Goal: Task Accomplishment & Management: Manage account settings

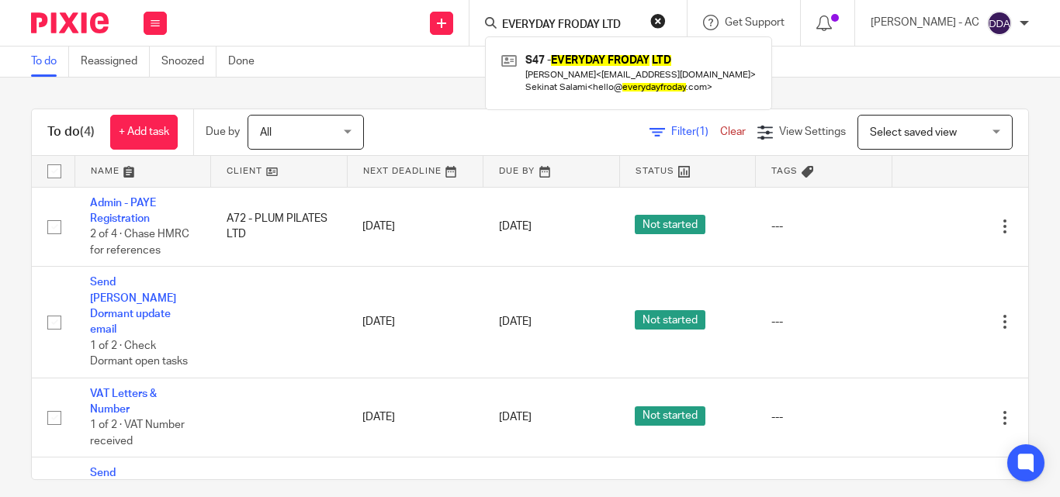
click at [666, 23] on button "reset" at bounding box center [658, 21] width 16 height 16
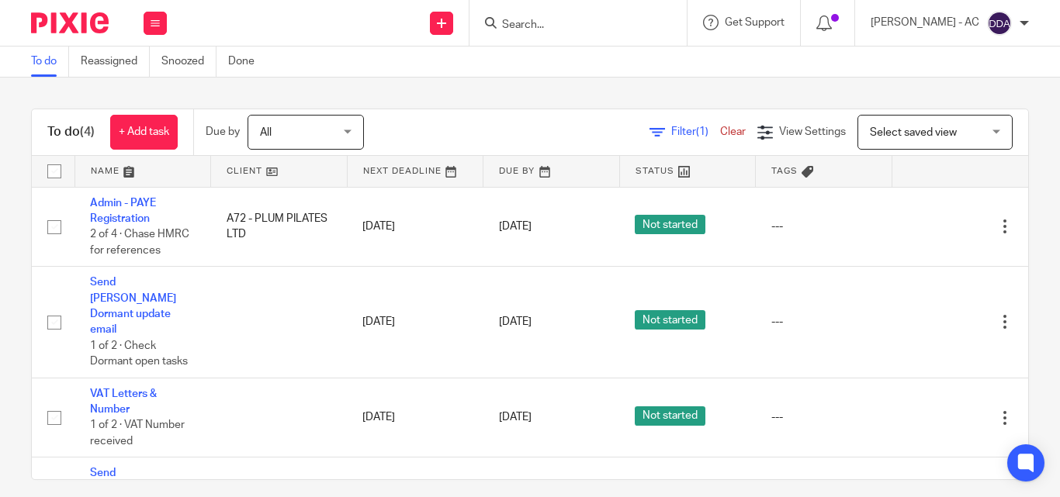
click at [574, 19] on input "Search" at bounding box center [570, 26] width 140 height 14
paste input "OMEGAS NEST LTD"
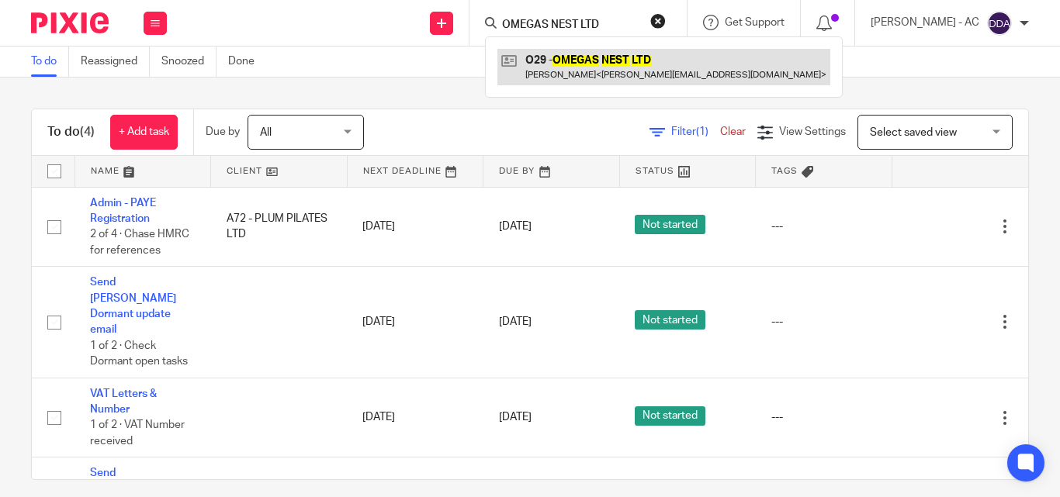
type input "OMEGAS NEST LTD"
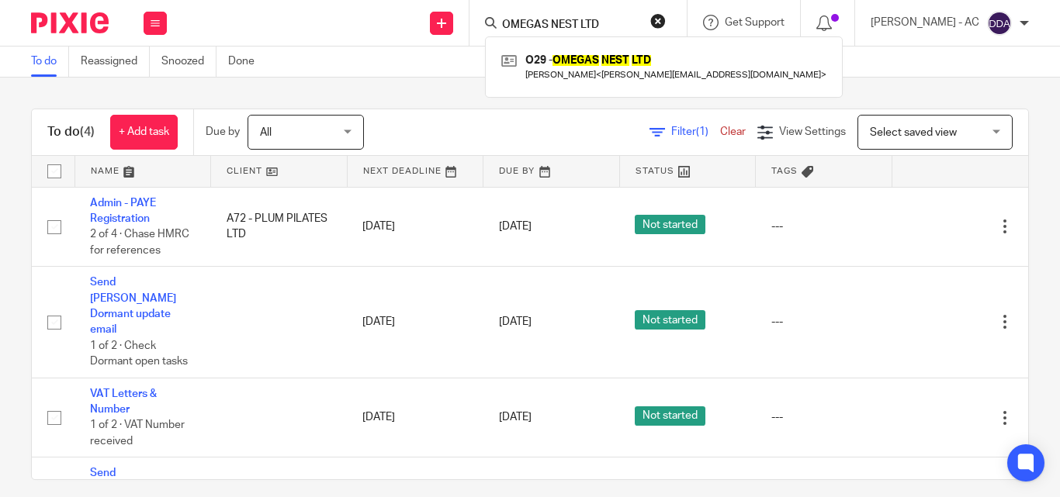
drag, startPoint x: 622, startPoint y: 29, endPoint x: 383, endPoint y: 62, distance: 241.2
click at [384, 61] on body "Work Email Clients Team Reports Settings Work Email Clients Team Reports Settin…" at bounding box center [530, 248] width 1060 height 497
paste input "STARTUP DISCOVERY SCHOOL LTD"
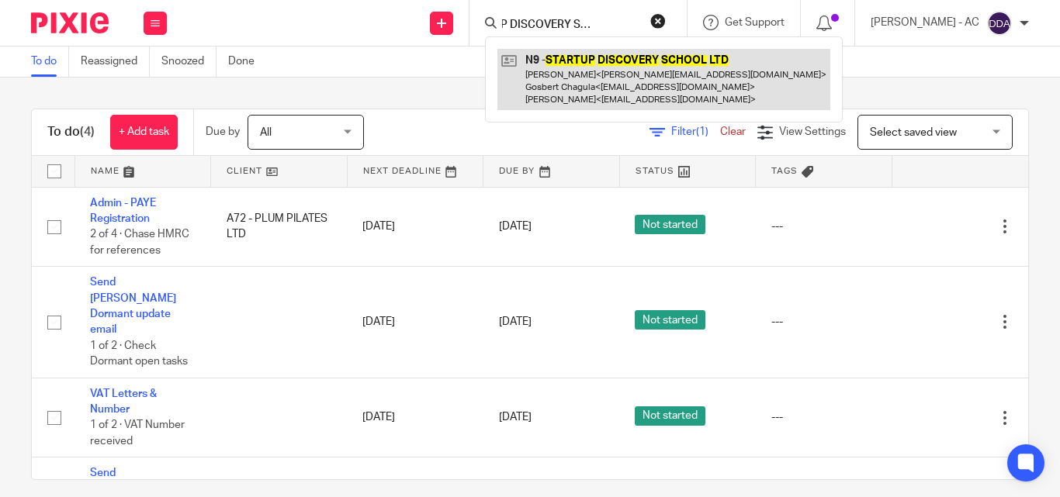
type input "STARTUP DISCOVERY SCHOOL LTD"
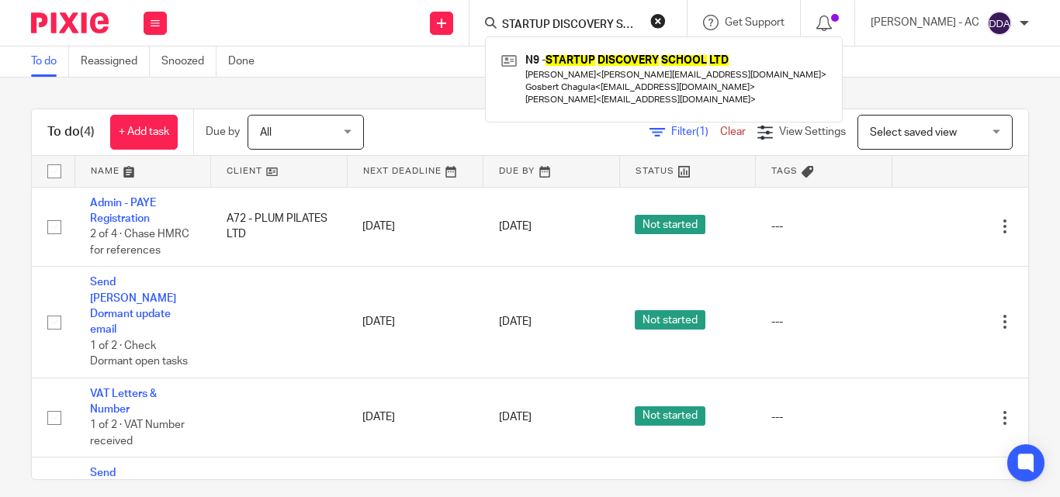
drag, startPoint x: 676, startPoint y: 19, endPoint x: 596, endPoint y: 27, distance: 80.3
click at [666, 20] on button "reset" at bounding box center [658, 21] width 16 height 16
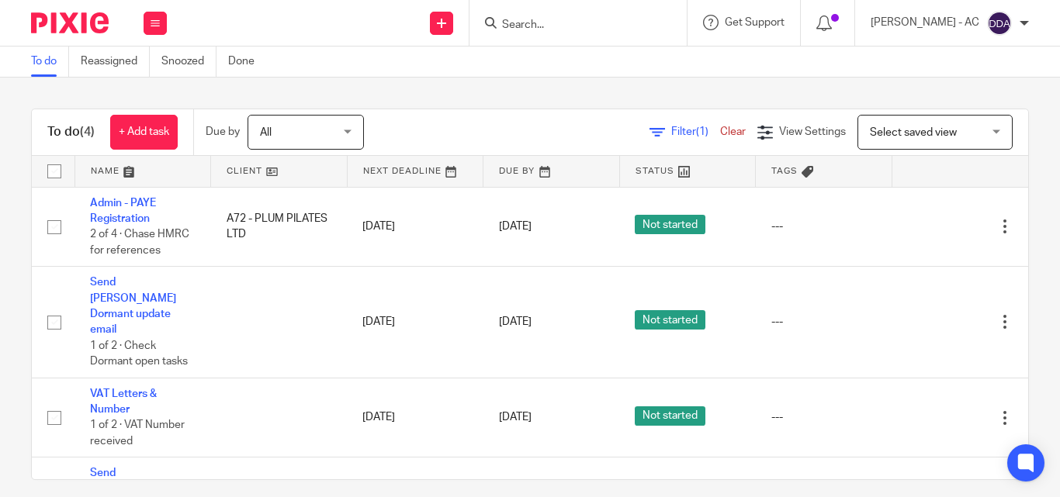
click at [592, 29] on input "Search" at bounding box center [570, 26] width 140 height 14
paste input "VIEWMONT PROPERTIES LTD"
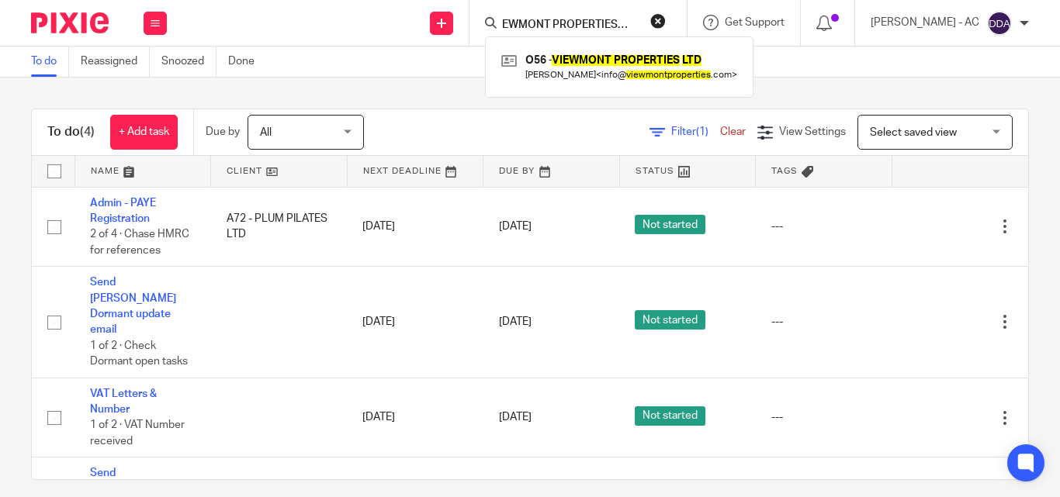
type input "VIEWMONT PROPERTIES LTD"
click at [666, 24] on button "reset" at bounding box center [658, 21] width 16 height 16
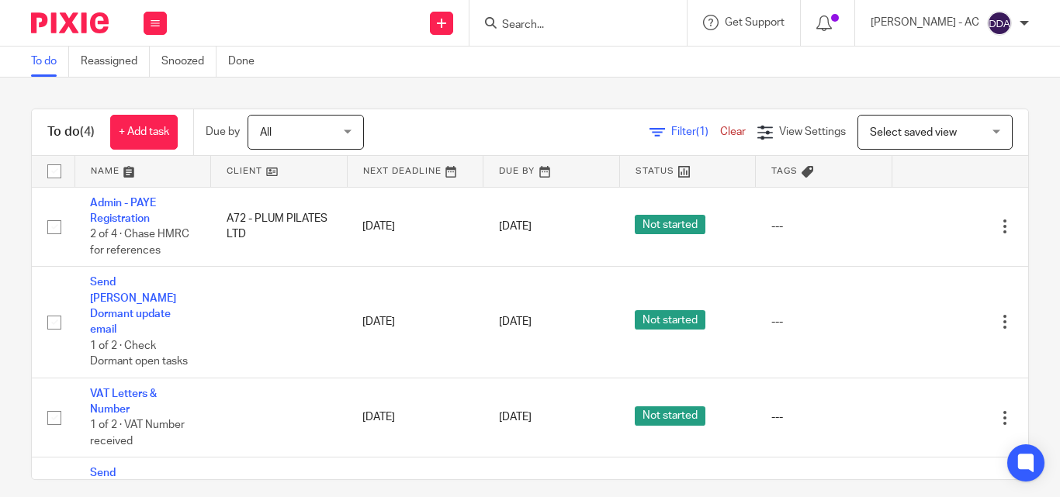
click at [559, 23] on input "Search" at bounding box center [570, 26] width 140 height 14
paste input "BOX UP COMMUNITY"
type input "BOX UP COMMUNITY"
click at [350, 69] on div "To do Reassigned Snoozed Done" at bounding box center [530, 62] width 1060 height 31
click at [151, 26] on icon at bounding box center [155, 23] width 9 height 9
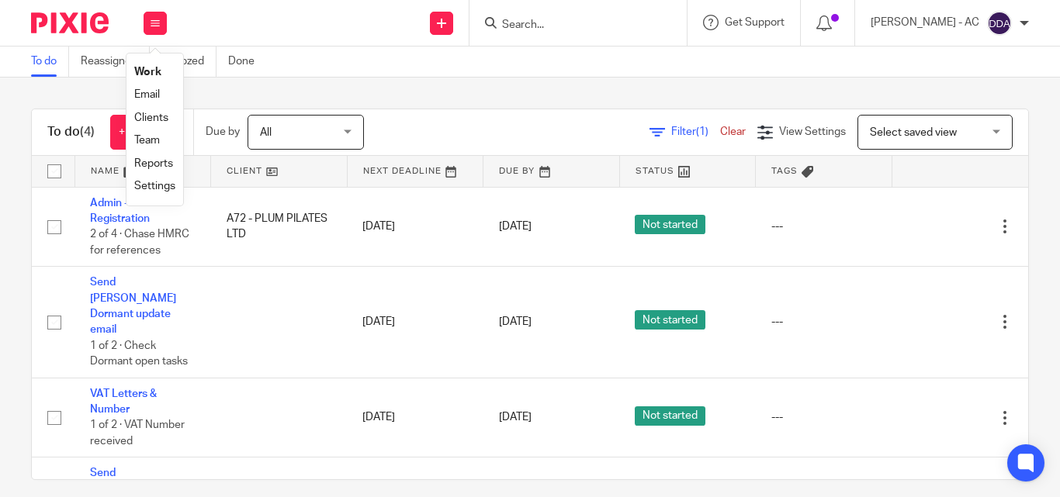
click at [600, 29] on input "Search" at bounding box center [570, 26] width 140 height 14
paste input "BOX UP COMMUNITY"
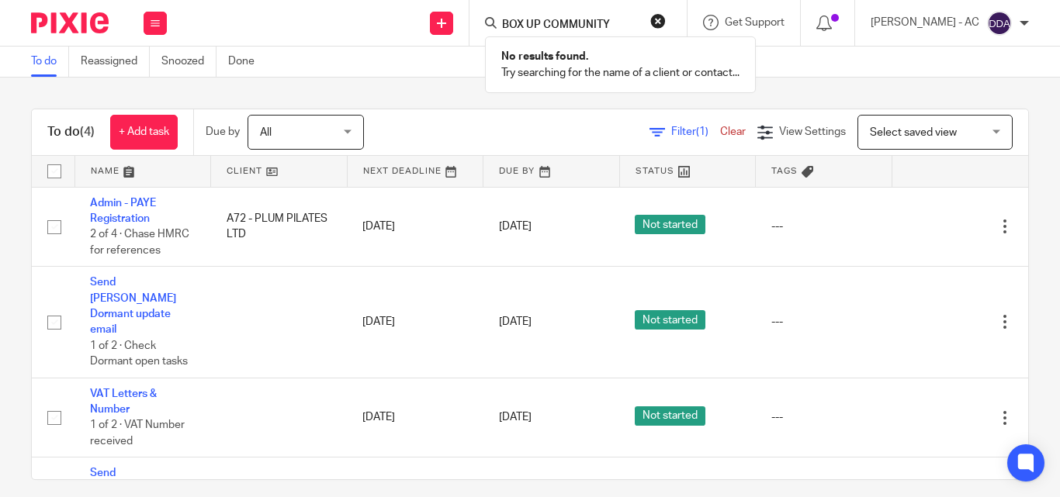
type input "BOX UP COMMUNITY"
click at [666, 19] on button "reset" at bounding box center [658, 21] width 16 height 16
drag, startPoint x: 567, startPoint y: 29, endPoint x: 559, endPoint y: 33, distance: 8.7
click at [562, 33] on div at bounding box center [577, 23] width 217 height 46
paste input "MON VOÛTE LIMITED"
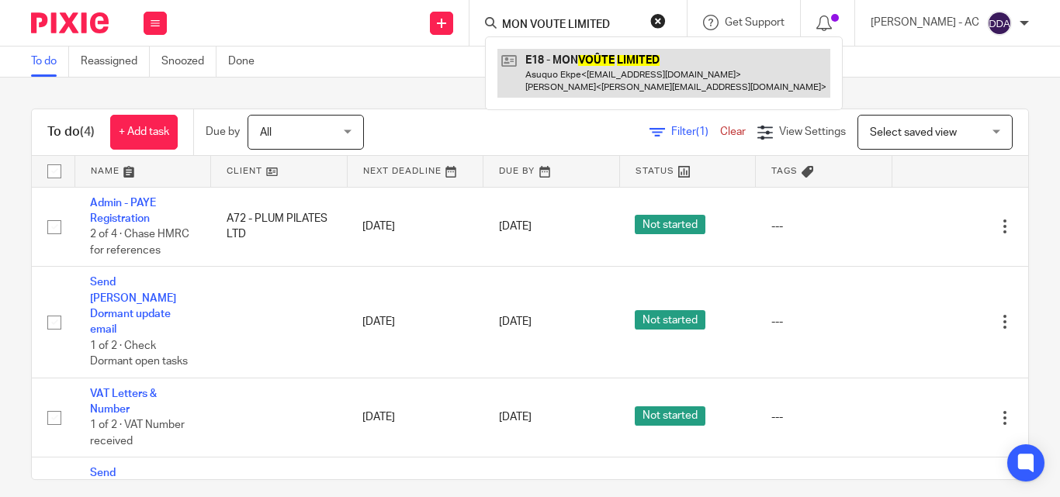
type input "MON VOÛTE LIMITED"
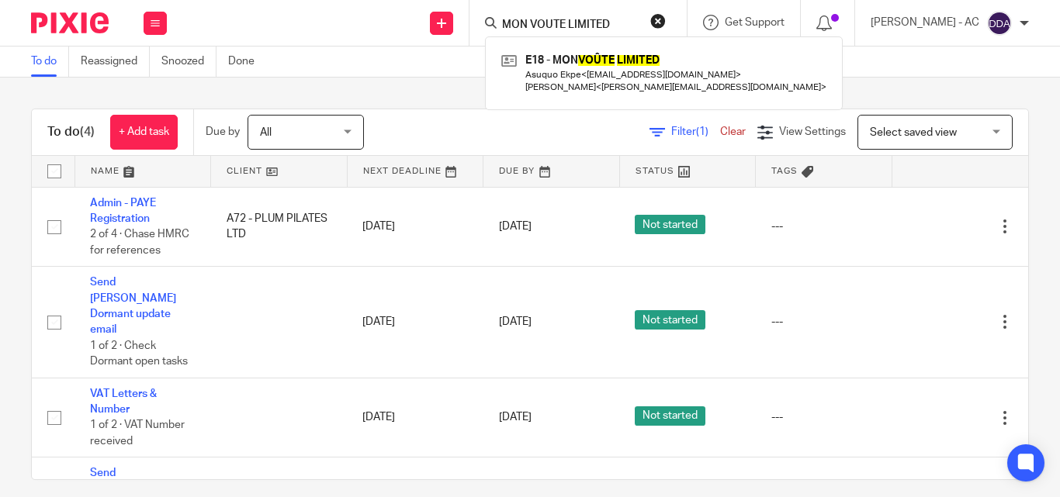
click at [666, 22] on button "reset" at bounding box center [658, 21] width 16 height 16
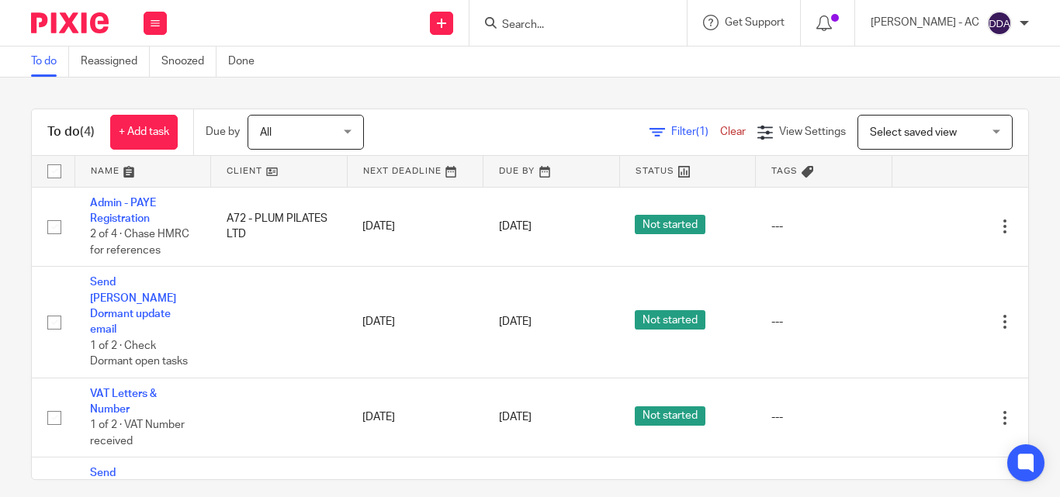
click at [609, 19] on input "Search" at bounding box center [570, 26] width 140 height 14
paste input "EVERYDAY FRODAY LTD"
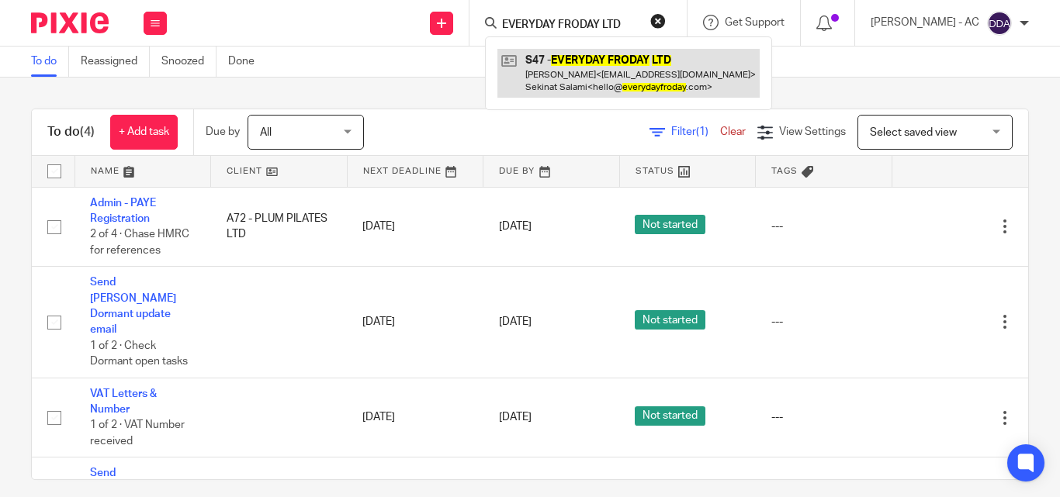
type input "EVERYDAY FRODAY LTD"
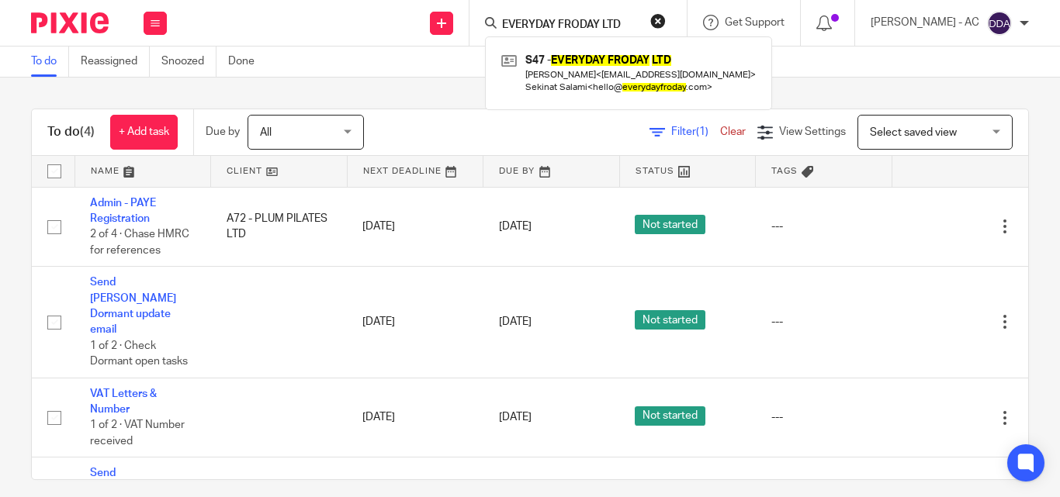
click at [666, 19] on button "reset" at bounding box center [658, 21] width 16 height 16
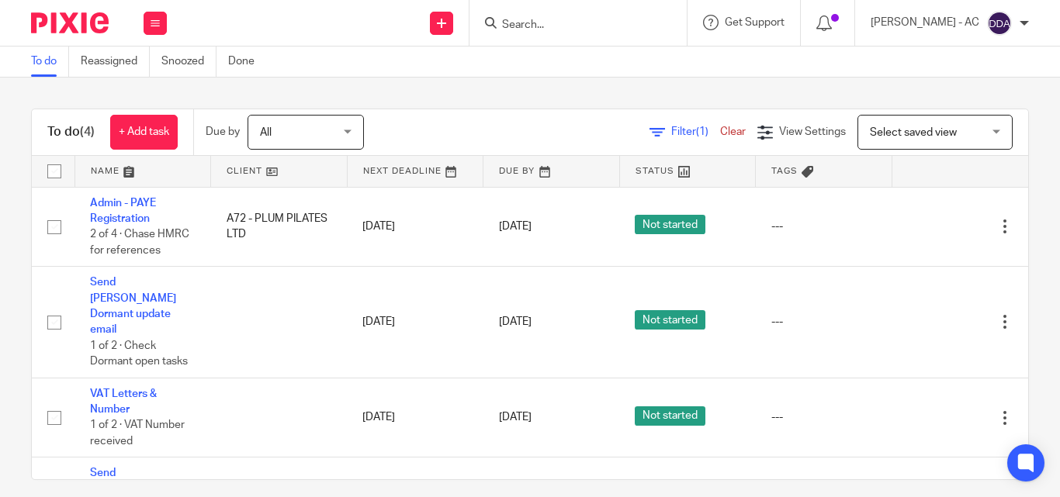
click at [611, 31] on input "Search" at bounding box center [570, 26] width 140 height 14
paste input "RICHKIDD LTD"
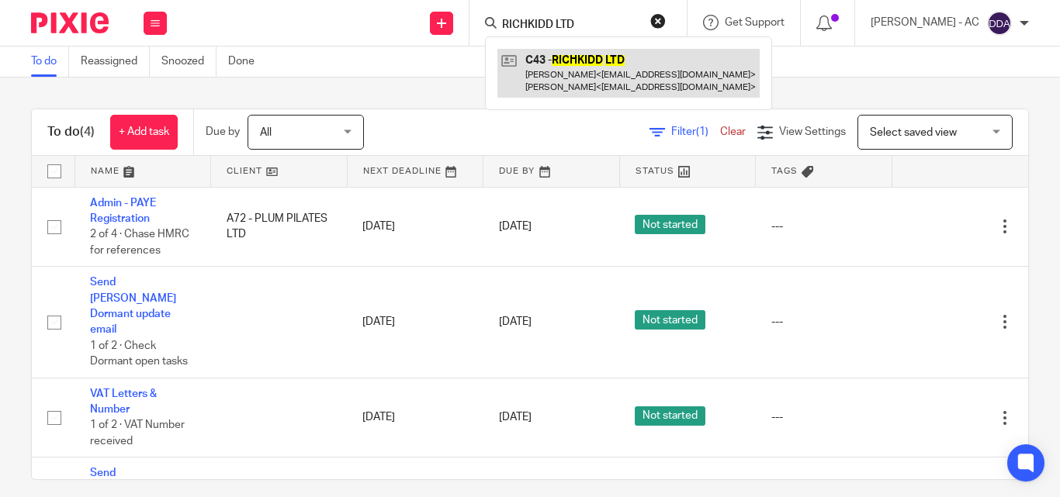
type input "RICHKIDD LTD"
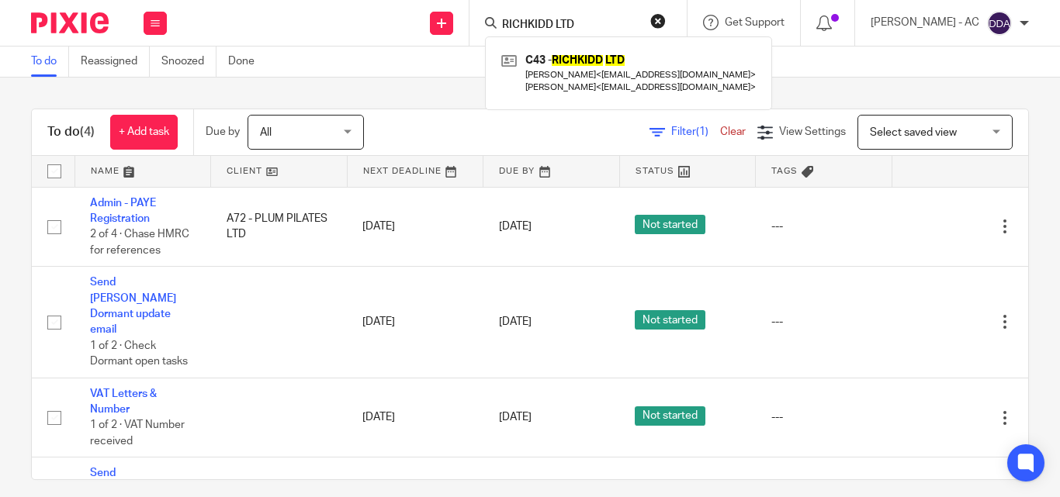
click at [666, 21] on button "reset" at bounding box center [658, 21] width 16 height 16
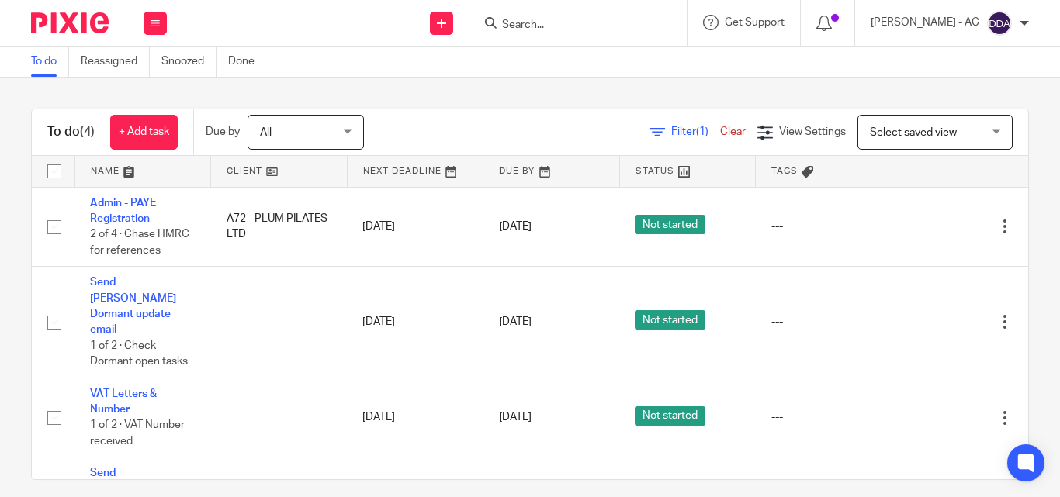
click at [606, 21] on input "Search" at bounding box center [570, 26] width 140 height 14
paste input "MYBLAQBOOK LTD"
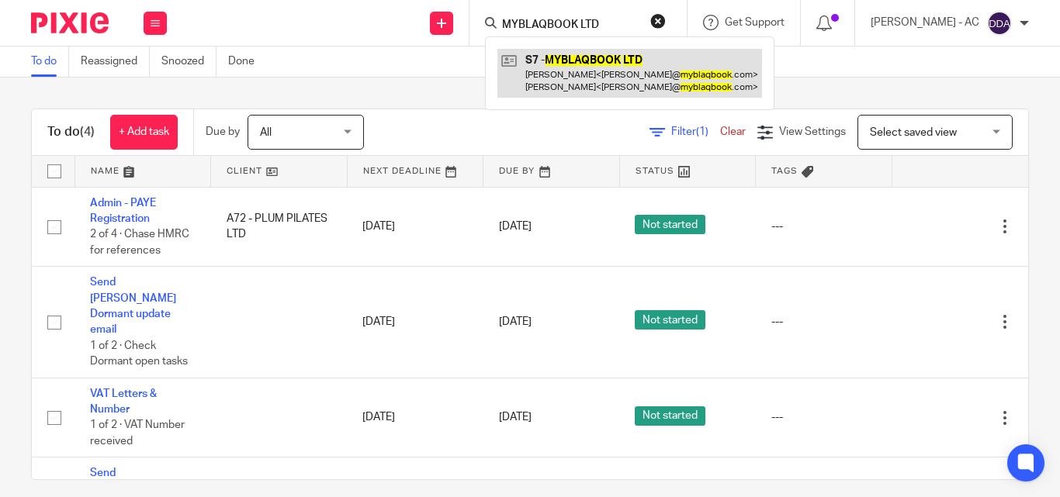
type input "MYBLAQBOOK LTD"
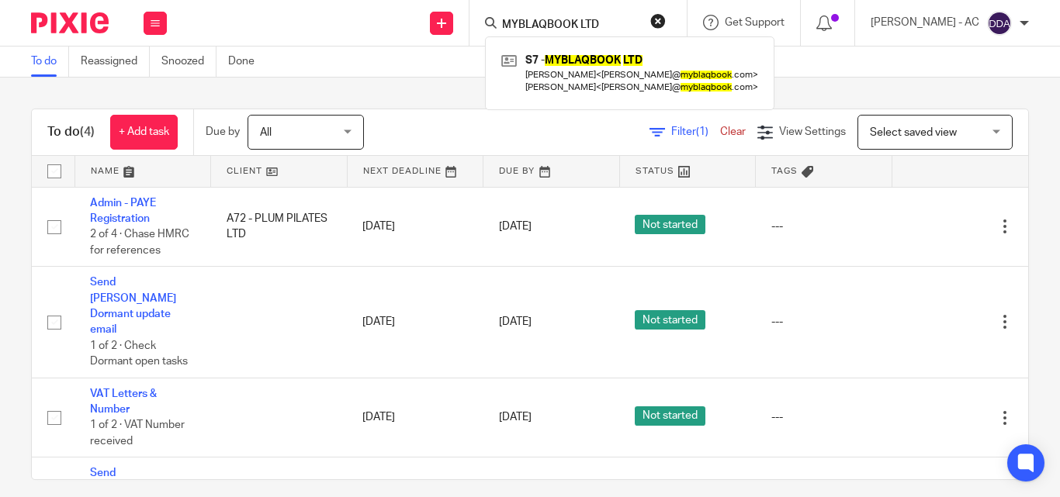
click at [666, 17] on button "reset" at bounding box center [658, 21] width 16 height 16
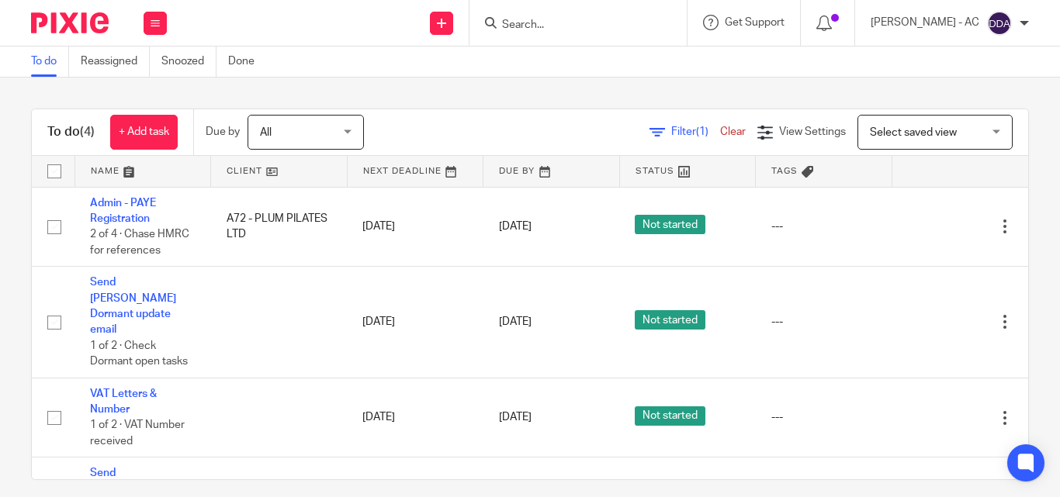
click at [562, 22] on input "Search" at bounding box center [570, 26] width 140 height 14
paste input "MOONCHEESE LTD"
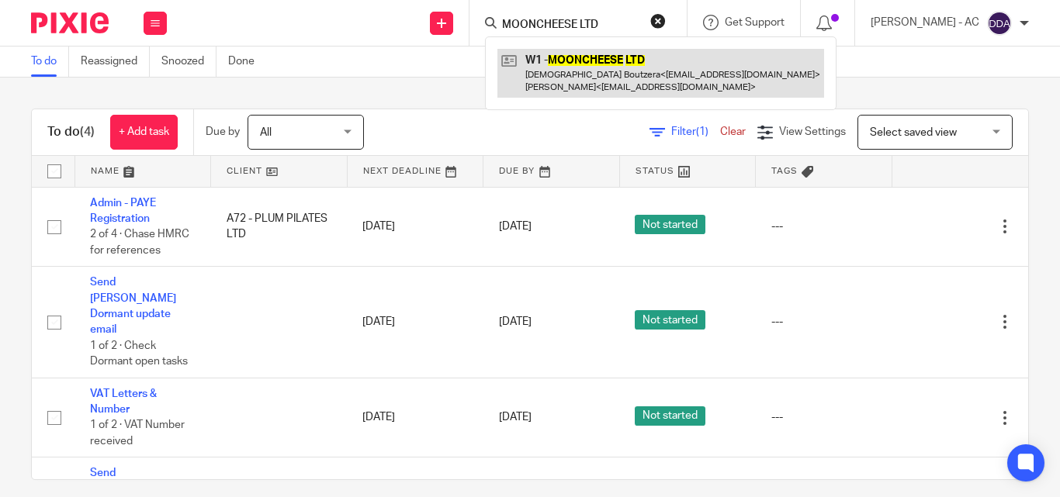
type input "MOONCHEESE LTD"
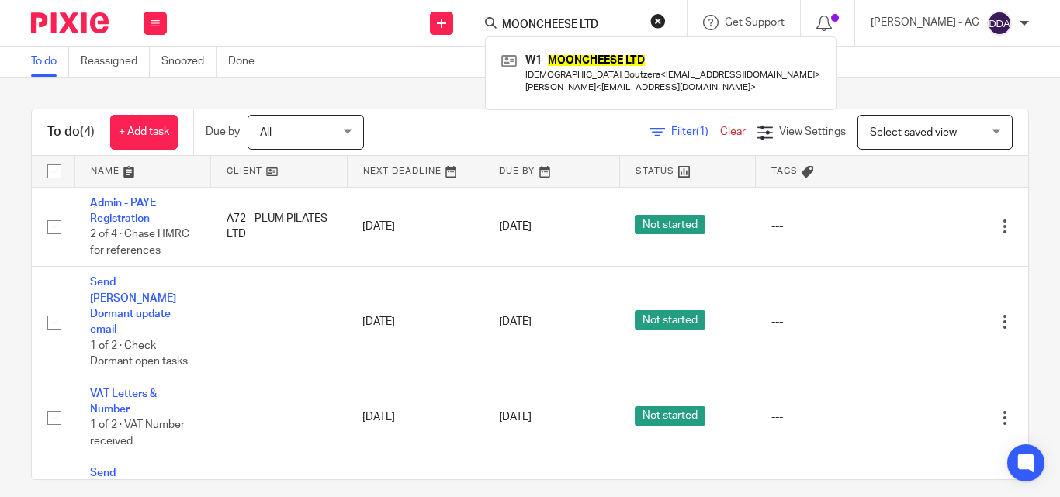
click at [666, 23] on button "reset" at bounding box center [658, 21] width 16 height 16
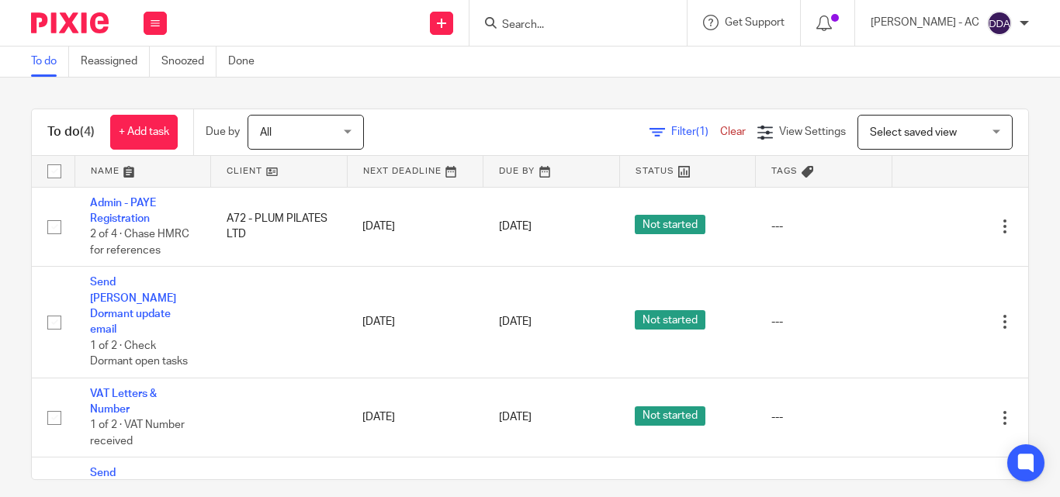
click at [605, 27] on input "Search" at bounding box center [570, 26] width 140 height 14
paste input "LORD OF THE TINGS LTD"
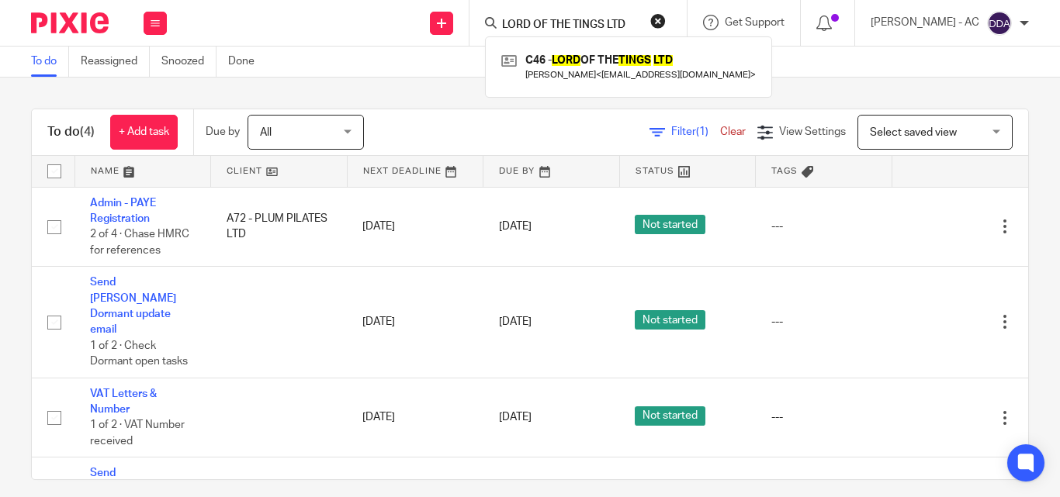
type input "LORD OF THE TINGS LTD"
click at [666, 17] on button "reset" at bounding box center [658, 21] width 16 height 16
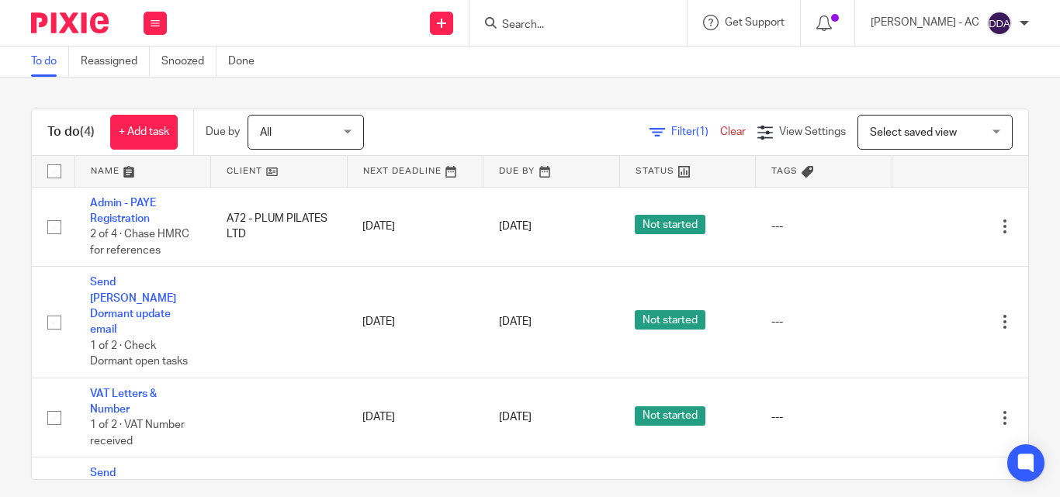
click at [592, 26] on input "Search" at bounding box center [570, 26] width 140 height 14
paste input "TRUE INSPIRATION LIMITED"
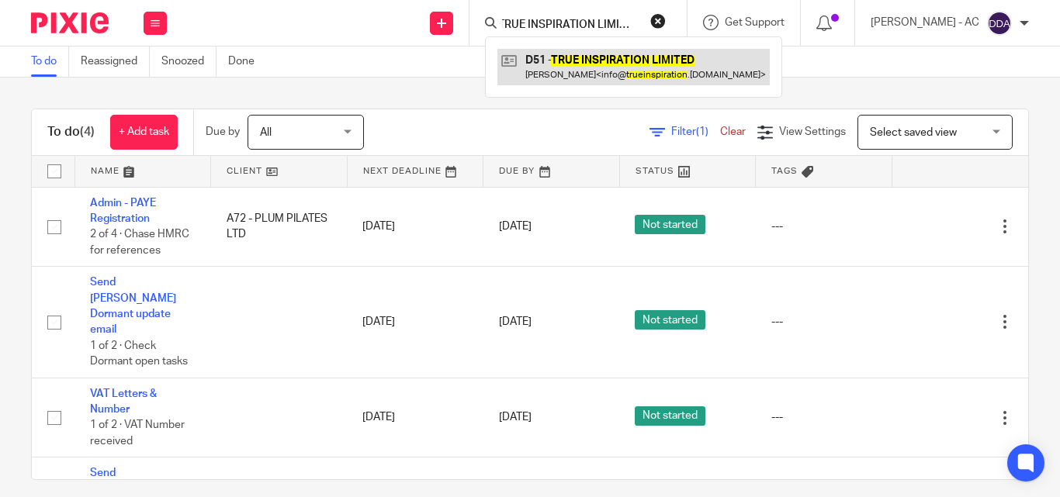
type input "TRUE INSPIRATION LIMITED"
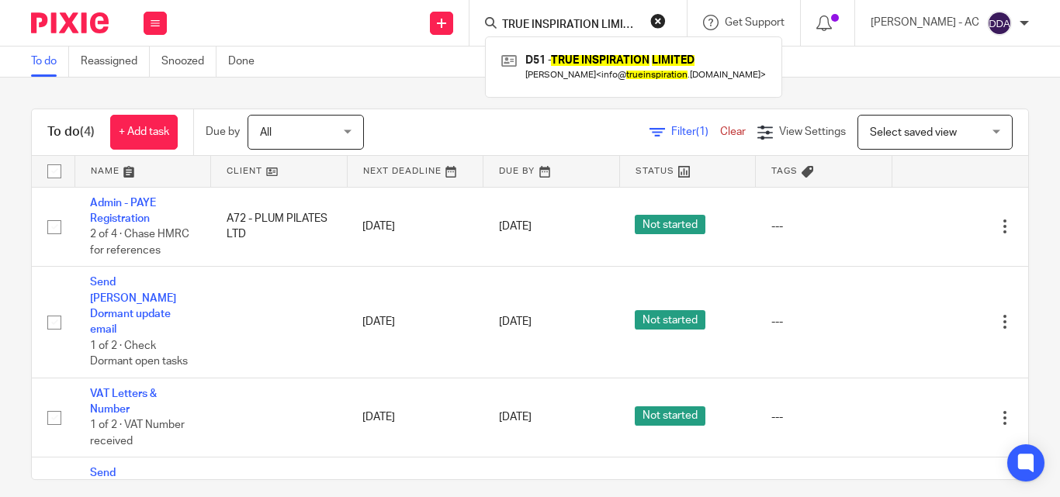
click at [666, 19] on button "reset" at bounding box center [658, 21] width 16 height 16
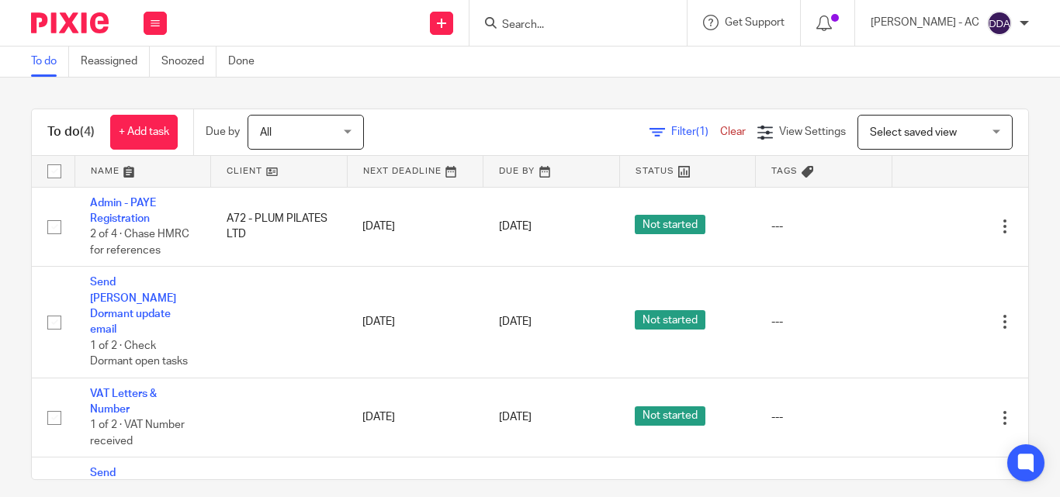
click at [579, 23] on input "Search" at bounding box center [570, 26] width 140 height 14
paste input "APEGG ELECTRICAL SOLUTIONS LIMITED"
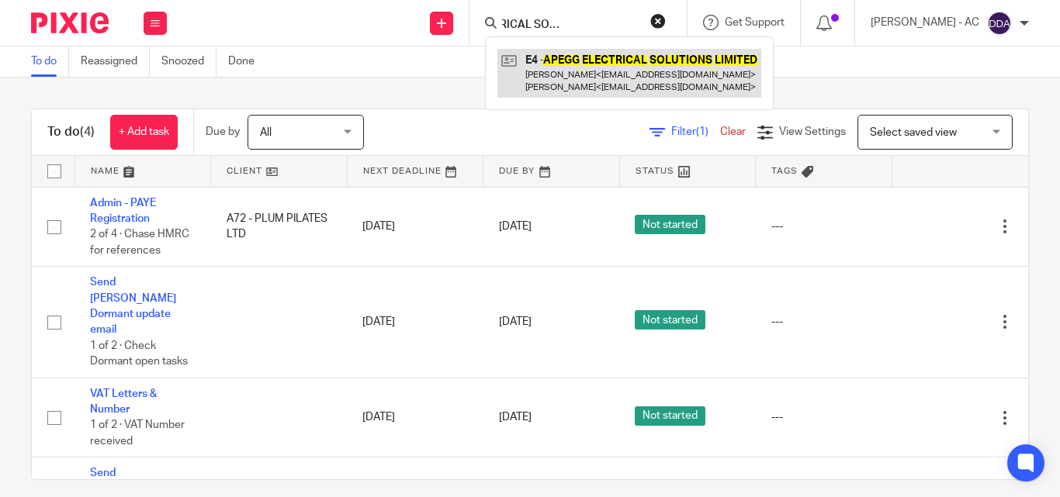
type input "APEGG ELECTRICAL SOLUTIONS LIMITED"
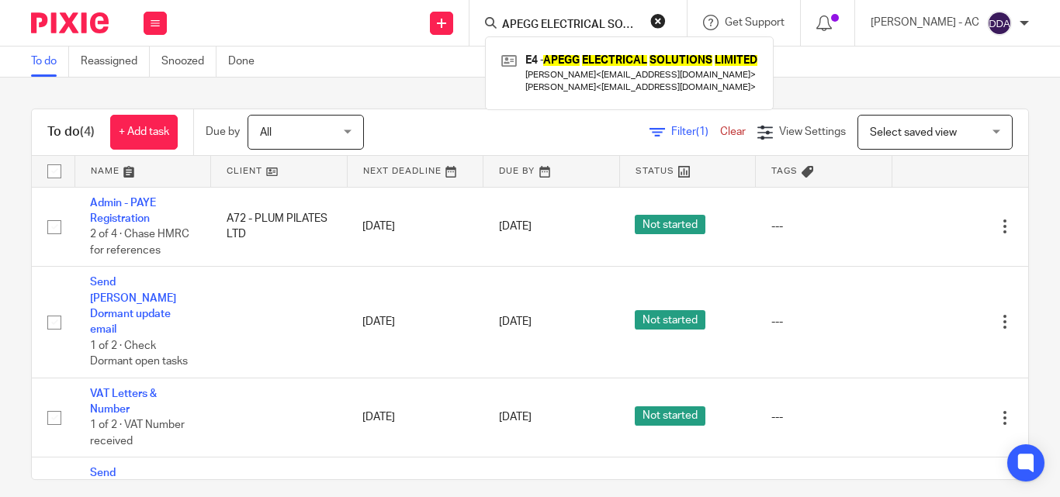
click at [666, 19] on button "reset" at bounding box center [658, 21] width 16 height 16
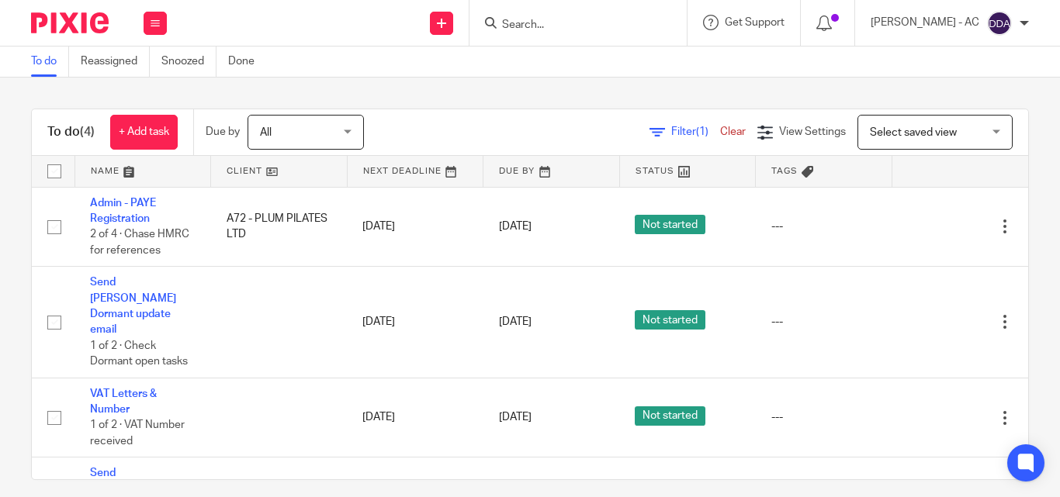
click at [620, 24] on input "Search" at bounding box center [570, 26] width 140 height 14
paste input "AMIROL PROPERTY LTD"
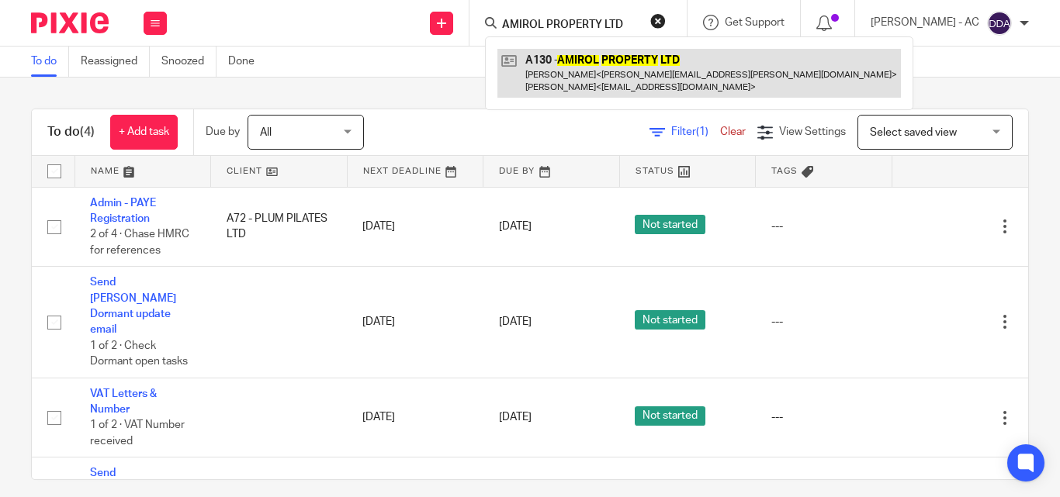
type input "AMIROL PROPERTY LTD"
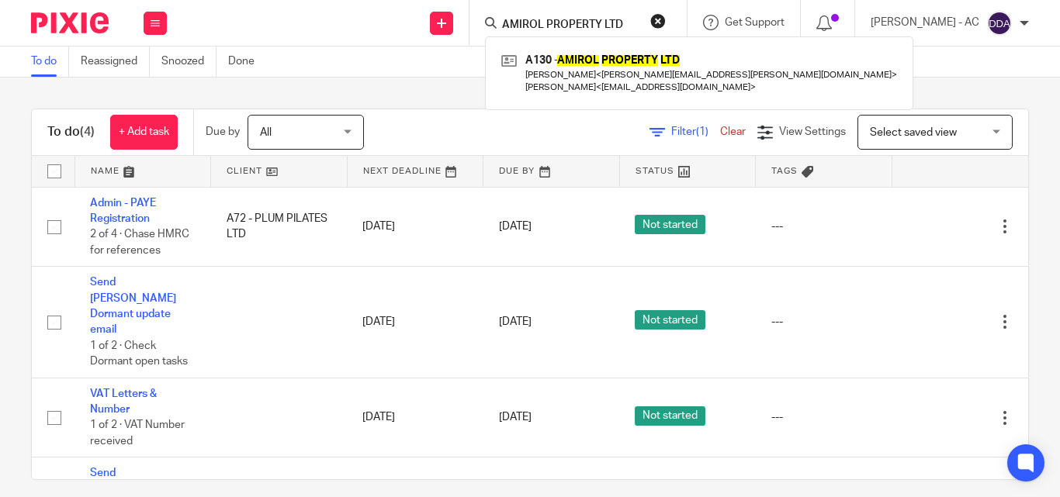
click at [666, 14] on button "reset" at bounding box center [658, 21] width 16 height 16
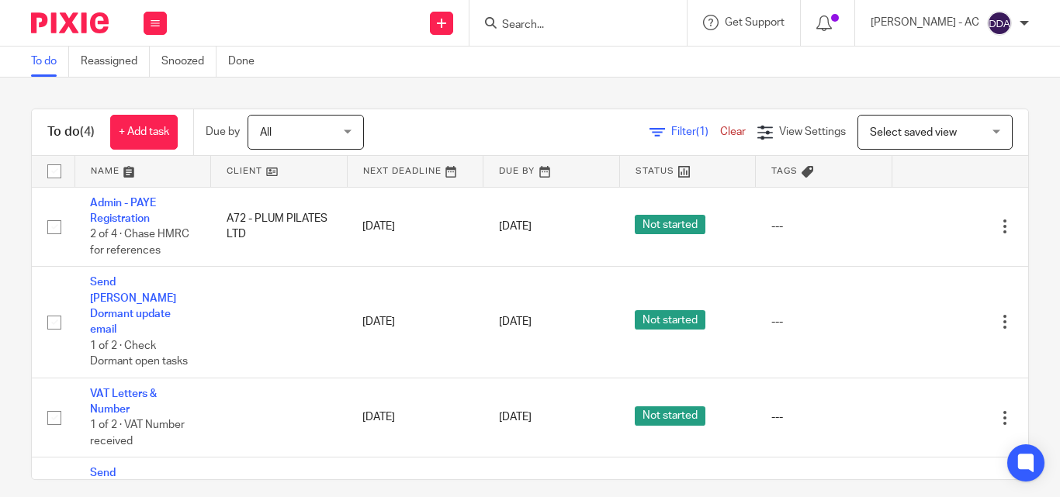
click at [640, 19] on input "Search" at bounding box center [570, 26] width 140 height 14
paste input "KILOLU LTD"
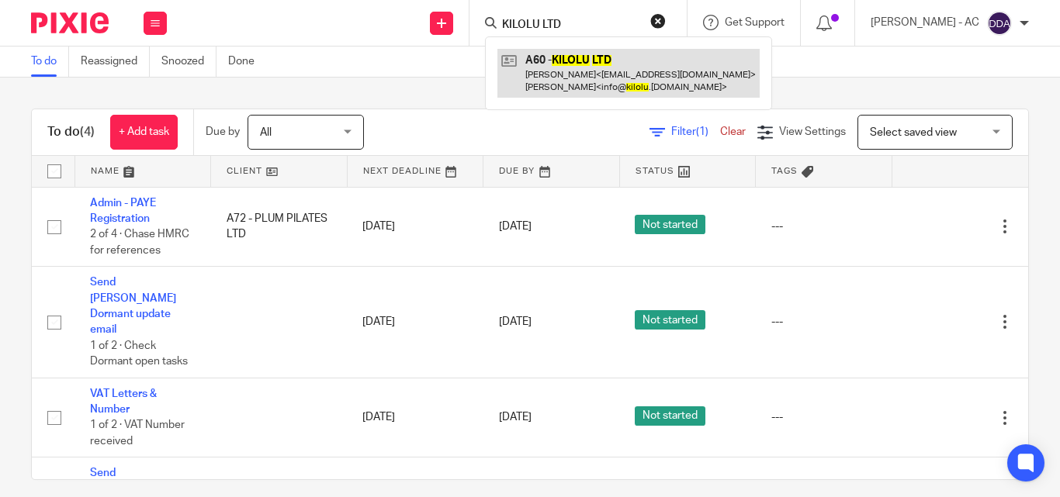
type input "KILOLU LTD"
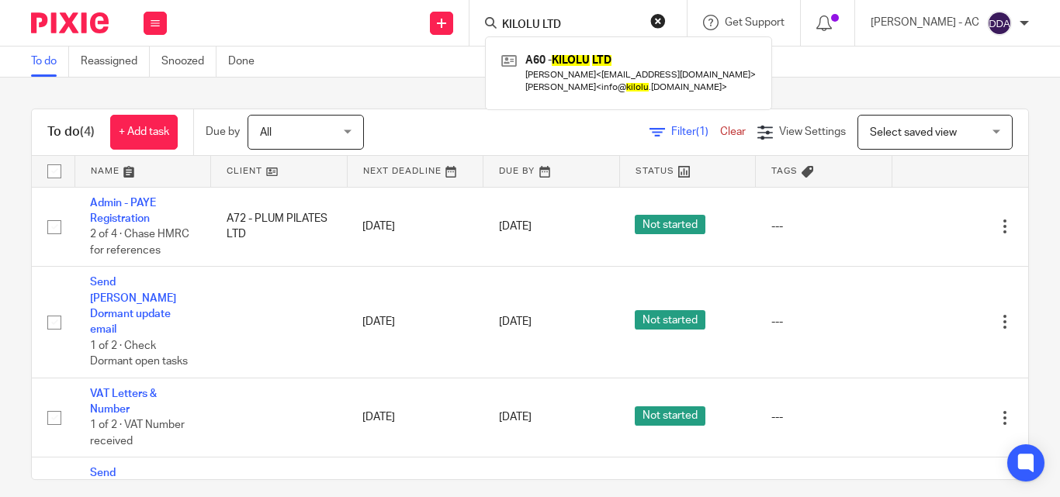
click at [666, 16] on button "reset" at bounding box center [658, 21] width 16 height 16
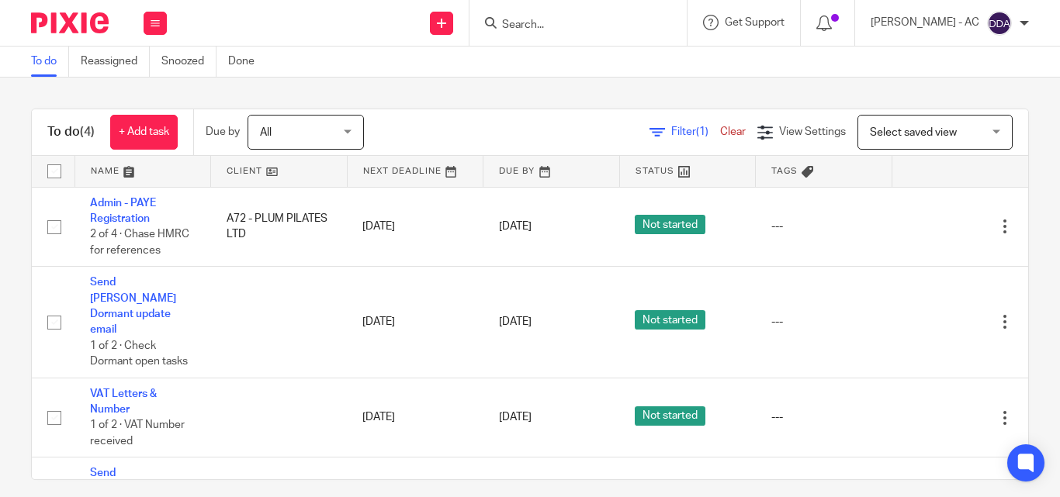
click at [607, 26] on input "Search" at bounding box center [570, 26] width 140 height 14
paste input "I.M.C. COMMUNICATIONS LIMITED"
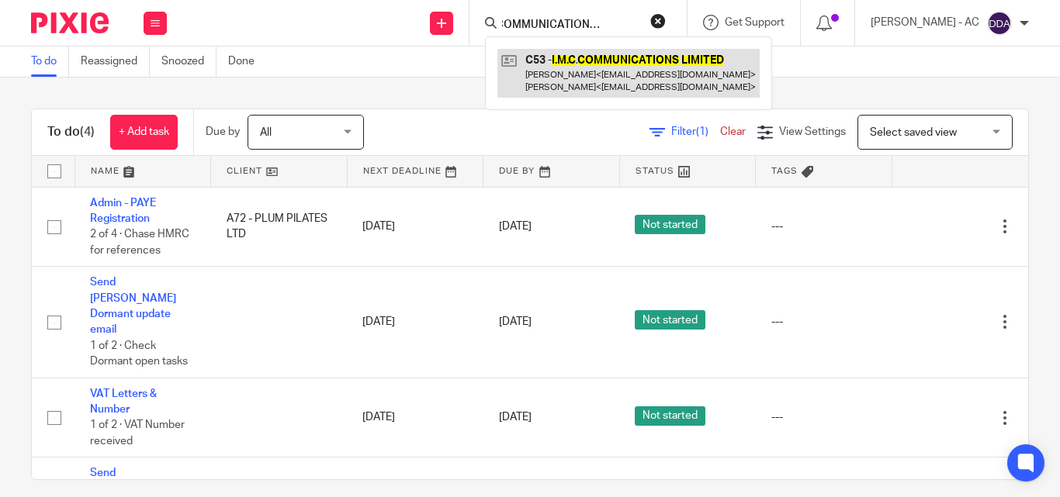
type input "I.M.C. COMMUNICATIONS LIMITED"
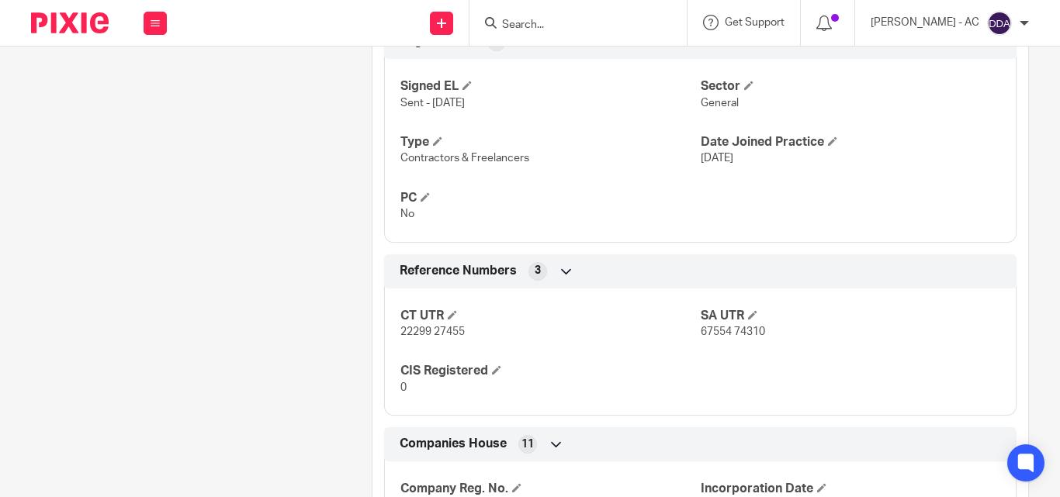
scroll to position [1414, 0]
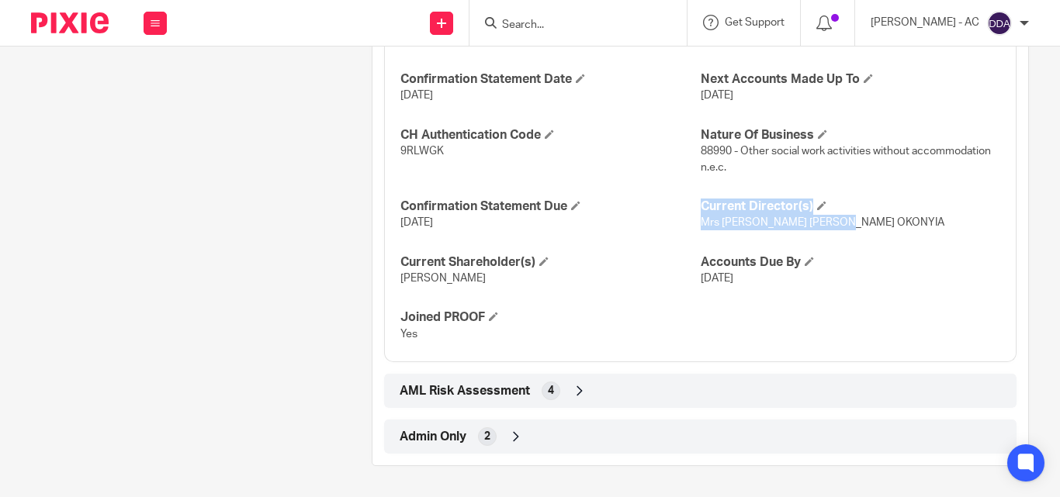
drag, startPoint x: 833, startPoint y: 233, endPoint x: 687, endPoint y: 235, distance: 145.9
click at [687, 235] on div "Company Reg. No. 12145683 View more Incorporation Date [DATE] Confirmation Stat…" at bounding box center [700, 173] width 632 height 378
drag, startPoint x: 492, startPoint y: 283, endPoint x: 317, endPoint y: 293, distance: 175.7
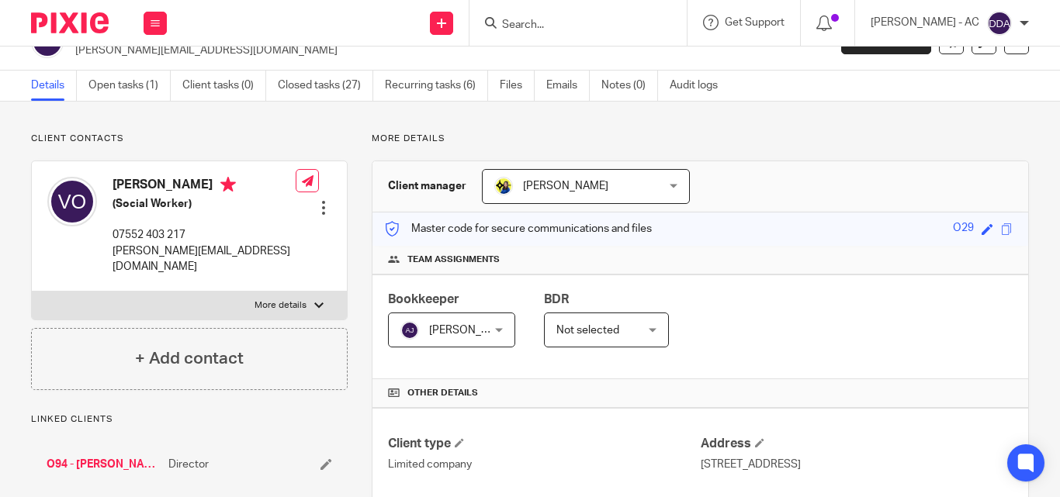
scroll to position [0, 0]
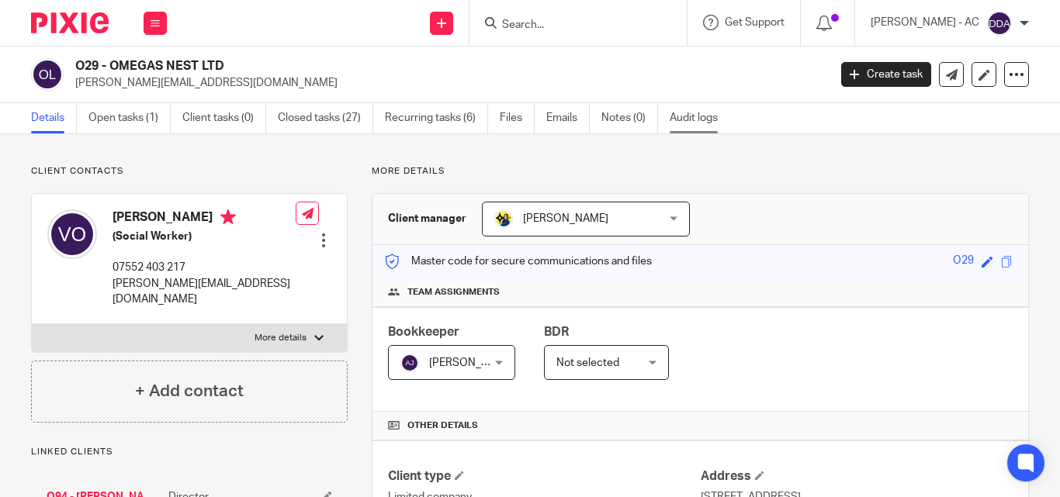
click at [704, 116] on link "Audit logs" at bounding box center [700, 118] width 60 height 30
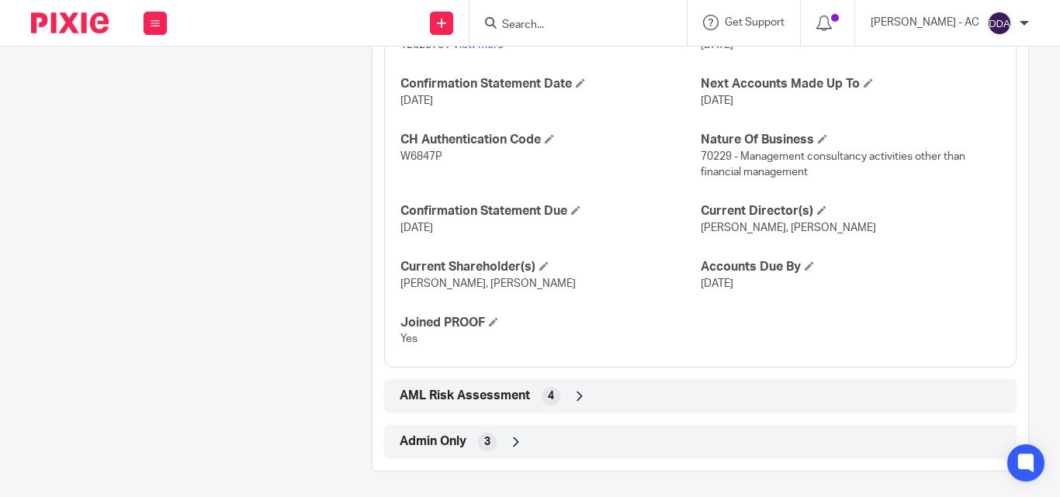
scroll to position [1653, 0]
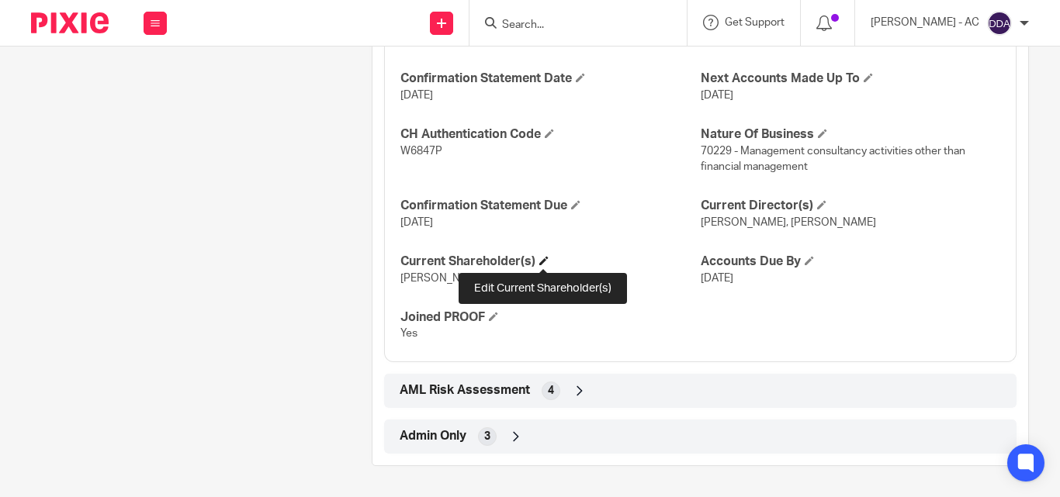
click at [546, 261] on span at bounding box center [543, 260] width 9 height 9
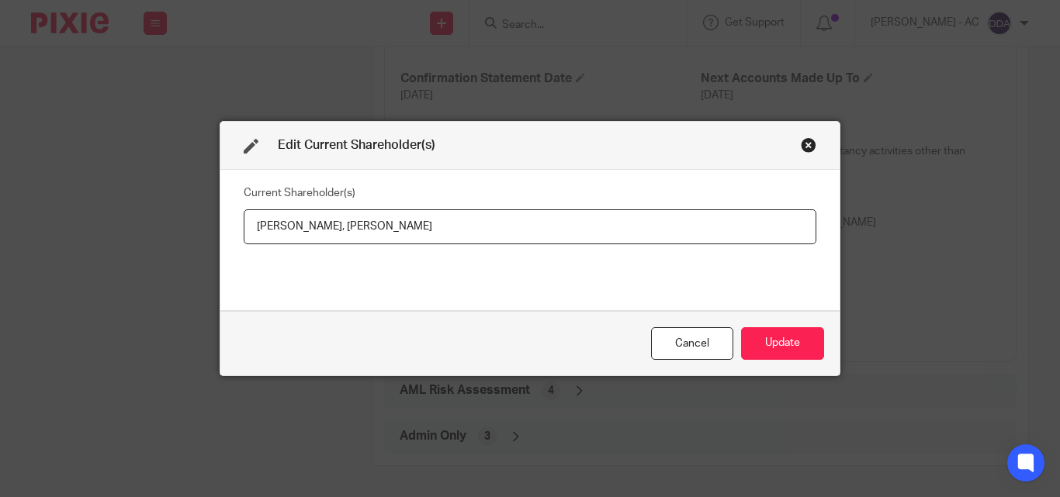
drag, startPoint x: 462, startPoint y: 219, endPoint x: 27, endPoint y: 234, distance: 434.8
click at [30, 234] on div "Edit Current Shareholder(s) Current Shareholder(s) Mandy NYARKO, Gosbert CHAGUL…" at bounding box center [530, 248] width 1060 height 497
click at [393, 228] on input "Mr Gosbert CHAGULA," at bounding box center [530, 227] width 573 height 35
paste input "Miss Mandy NYARKO"
type input "Mr Gosbert CHAGULA, Miss Mandy NYARKO"
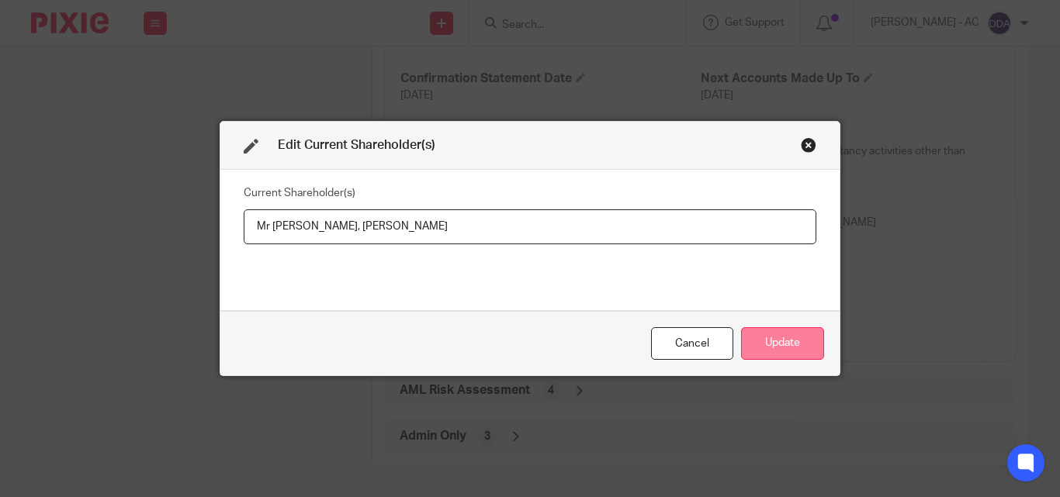
click at [774, 341] on button "Update" at bounding box center [782, 343] width 83 height 33
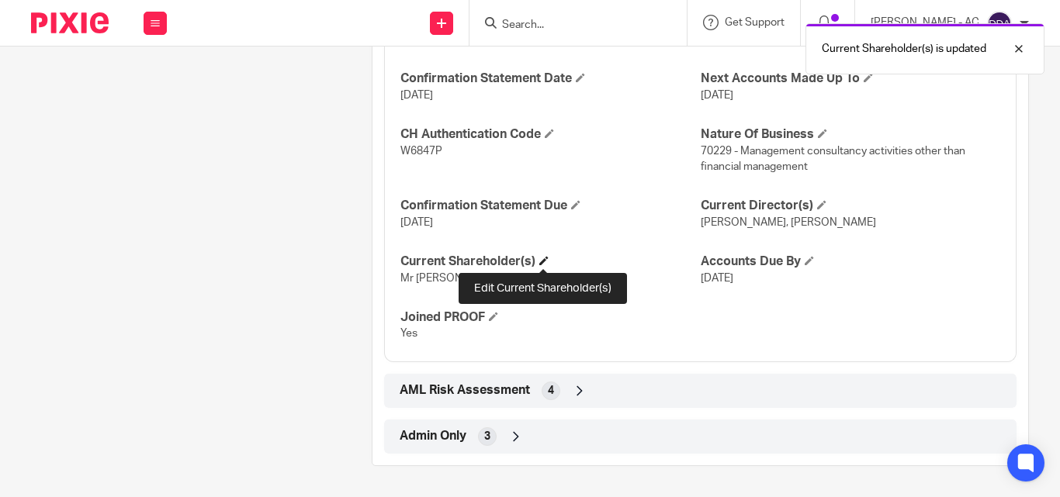
click at [548, 258] on span at bounding box center [543, 260] width 9 height 9
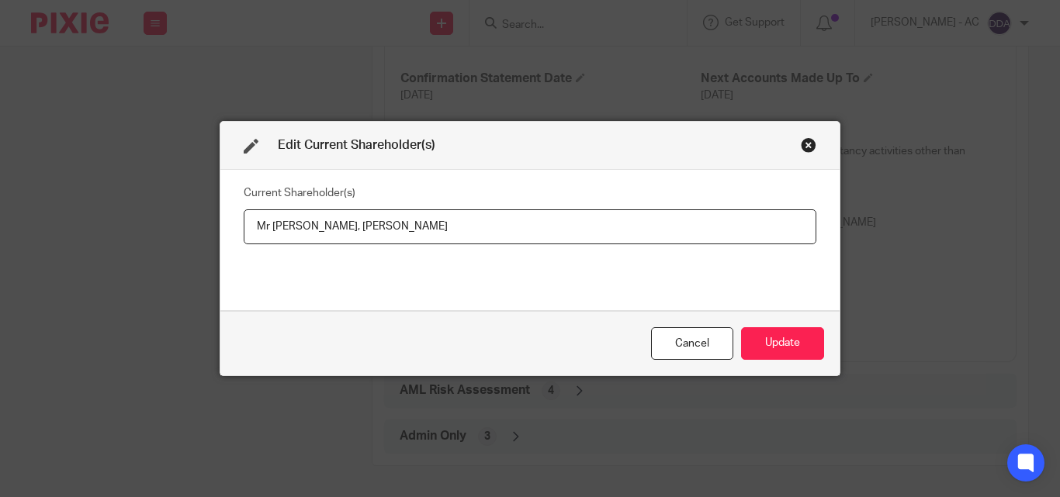
drag, startPoint x: 457, startPoint y: 222, endPoint x: 133, endPoint y: 242, distance: 325.0
click at [133, 242] on div "Edit Current Shareholder(s) Current Shareholder(s) Mr Gosbert CHAGULA, Miss Man…" at bounding box center [530, 248] width 1060 height 497
click at [805, 143] on div "Close this dialog window" at bounding box center [809, 145] width 16 height 16
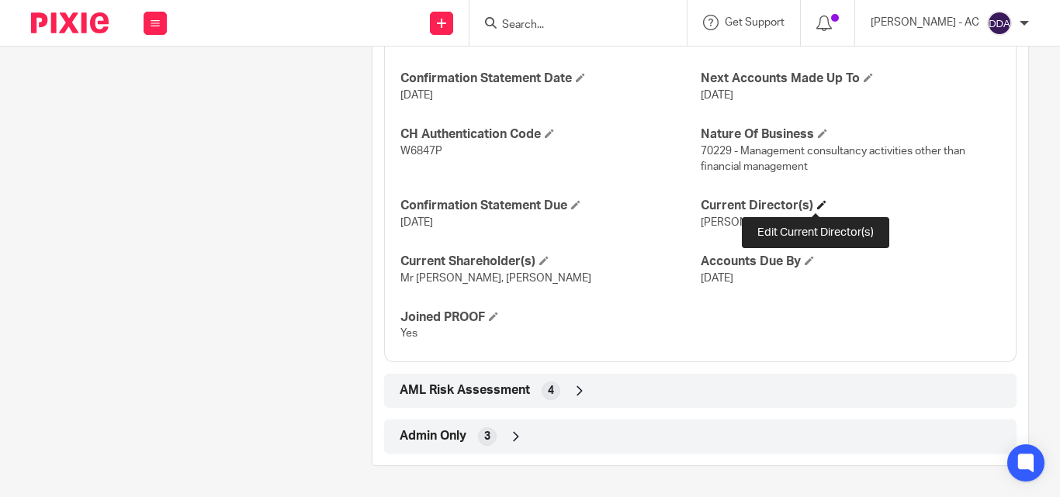
click at [817, 206] on span at bounding box center [821, 204] width 9 height 9
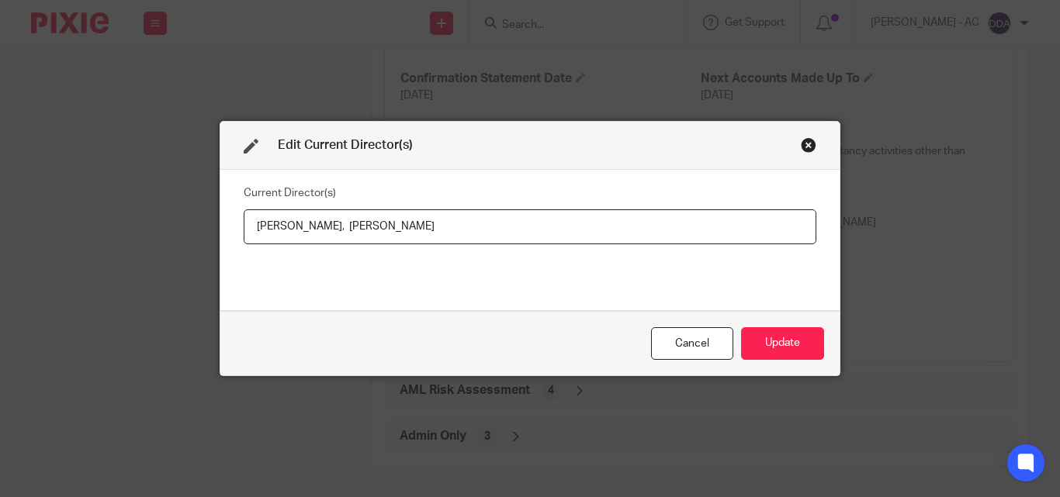
drag, startPoint x: 477, startPoint y: 222, endPoint x: 47, endPoint y: 231, distance: 430.0
click at [47, 231] on div "Edit Current Director(s) Current Director(s) Mandy Nyarko, Gosbert Chagula Canc…" at bounding box center [530, 248] width 1060 height 497
type input "Mr Gosbert CHAGULA, Miss Mandy NYARKO"
click at [764, 338] on button "Update" at bounding box center [782, 343] width 83 height 33
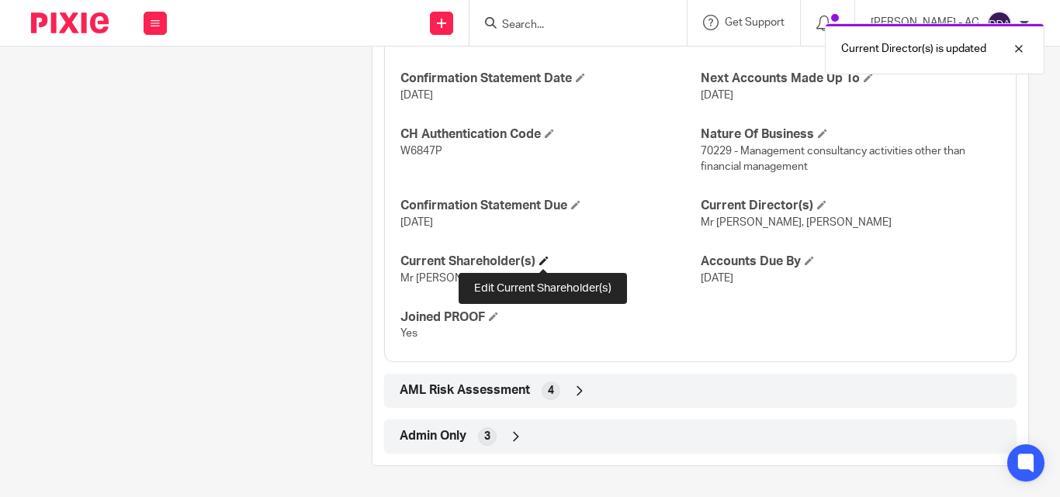
click at [545, 261] on span at bounding box center [543, 260] width 9 height 9
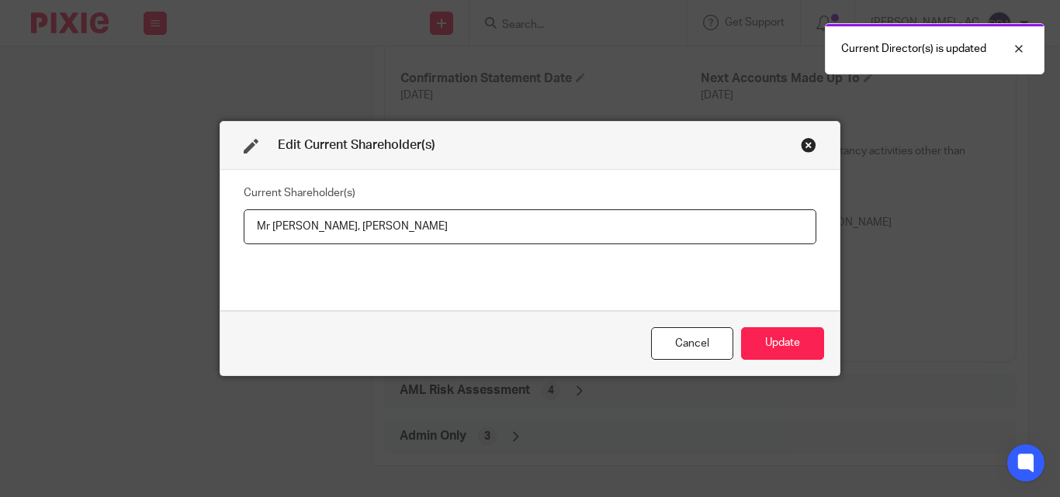
drag, startPoint x: 480, startPoint y: 230, endPoint x: 99, endPoint y: 240, distance: 381.1
click at [99, 240] on div "Edit Current Shareholder(s) Current Shareholder(s) Mr Gosbert CHAGULA, Miss Man…" at bounding box center [530, 248] width 1060 height 497
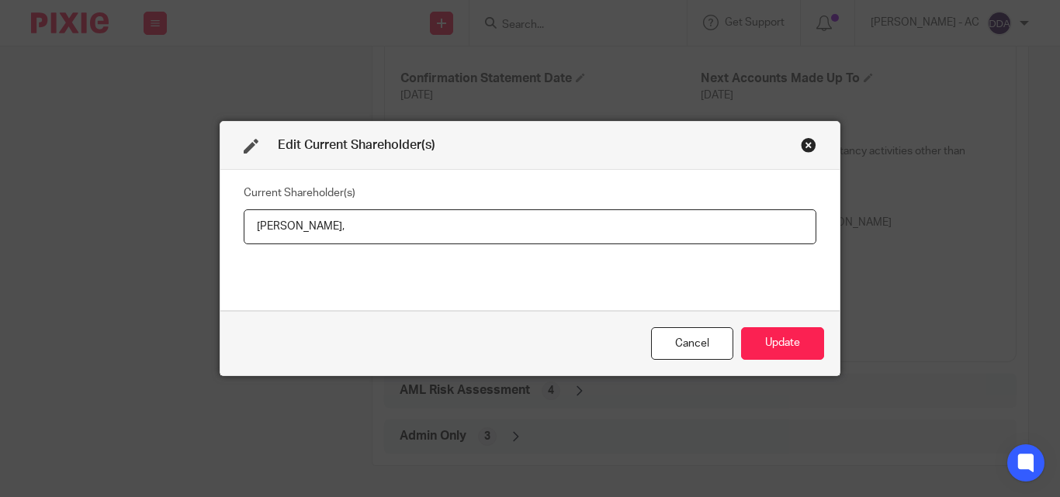
click at [357, 225] on input "Mandy NYARKO," at bounding box center [530, 227] width 573 height 35
paste input "Gosbert CHAGULA"
type input "Mandy NYARKO, Gosbert CHAGULA"
click at [770, 334] on button "Update" at bounding box center [782, 343] width 83 height 33
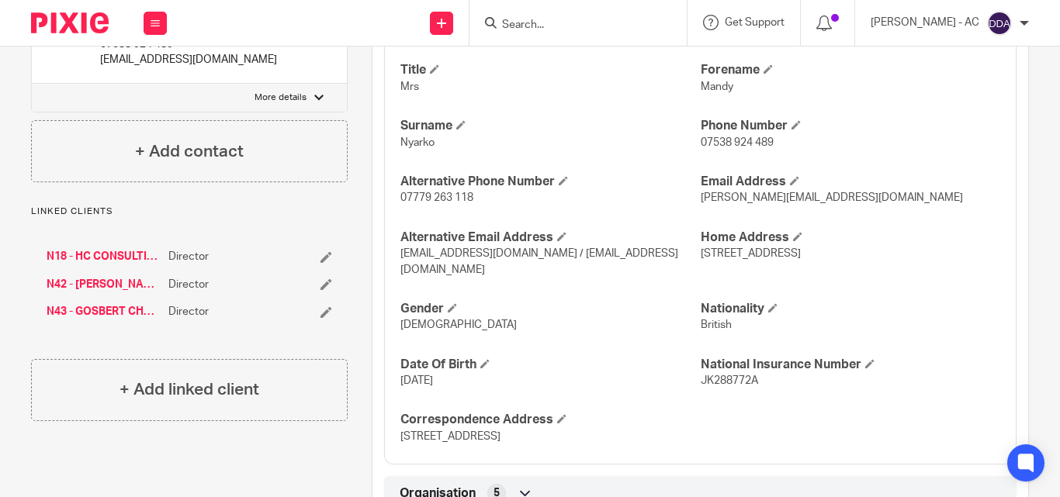
scroll to position [644, 0]
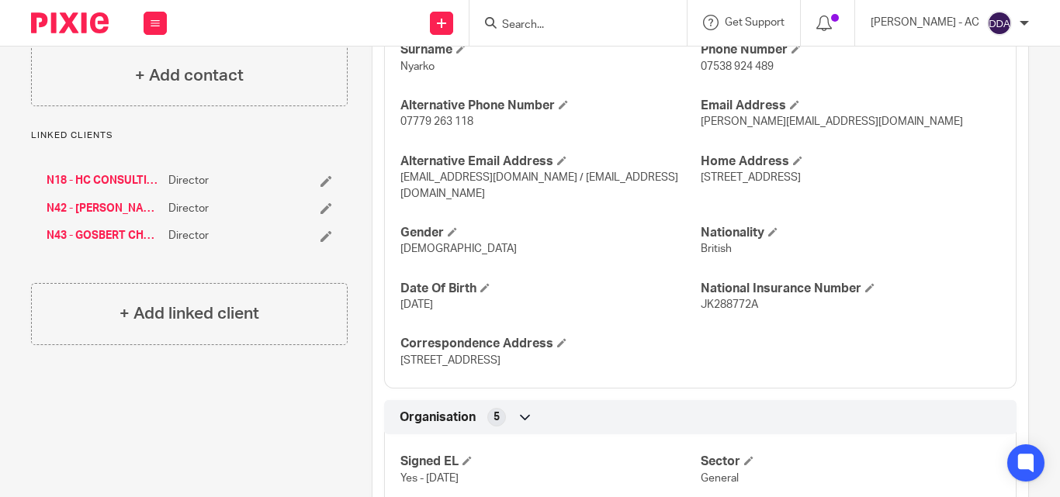
drag, startPoint x: 185, startPoint y: 457, endPoint x: 208, endPoint y: 415, distance: 47.9
click at [185, 458] on div "Client contacts Carly McNally (Chief Operating Officer) carly@startupdiscoverys…" at bounding box center [177, 498] width 341 height 1954
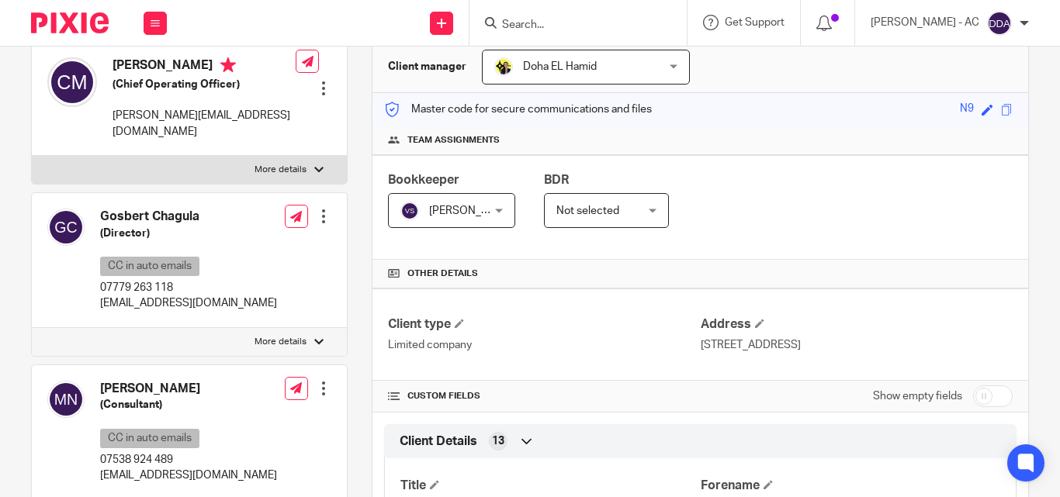
scroll to position [178, 0]
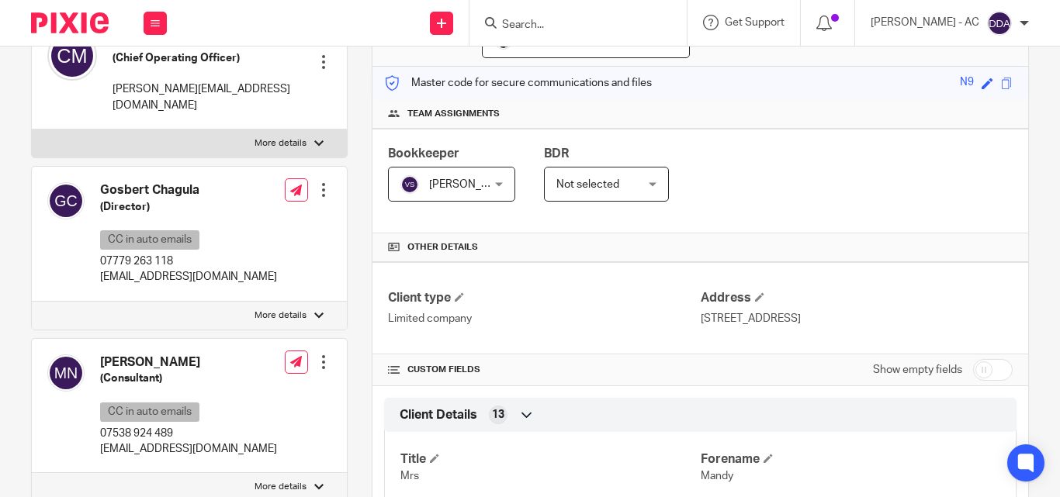
click at [240, 323] on label "More details" at bounding box center [189, 316] width 315 height 28
click at [32, 302] on input "More details" at bounding box center [31, 301] width 1 height 1
checkbox input "true"
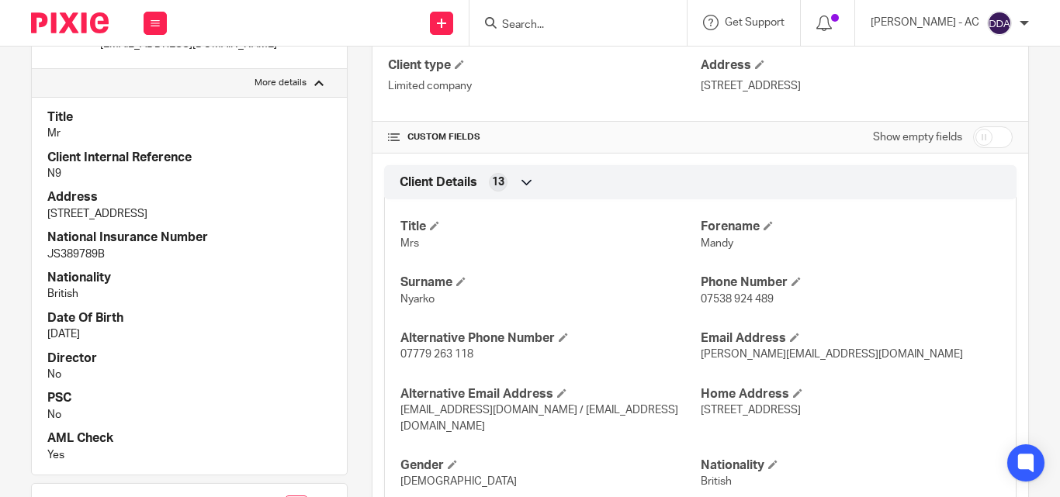
scroll to position [334, 0]
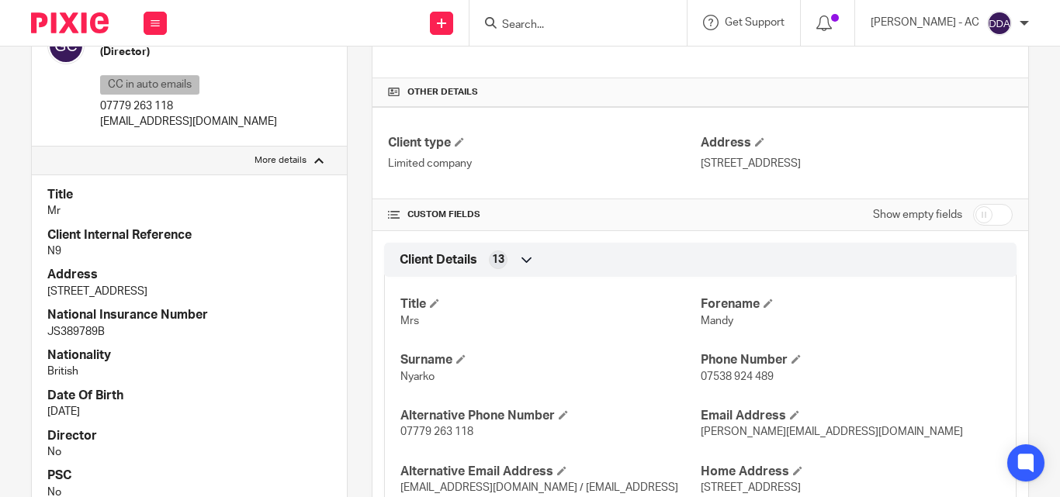
click at [225, 420] on p "13 Apr 1986" at bounding box center [189, 412] width 284 height 16
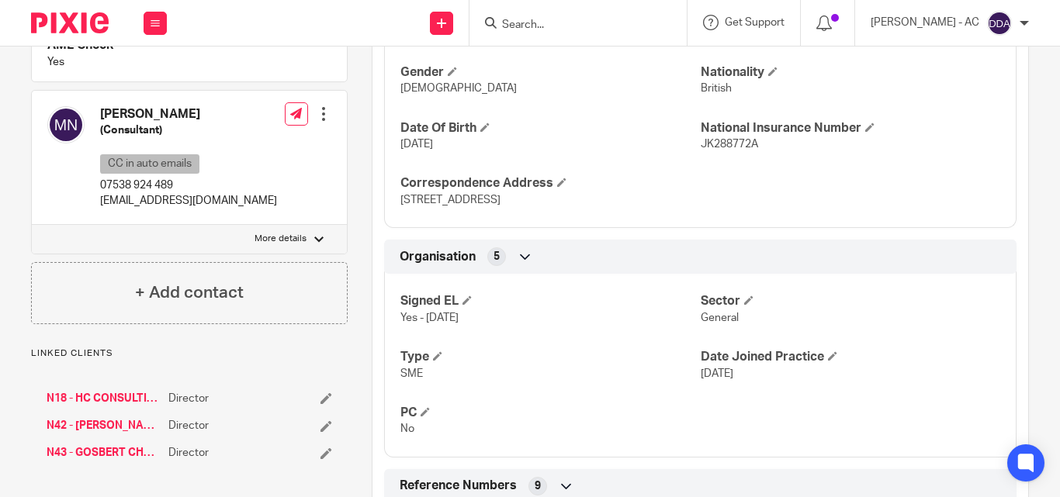
scroll to position [799, 0]
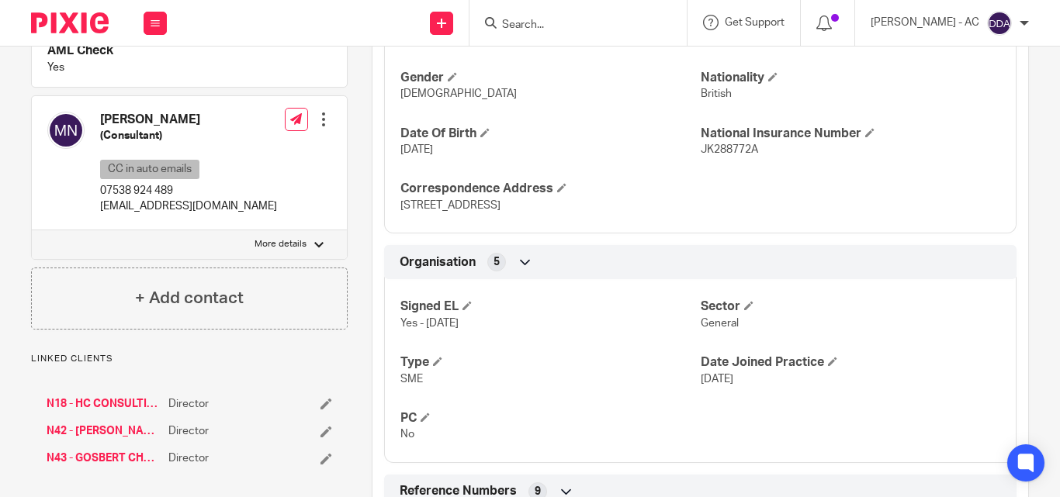
click at [255, 251] on p "More details" at bounding box center [281, 244] width 52 height 12
click at [32, 230] on input "More details" at bounding box center [31, 230] width 1 height 1
checkbox input "true"
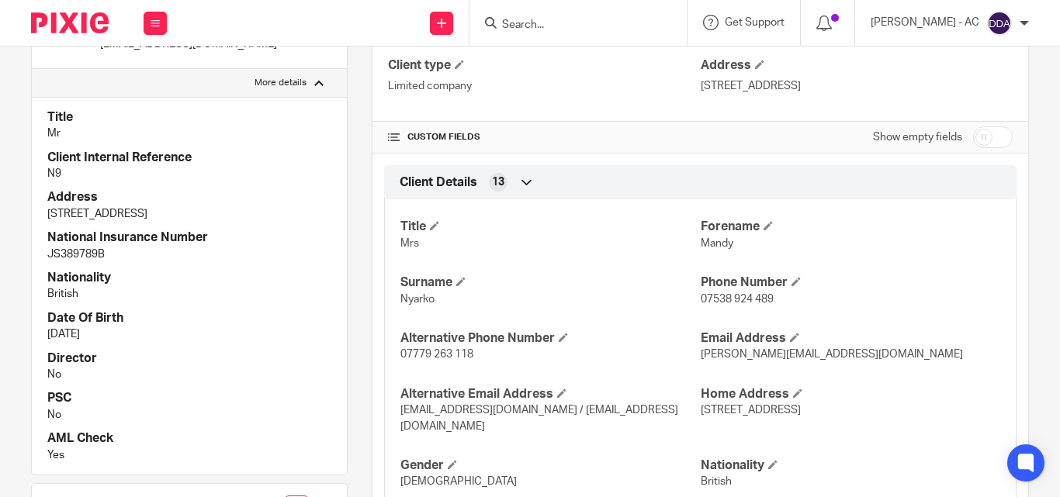
scroll to position [101, 0]
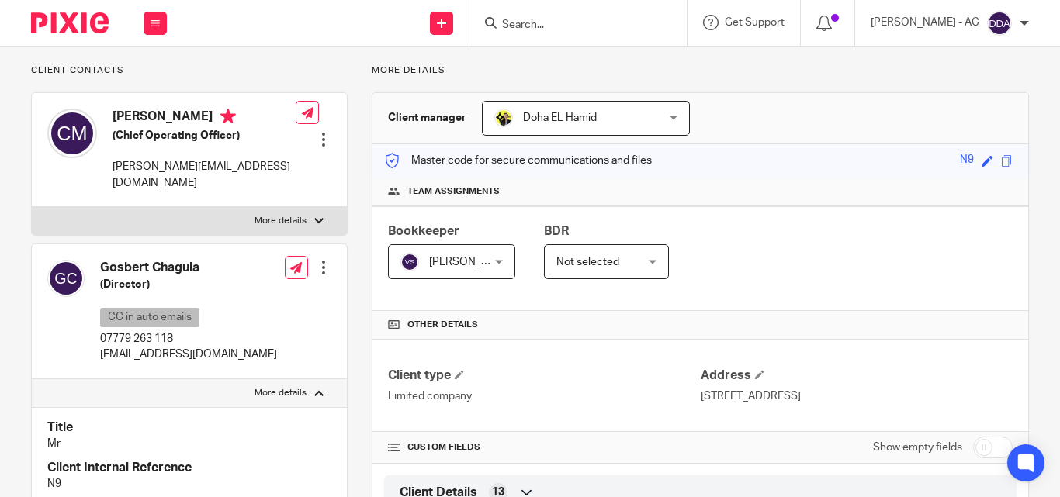
click at [201, 215] on label "More details" at bounding box center [189, 221] width 315 height 28
click at [32, 207] on input "More details" at bounding box center [31, 206] width 1 height 1
checkbox input "true"
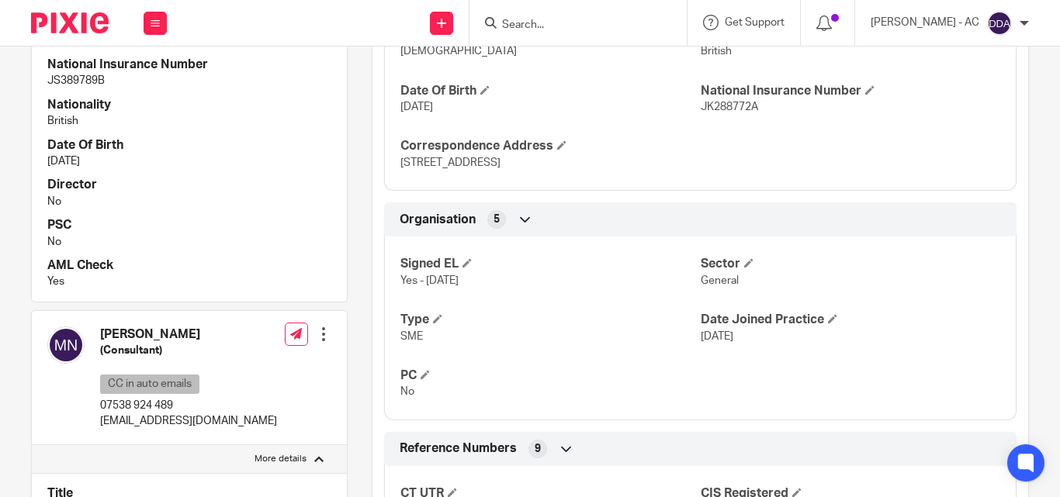
scroll to position [877, 0]
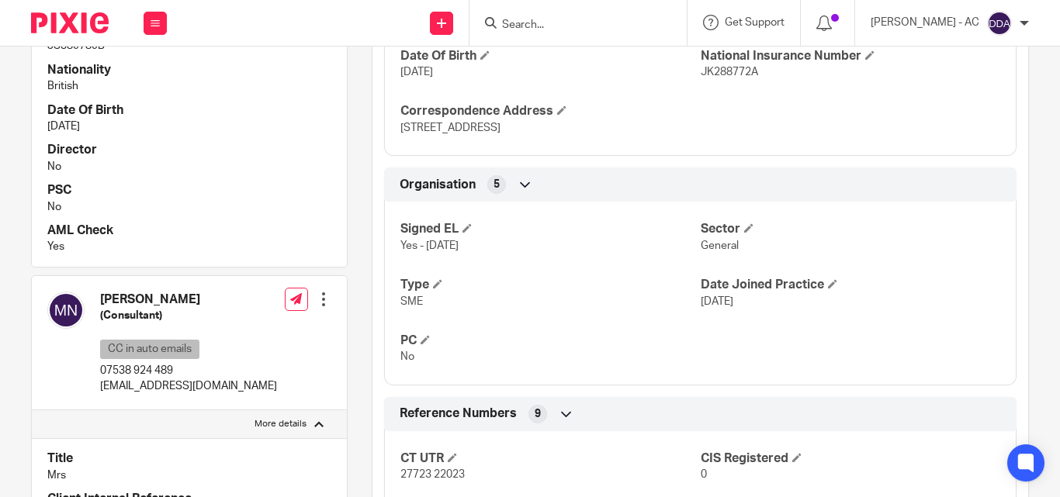
click at [621, 320] on div "Signed EL Yes - 03-11-2021 Sector General Type SME Date Joined Practice 27 Feb …" at bounding box center [700, 287] width 632 height 195
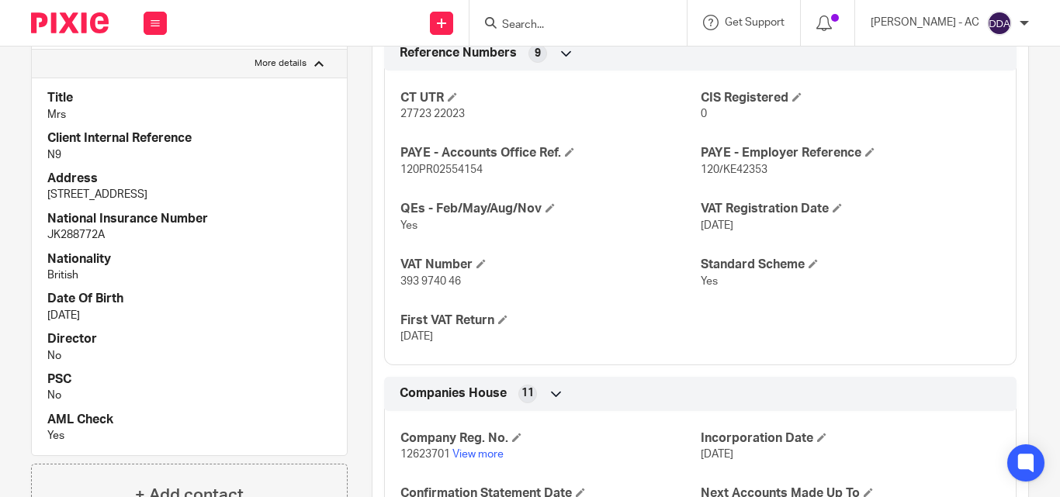
scroll to position [1265, 0]
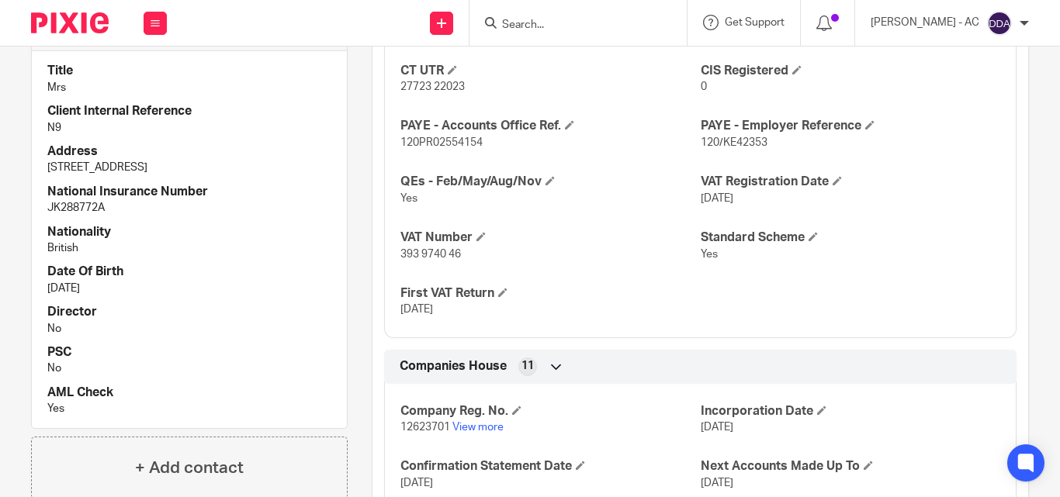
click at [615, 250] on p "393 9740 46" at bounding box center [550, 255] width 300 height 16
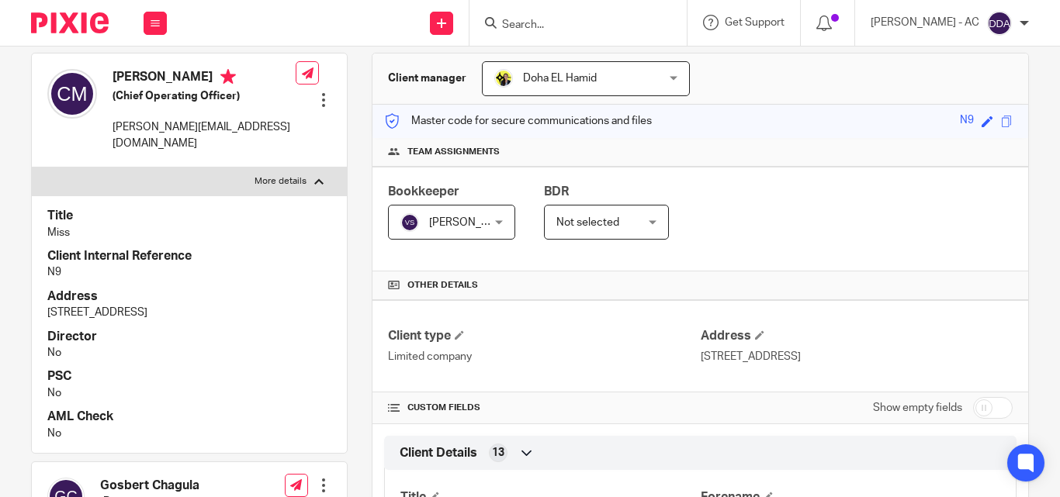
scroll to position [101, 0]
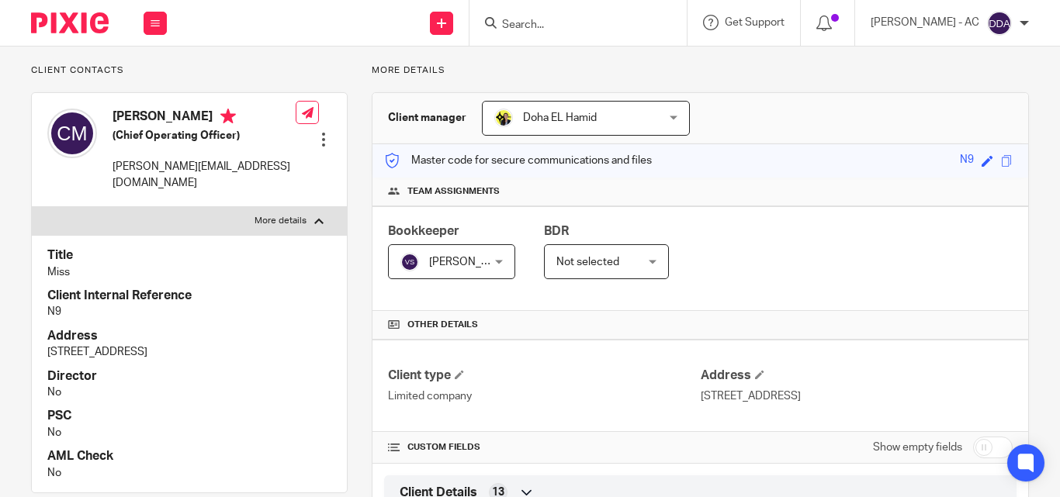
click at [241, 357] on p "17 Maple Close, Mitcham, Surrey, CR4 1AQ" at bounding box center [189, 353] width 284 height 16
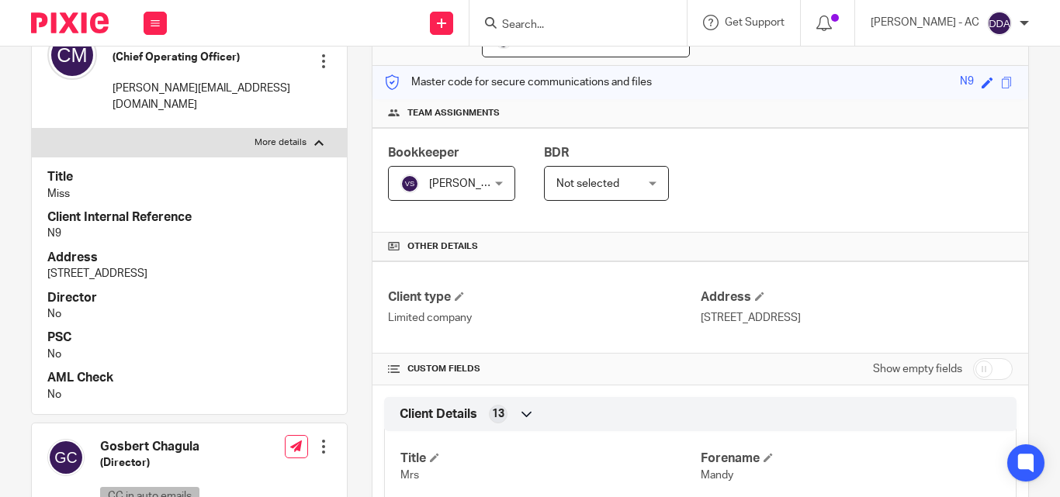
scroll to position [256, 0]
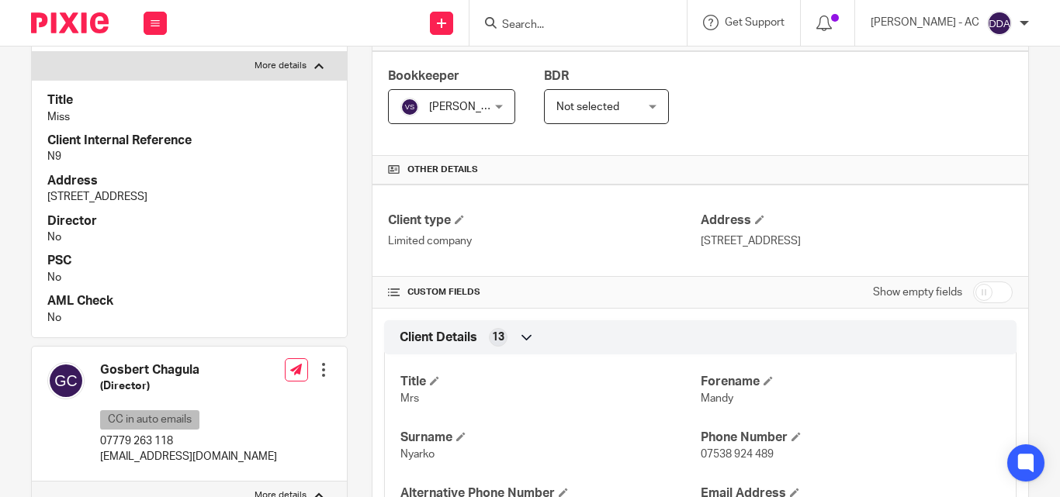
click at [617, 242] on p "Limited company" at bounding box center [544, 242] width 312 height 16
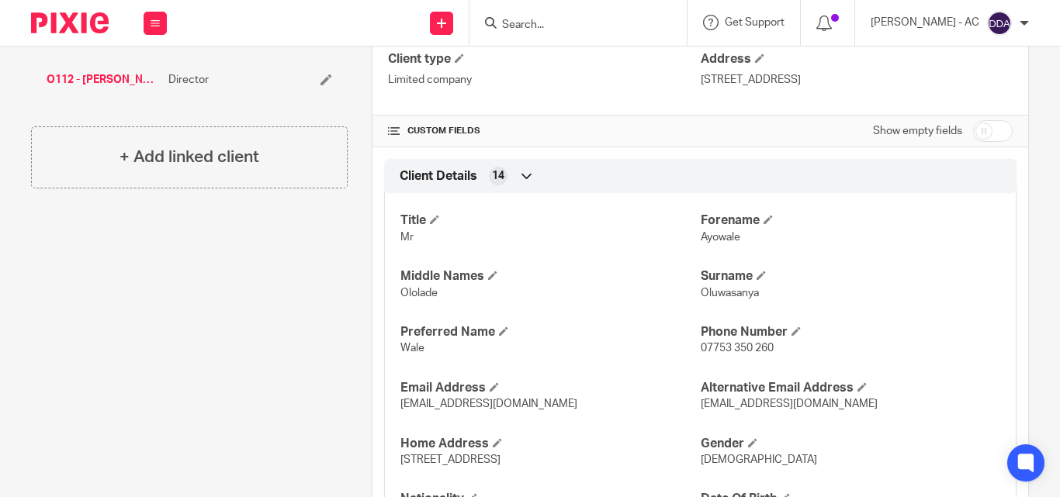
scroll to position [466, 0]
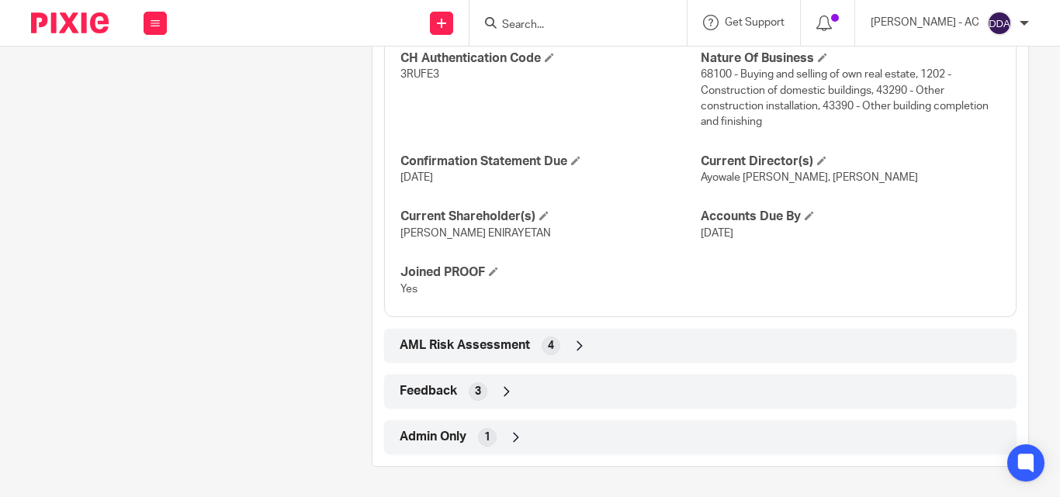
scroll to position [1491, 0]
click at [817, 158] on span at bounding box center [821, 159] width 9 height 9
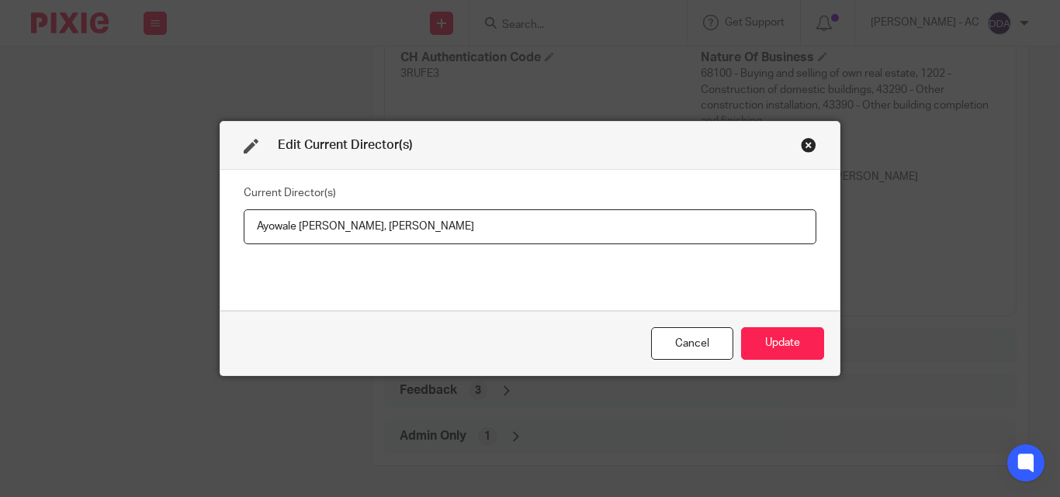
drag, startPoint x: 527, startPoint y: 223, endPoint x: -33, endPoint y: 262, distance: 560.8
click at [0, 262] on html "Work Email Clients Team Reports Settings Work Email Clients Team Reports Settin…" at bounding box center [530, 248] width 1060 height 497
click at [452, 220] on input "Mr Ayowale Ololade OLUWASANYA," at bounding box center [530, 227] width 573 height 35
paste input "Mrs Olubukola OLUWASANYA"
type input "Mr Ayowale Ololade OLUWASANYA, Mrs Olubukola OLUWASANYA"
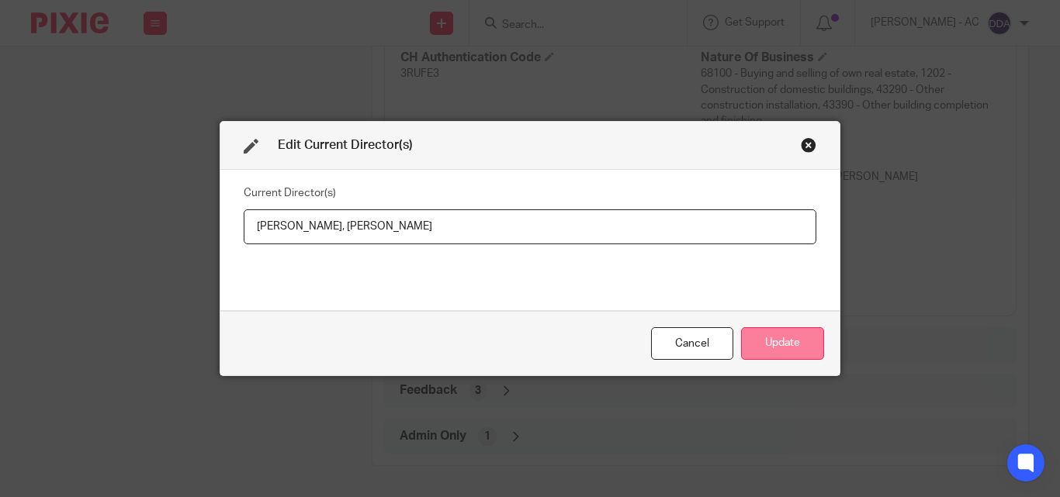
click at [778, 341] on button "Update" at bounding box center [782, 343] width 83 height 33
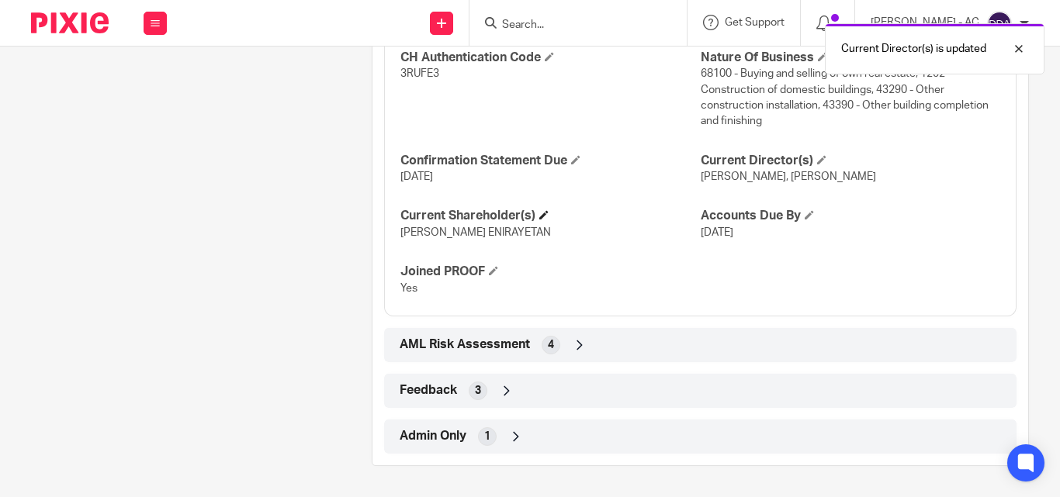
click at [542, 223] on h4 "Current Shareholder(s)" at bounding box center [550, 216] width 300 height 16
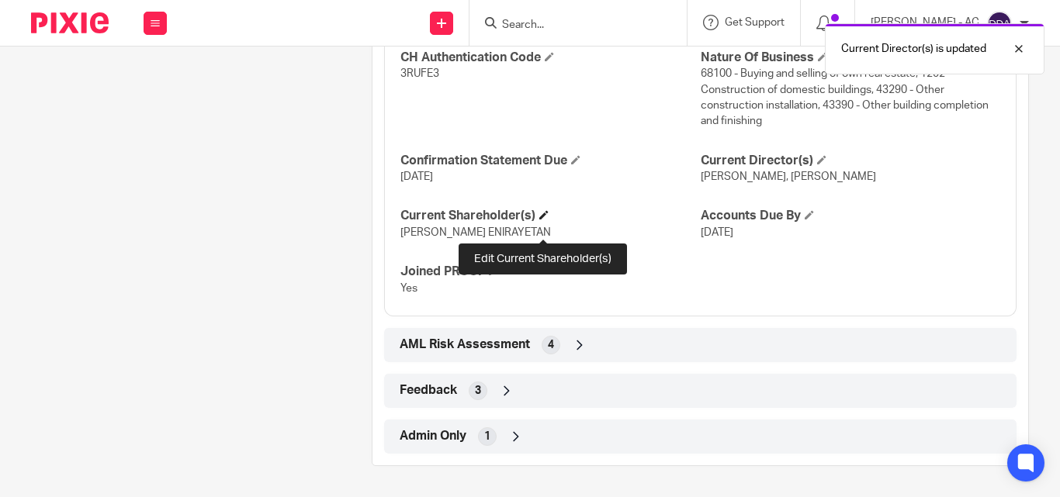
click at [545, 220] on span at bounding box center [543, 214] width 9 height 9
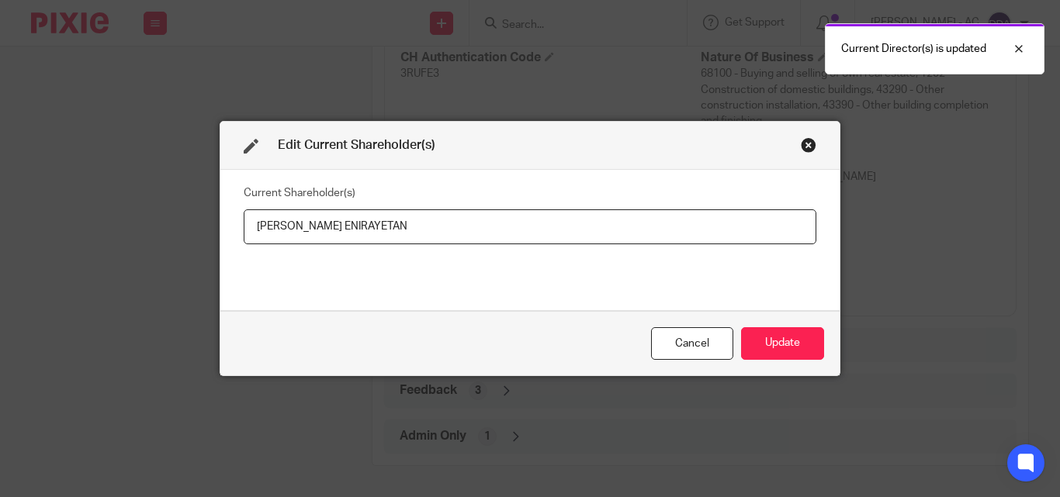
drag, startPoint x: 398, startPoint y: 230, endPoint x: -51, endPoint y: 275, distance: 451.5
click at [0, 275] on html "Work Email Clients Team Reports Settings Work Email Clients Team Reports Settin…" at bounding box center [530, 248] width 1060 height 497
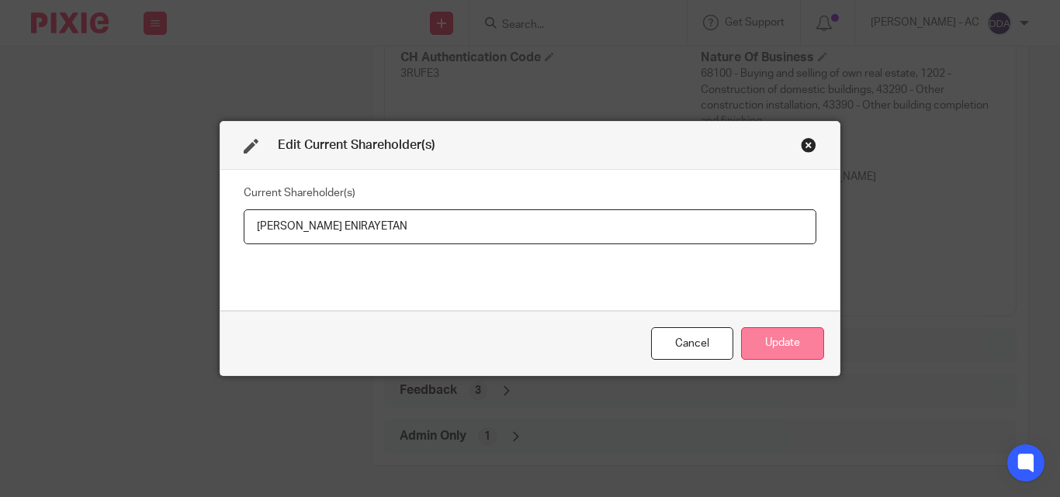
click at [771, 343] on button "Update" at bounding box center [782, 343] width 83 height 33
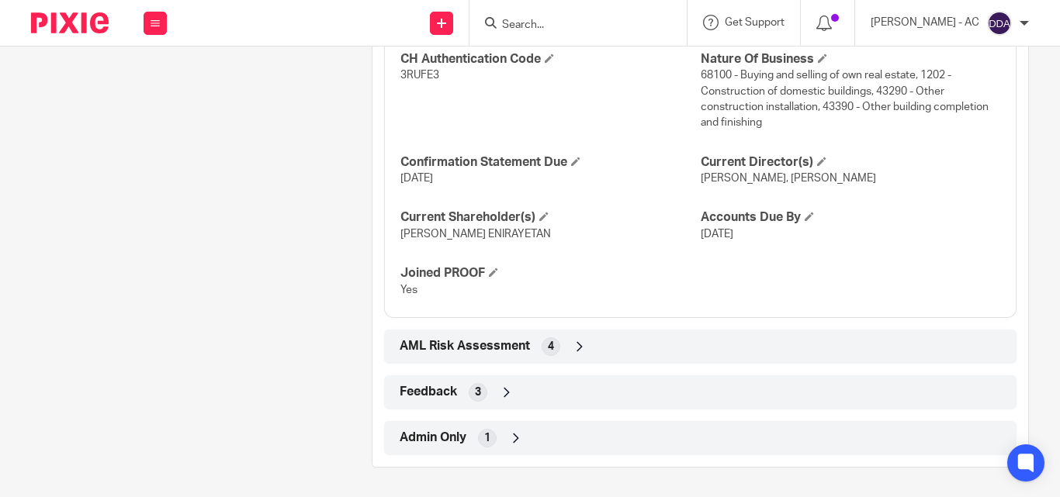
scroll to position [1507, 0]
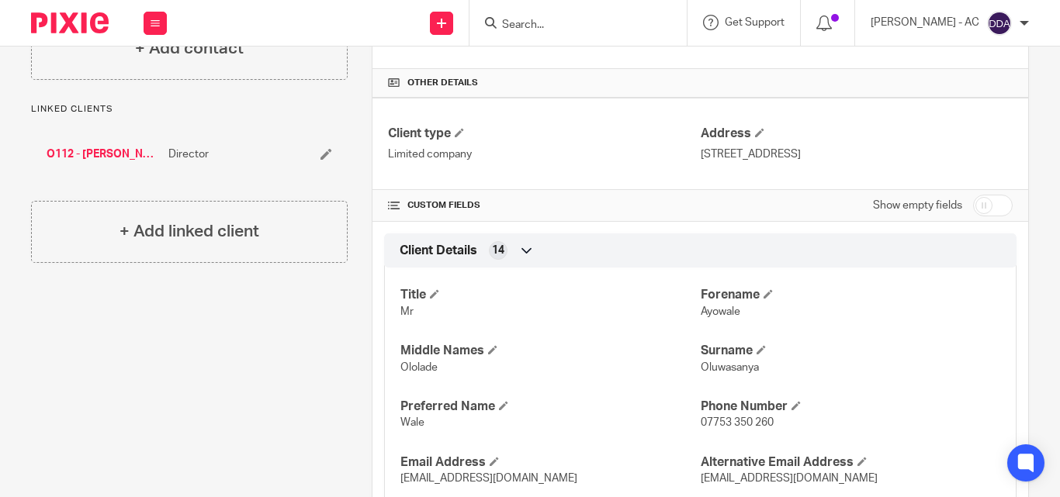
scroll to position [0, 0]
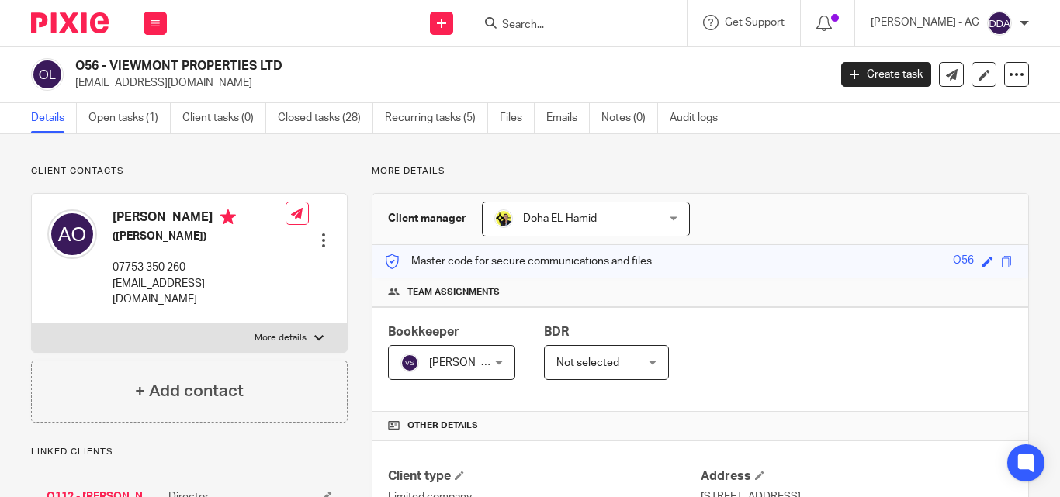
click at [721, 307] on div "Bookkeeper Vaibhav Solanki Vaibhav Solanki Not selected Abhay Jayswal Akhil Sib…" at bounding box center [700, 359] width 656 height 105
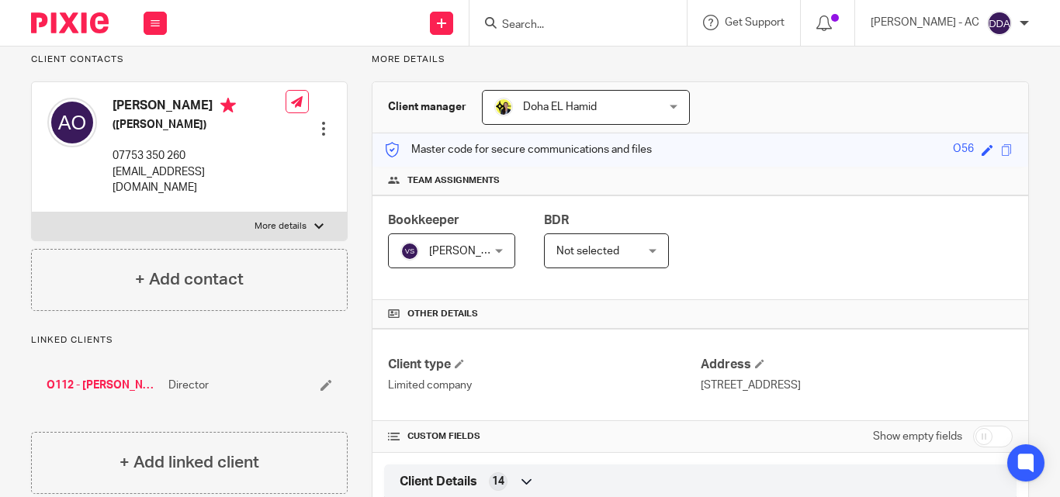
scroll to position [543, 0]
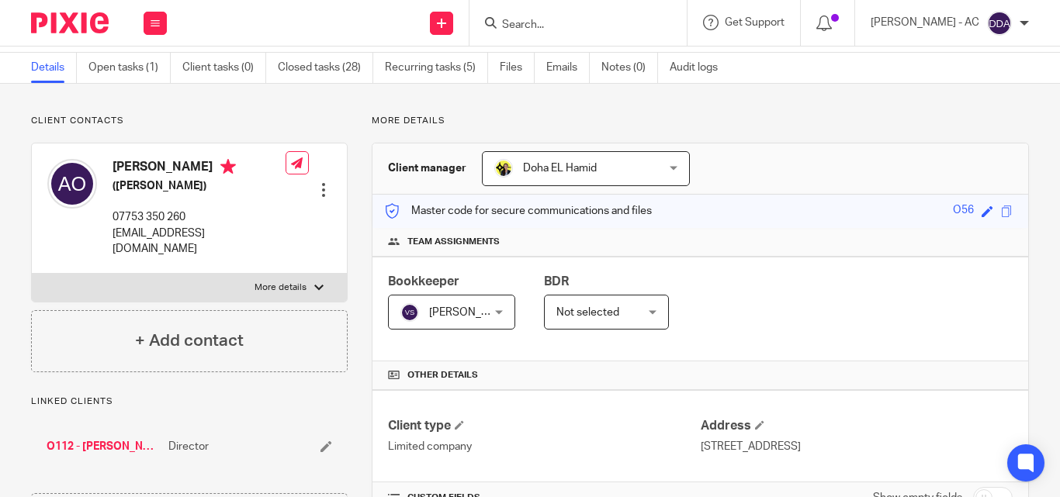
scroll to position [78, 0]
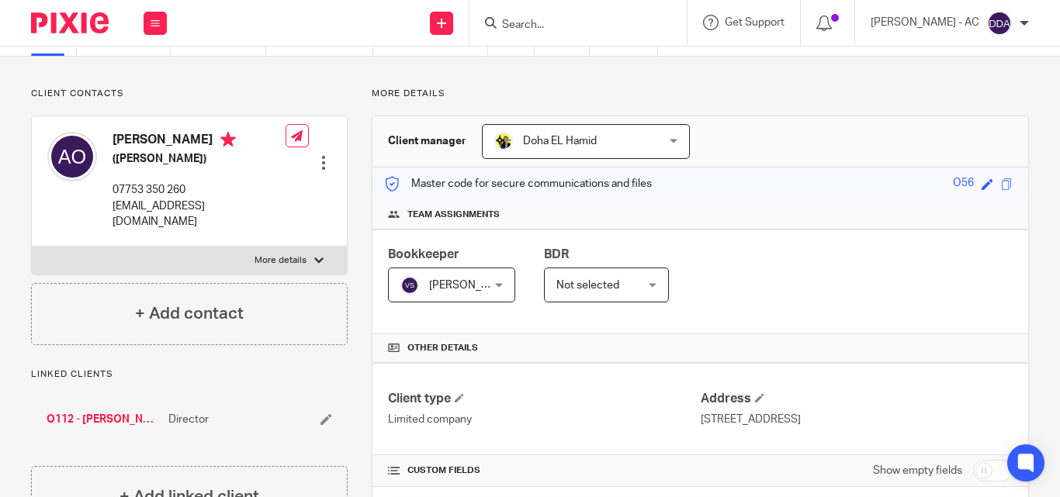
click at [293, 255] on p "More details" at bounding box center [281, 261] width 52 height 12
click at [32, 246] on input "More details" at bounding box center [31, 246] width 1 height 1
checkbox input "true"
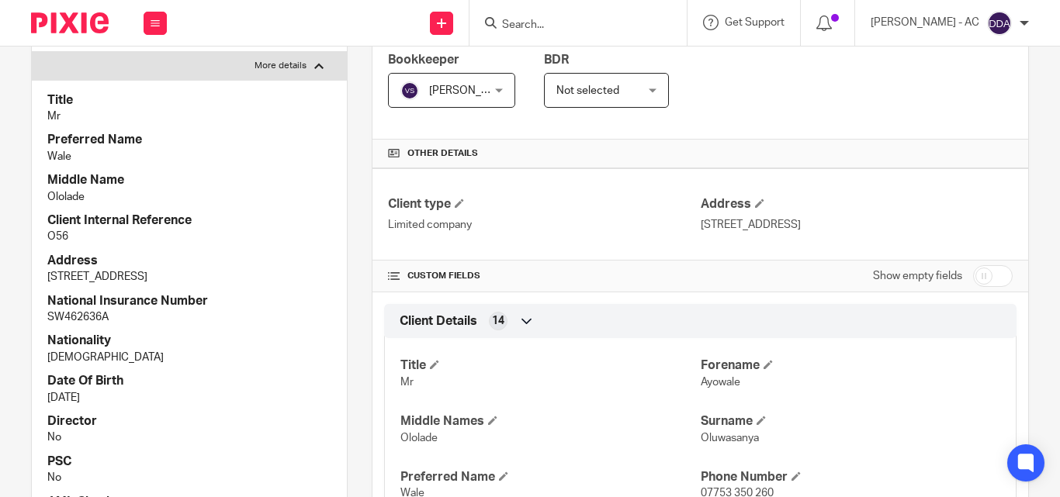
scroll to position [310, 0]
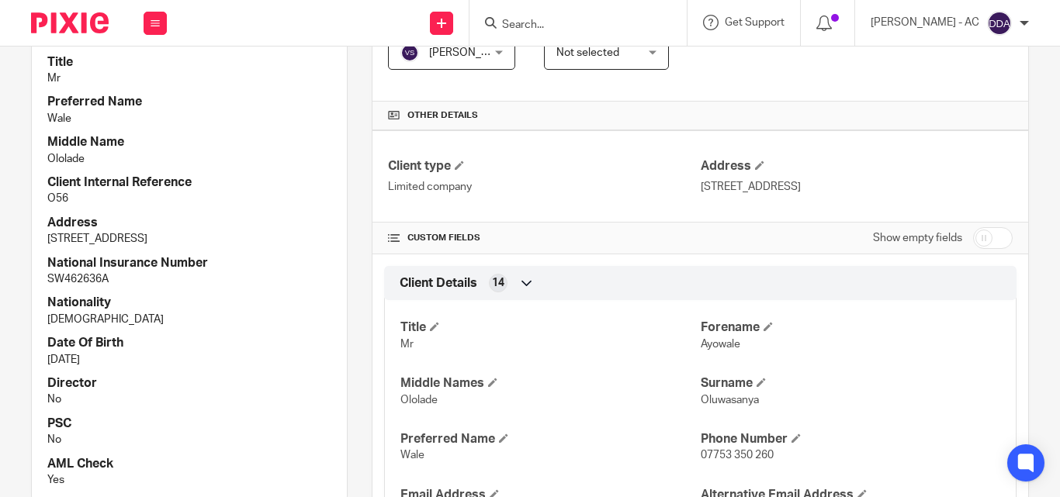
click at [264, 175] on h4 "Client Internal Reference" at bounding box center [189, 183] width 284 height 16
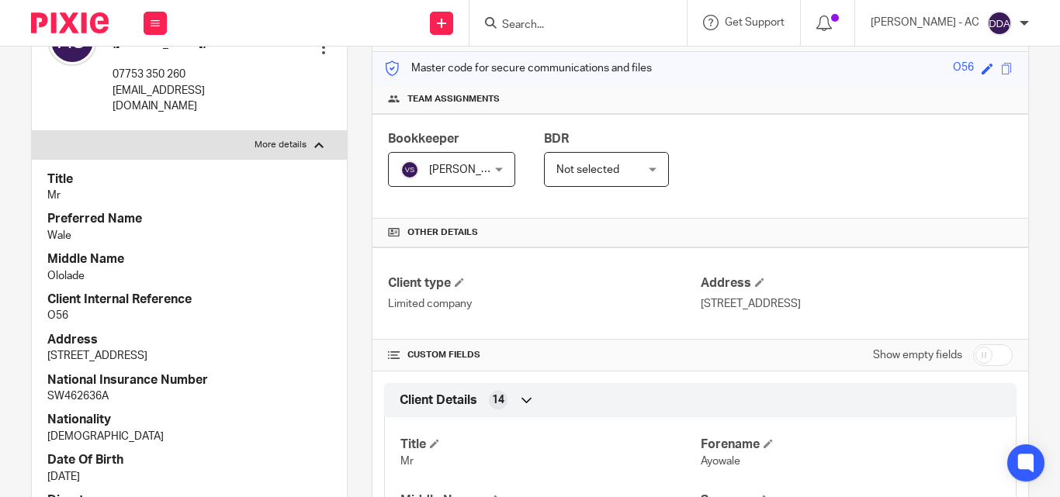
scroll to position [0, 0]
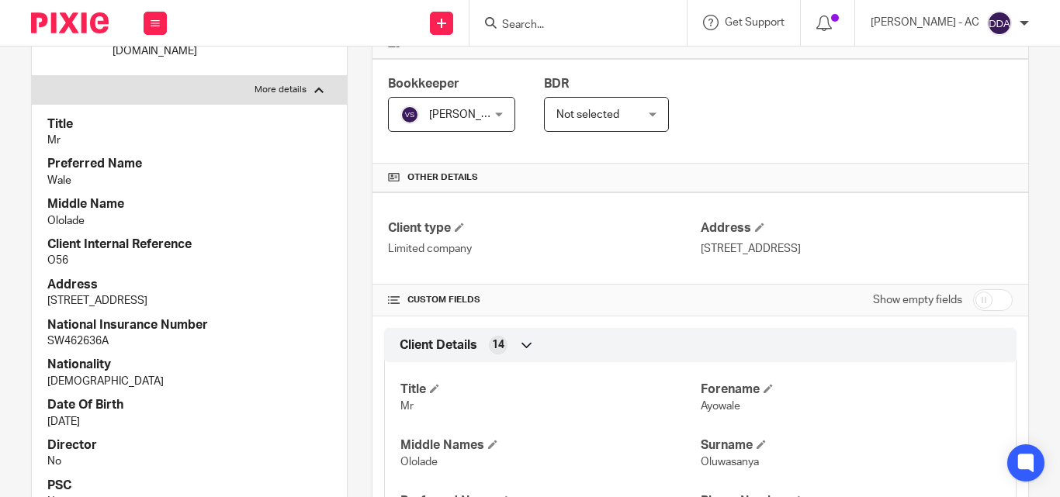
scroll to position [233, 0]
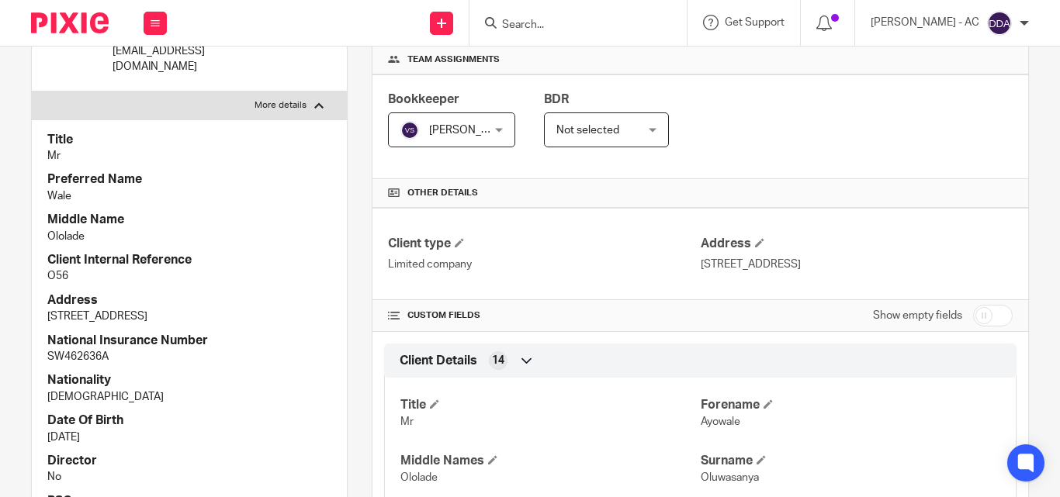
click at [936, 123] on div "Bookkeeper Vaibhav Solanki Vaibhav Solanki Not selected Abhay Jayswal Akhil Sib…" at bounding box center [700, 126] width 656 height 105
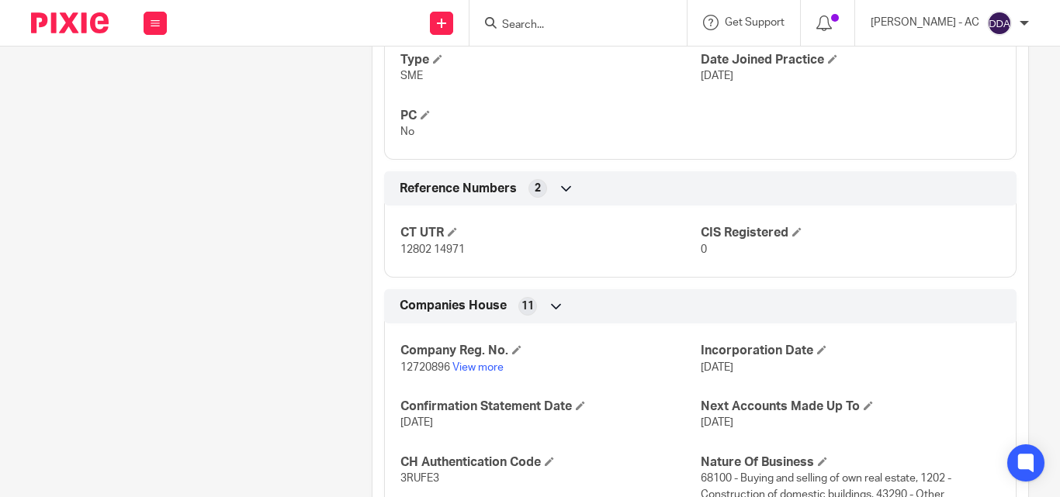
scroll to position [1507, 0]
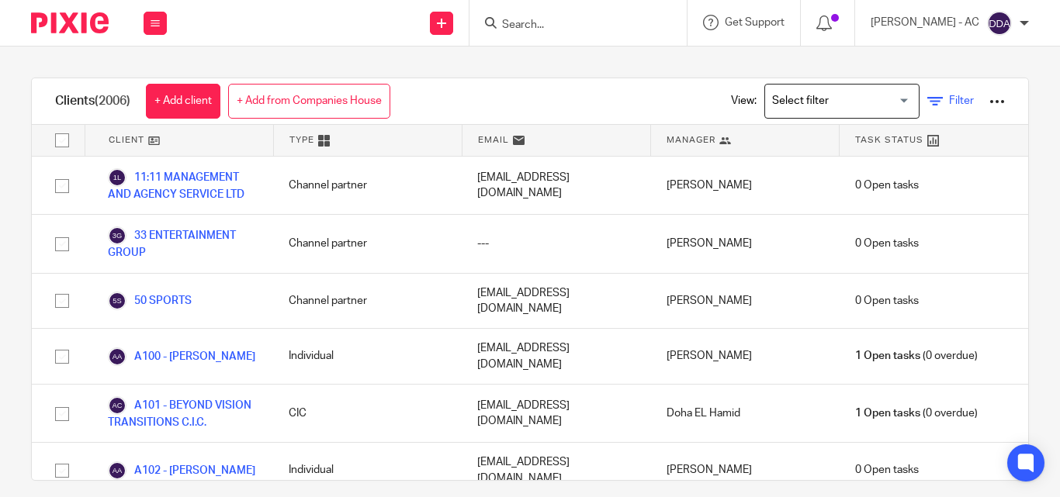
click at [927, 99] on link "Filter" at bounding box center [950, 101] width 47 height 16
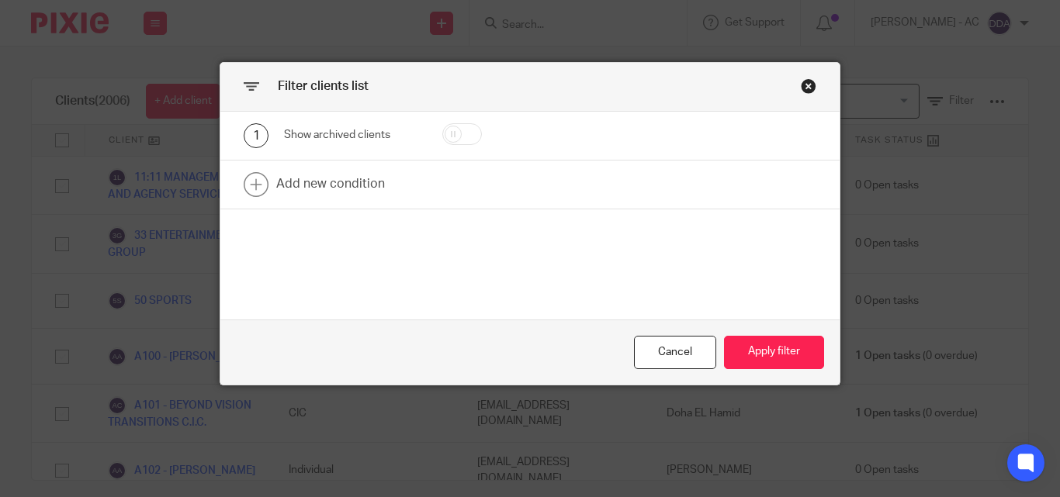
click at [451, 130] on input "checkbox" at bounding box center [462, 134] width 40 height 22
checkbox input "true"
click at [743, 355] on button "Apply filter" at bounding box center [774, 352] width 100 height 33
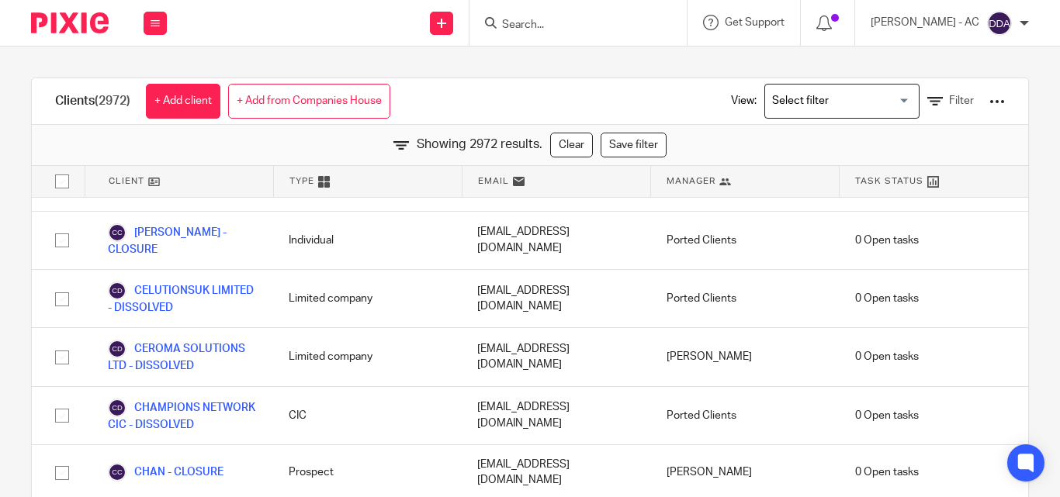
scroll to position [28746, 0]
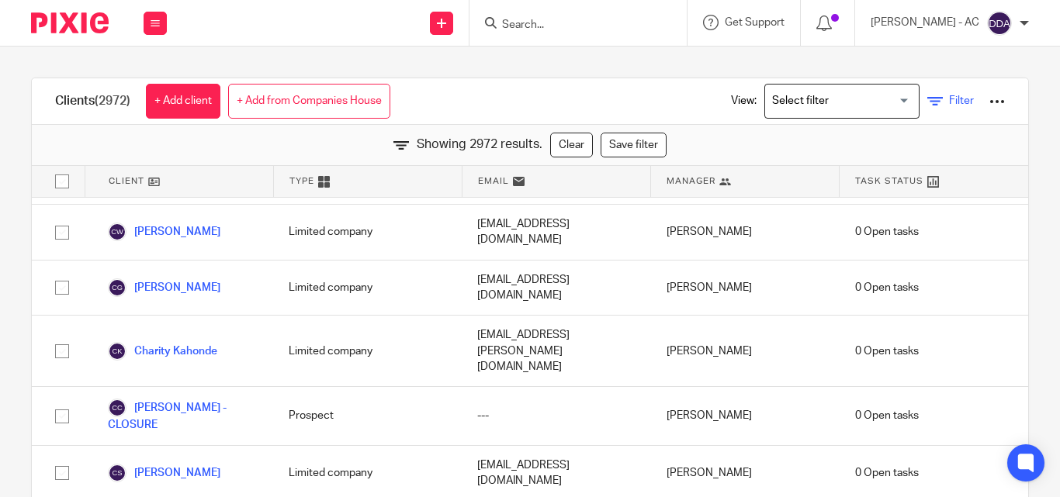
click at [927, 105] on icon at bounding box center [935, 102] width 16 height 16
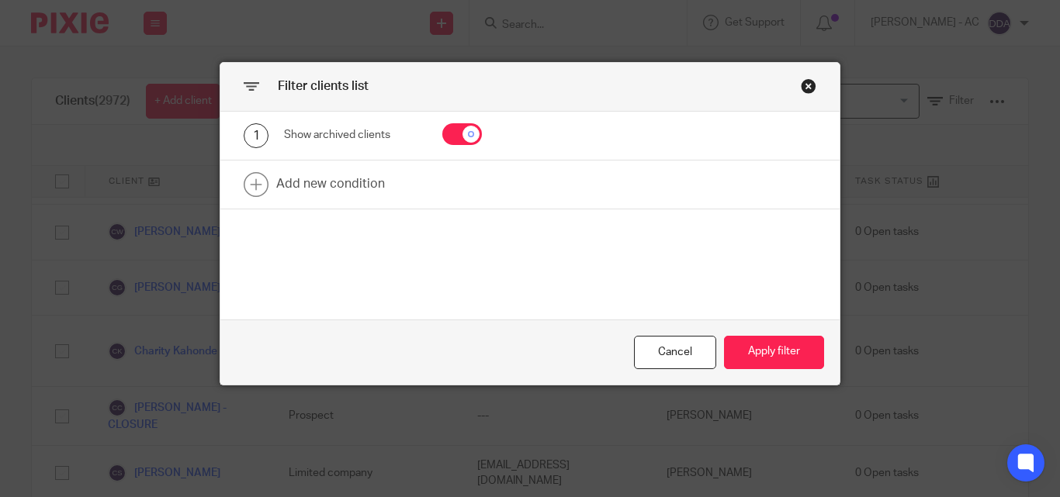
click at [801, 81] on div "Close this dialog window" at bounding box center [809, 86] width 16 height 16
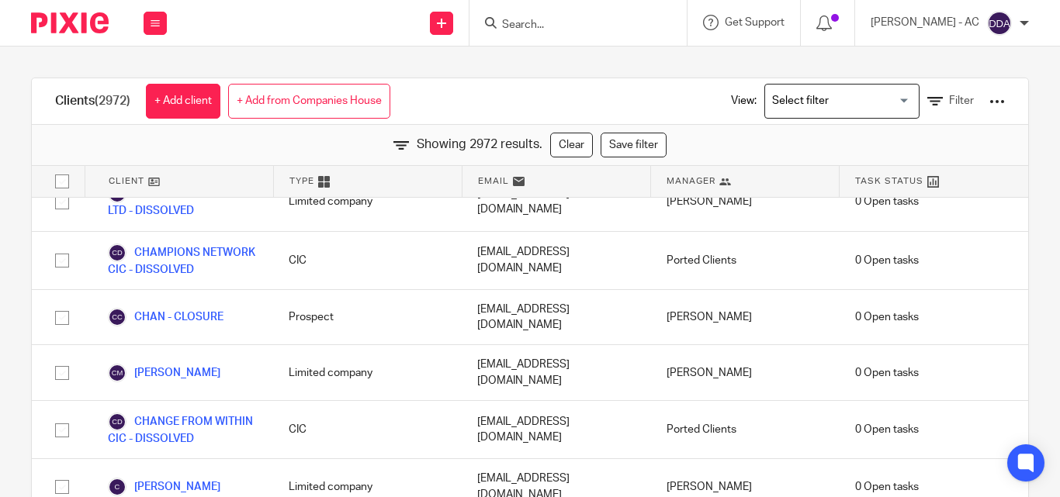
scroll to position [28280, 0]
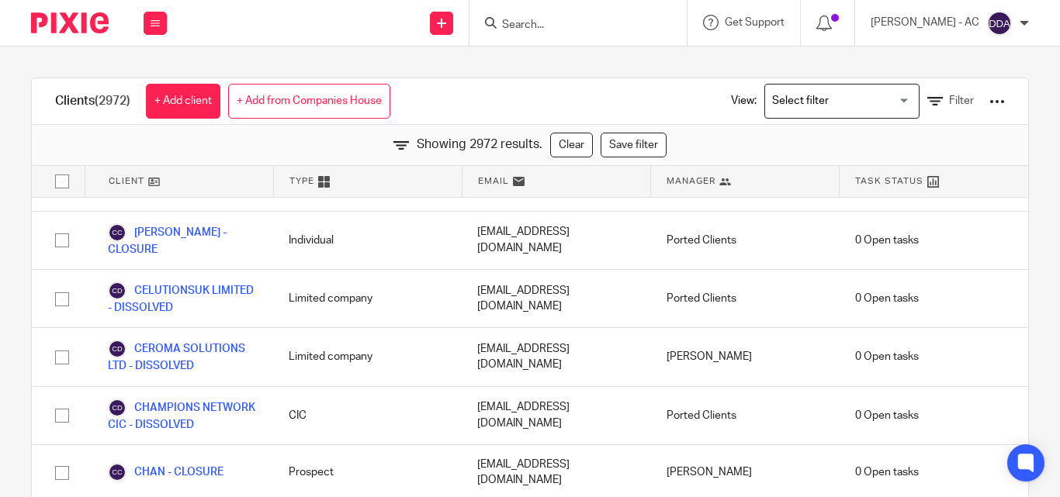
click at [608, 17] on form at bounding box center [582, 22] width 165 height 19
click at [601, 26] on input "Search" at bounding box center [570, 26] width 140 height 14
paste input "BOX UP COMMUNITY"
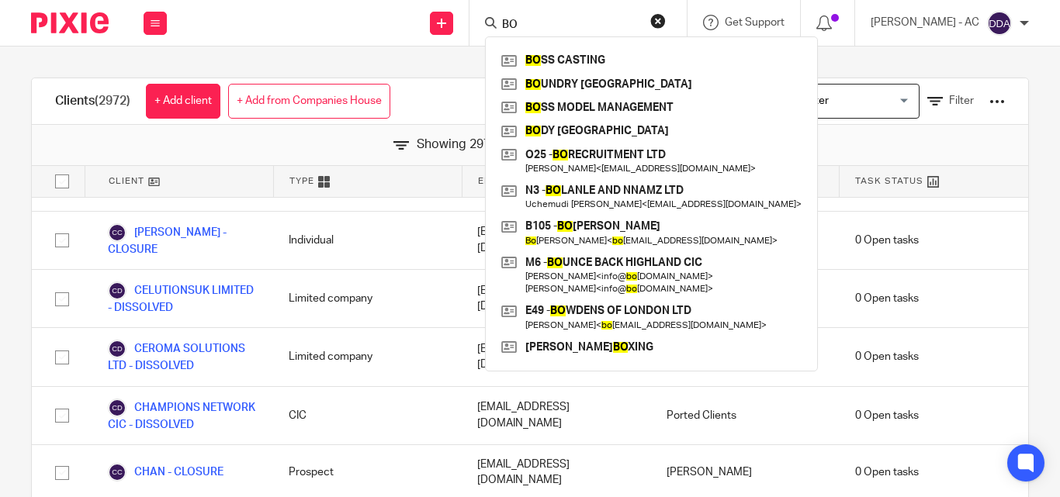
type input "B"
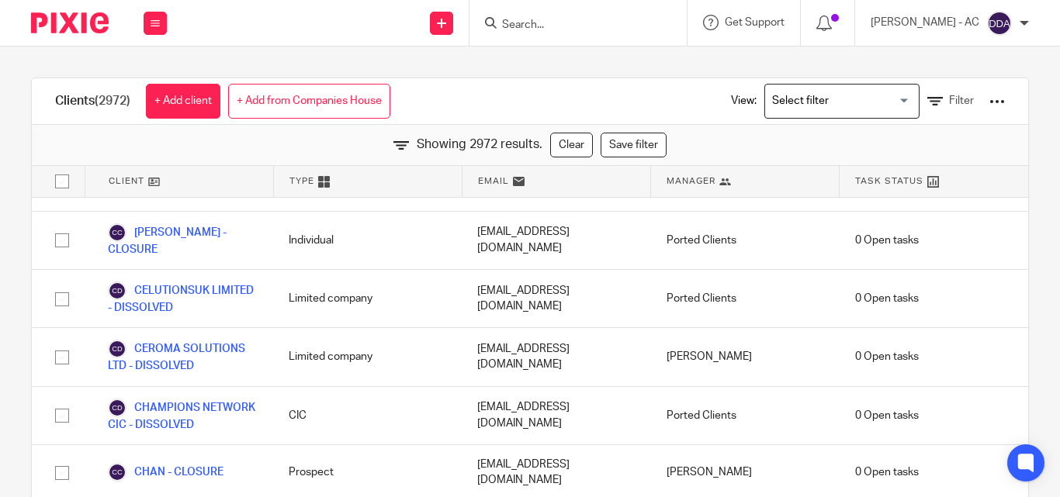
click at [989, 102] on div at bounding box center [997, 102] width 16 height 16
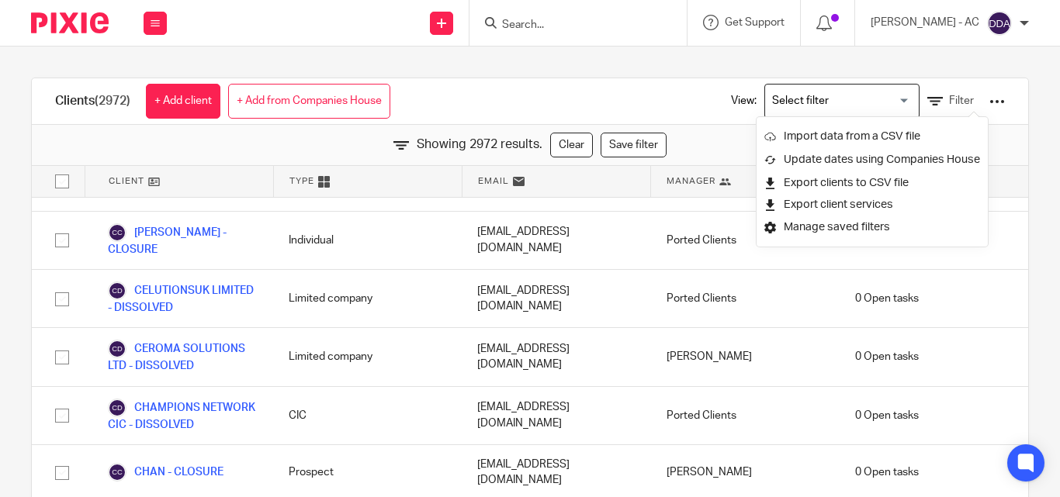
click at [459, 60] on div "Clients (2972) + Add client + Add from Companies House View: Loading... Filter …" at bounding box center [530, 272] width 1060 height 451
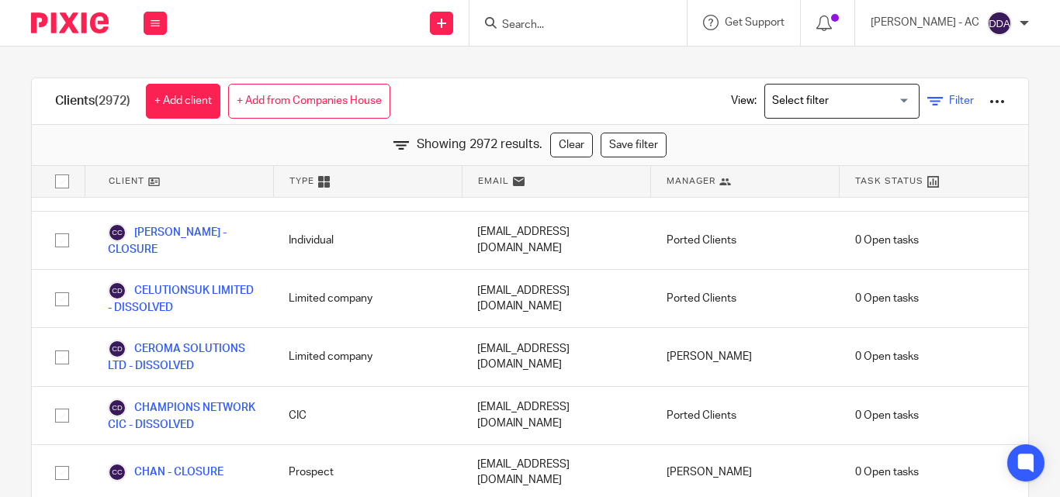
click at [927, 106] on link "Filter" at bounding box center [950, 101] width 47 height 16
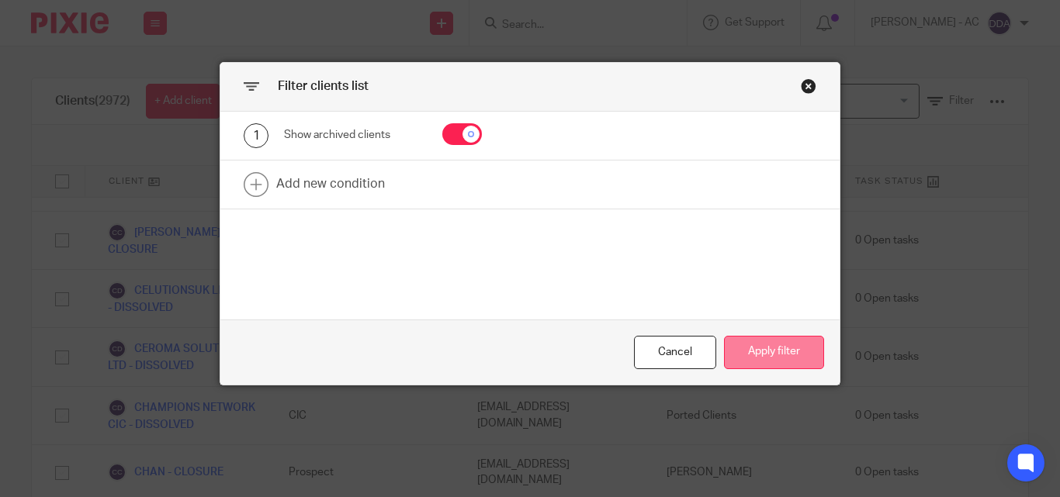
click at [772, 362] on button "Apply filter" at bounding box center [774, 352] width 100 height 33
click at [769, 361] on button "Apply filter" at bounding box center [774, 352] width 100 height 33
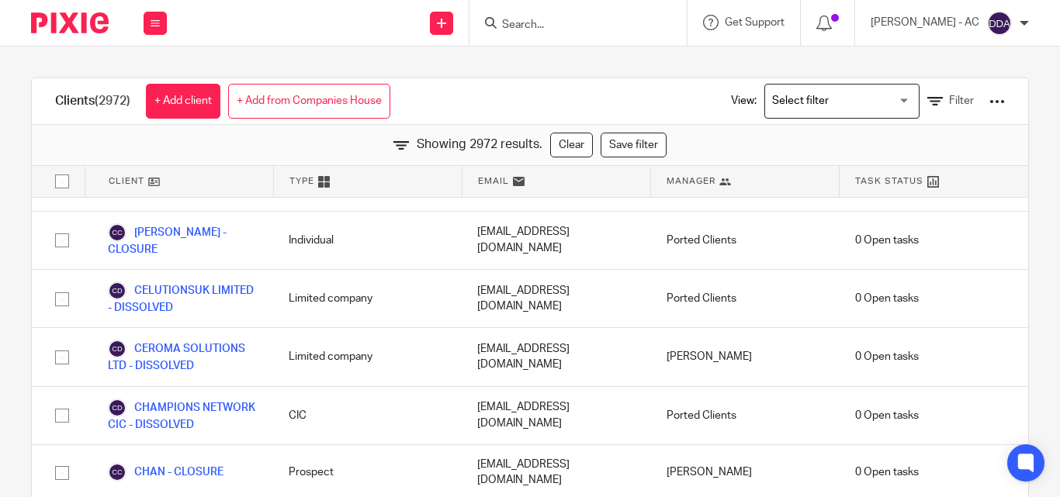
scroll to position [27892, 0]
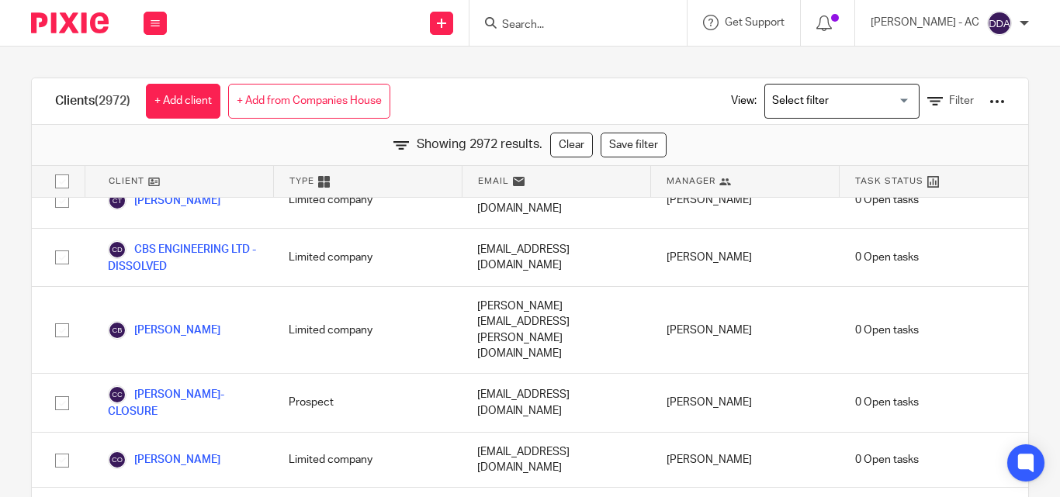
click at [545, 20] on input "Search" at bounding box center [570, 26] width 140 height 14
paste input "12295962"
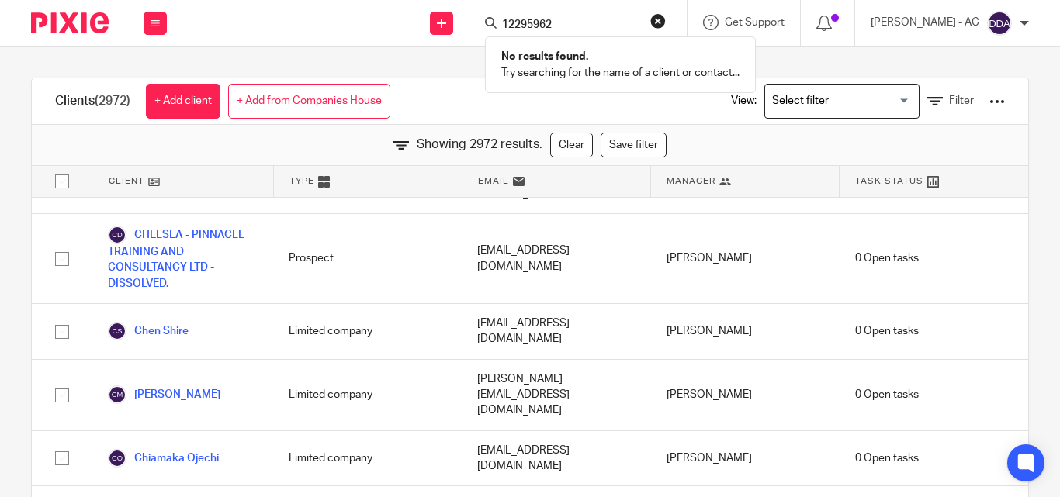
scroll to position [29677, 0]
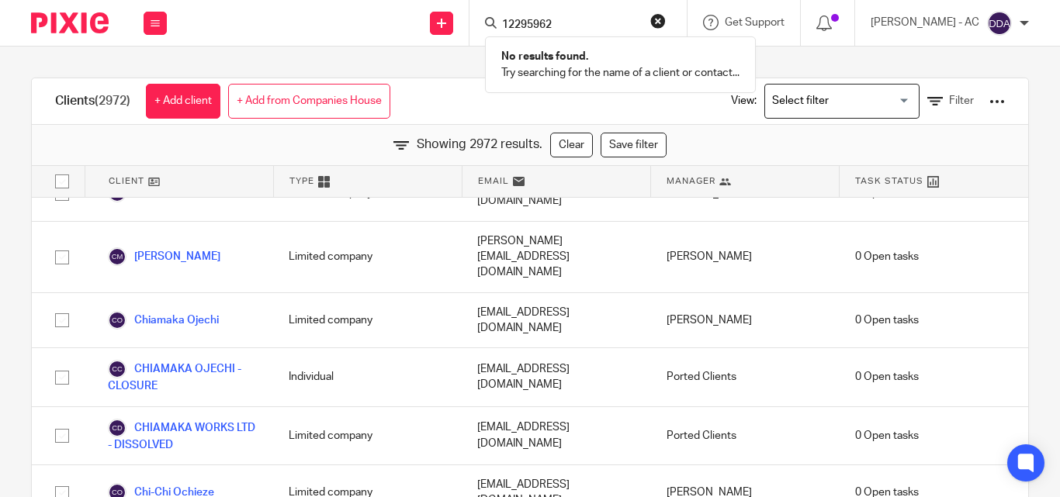
type input "12295962"
click at [666, 21] on button "reset" at bounding box center [658, 21] width 16 height 16
click at [552, 25] on input "Search" at bounding box center [570, 26] width 140 height 14
paste input "BOX UP COMMUNITY"
type input "BOX UP"
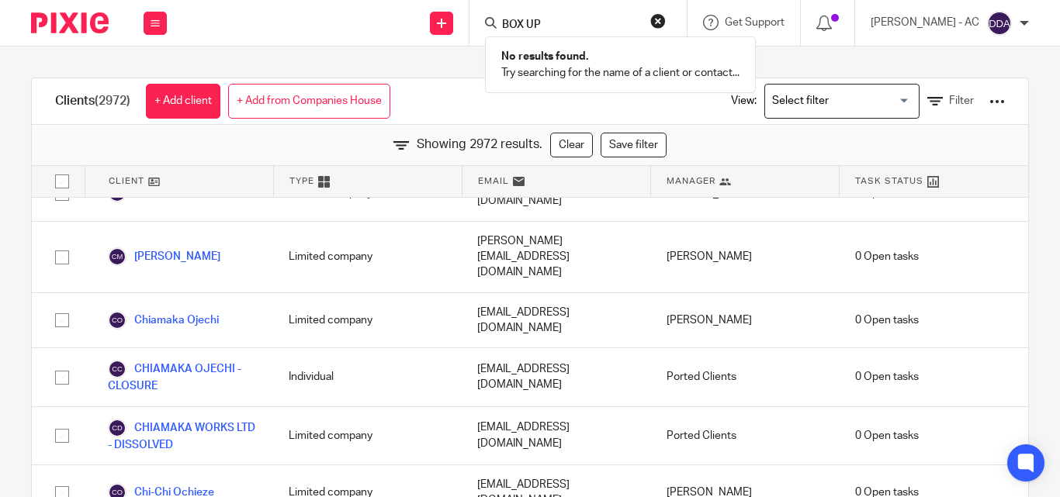
click at [589, 29] on input "BOX UP" at bounding box center [570, 26] width 140 height 14
drag, startPoint x: 589, startPoint y: 29, endPoint x: 420, endPoint y: 29, distance: 169.2
click at [420, 29] on div "Send new email Create task Add client Request signature BOX UP No results found…" at bounding box center [621, 23] width 878 height 46
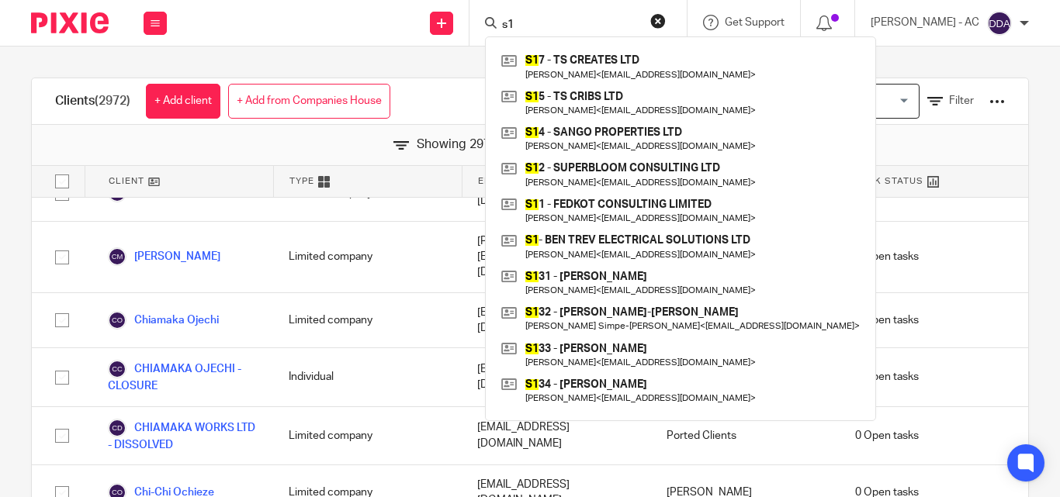
type input "s"
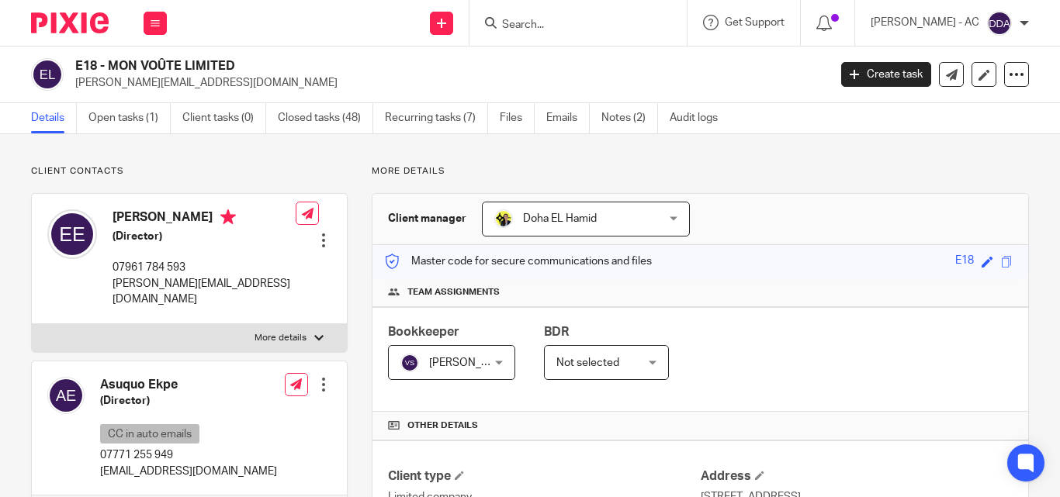
click at [286, 324] on label "More details" at bounding box center [189, 338] width 315 height 28
click at [32, 324] on input "More details" at bounding box center [31, 324] width 1 height 1
checkbox input "true"
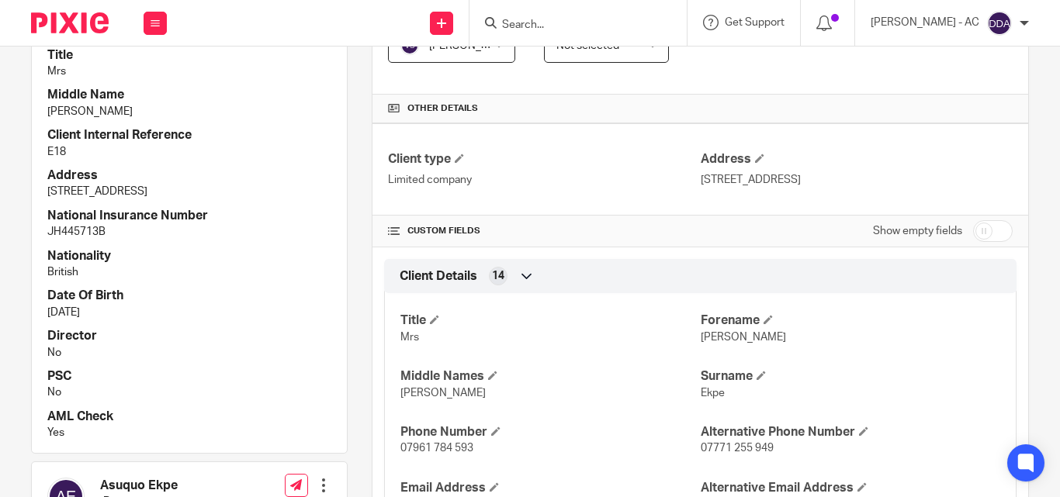
scroll to position [543, 0]
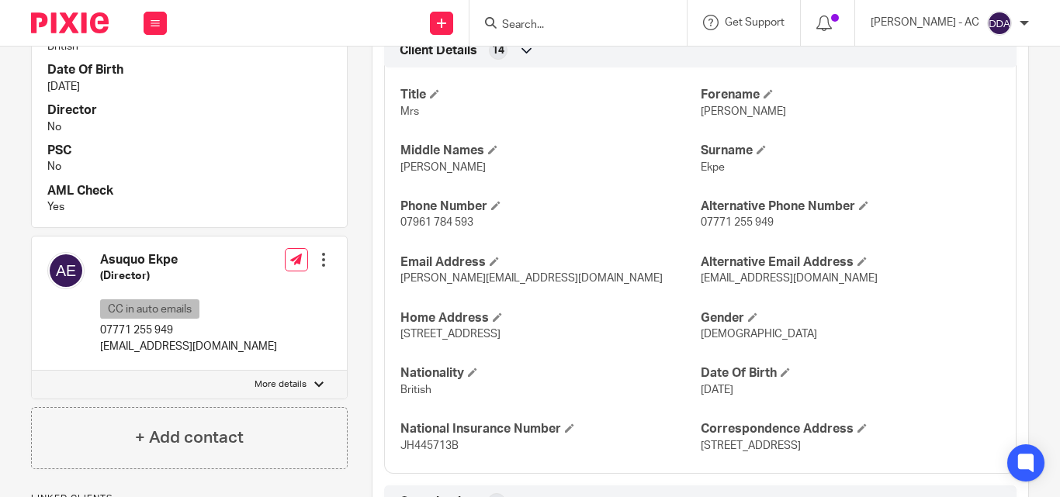
click at [279, 379] on p "More details" at bounding box center [281, 385] width 52 height 12
click at [32, 370] on input "More details" at bounding box center [31, 370] width 1 height 1
checkbox input "true"
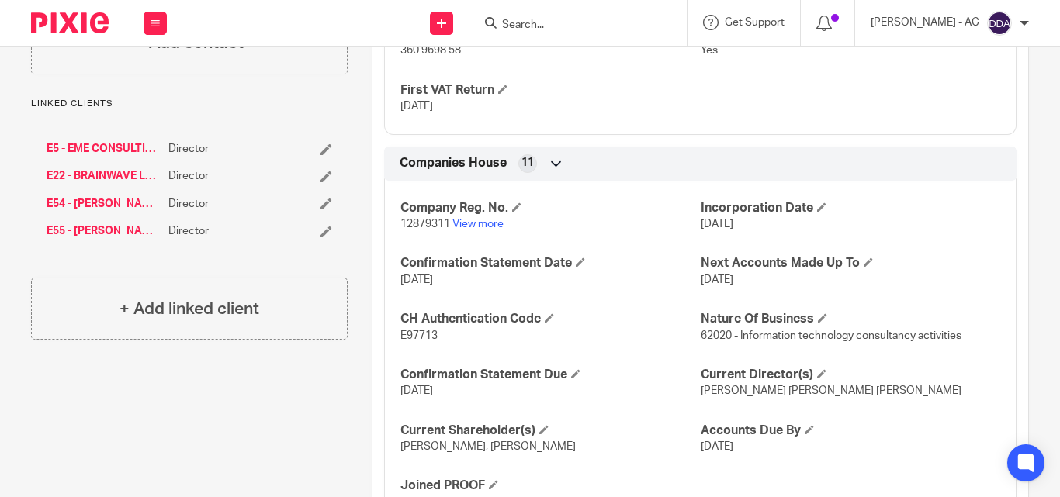
scroll to position [1611, 0]
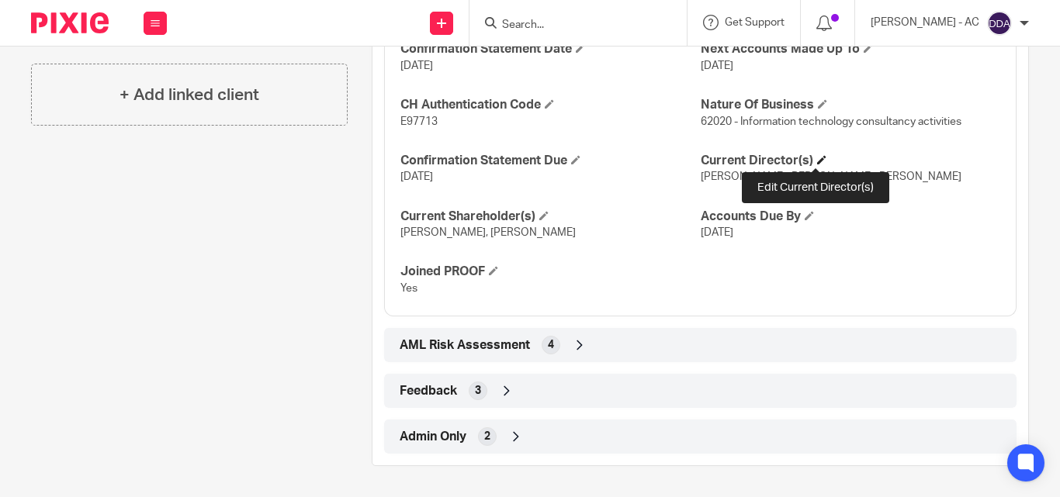
click at [817, 161] on span at bounding box center [821, 159] width 9 height 9
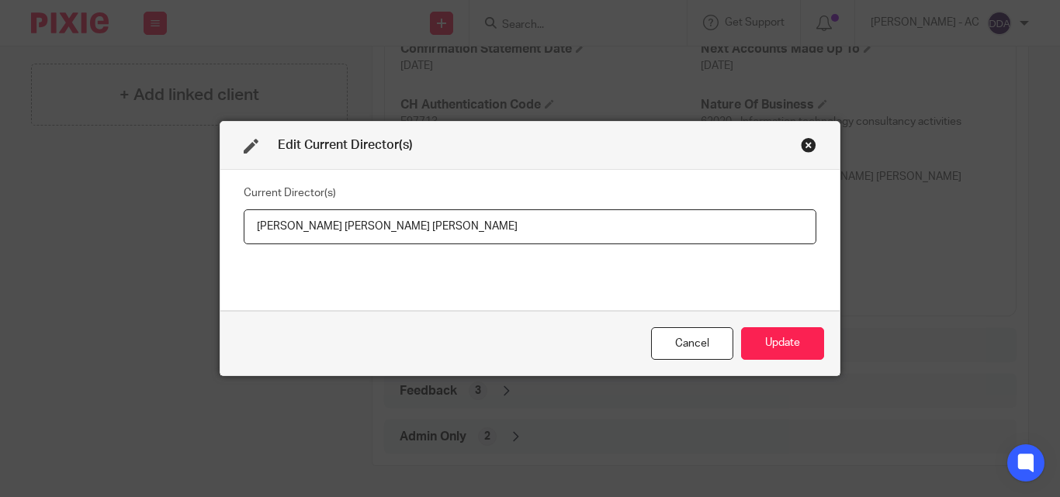
drag, startPoint x: 368, startPoint y: 223, endPoint x: 473, endPoint y: 228, distance: 104.9
click at [473, 228] on input "[PERSON_NAME] [PERSON_NAME] [PERSON_NAME]" at bounding box center [530, 227] width 573 height 35
paste input "[PERSON_NAME] [PERSON_NAME]"
drag, startPoint x: 246, startPoint y: 228, endPoint x: 361, endPoint y: 244, distance: 116.0
click at [361, 244] on div "Current Director(s) [PERSON_NAME], [PERSON_NAME] [PERSON_NAME]" at bounding box center [530, 240] width 573 height 116
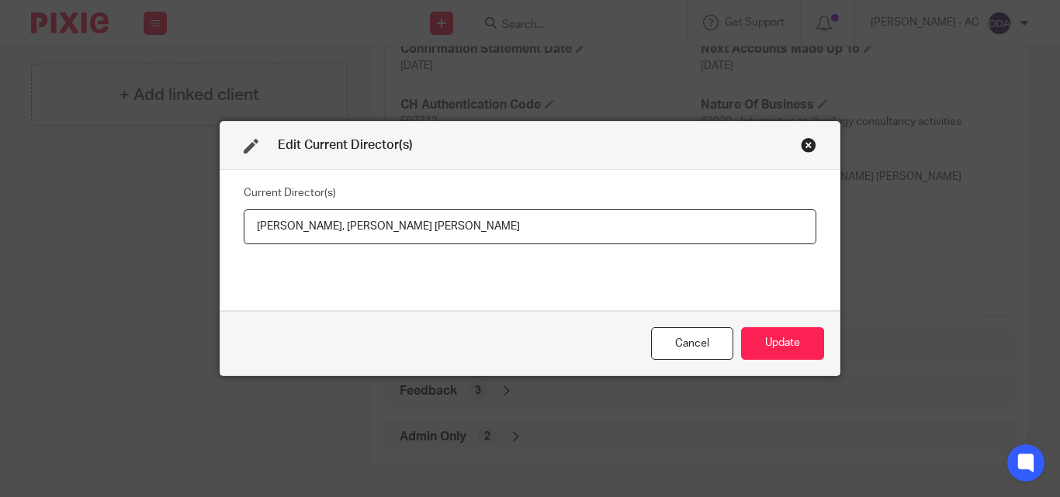
paste input "[PERSON_NAME]"
type input "[PERSON_NAME], [PERSON_NAME] [PERSON_NAME]"
click at [761, 345] on button "Update" at bounding box center [782, 343] width 83 height 33
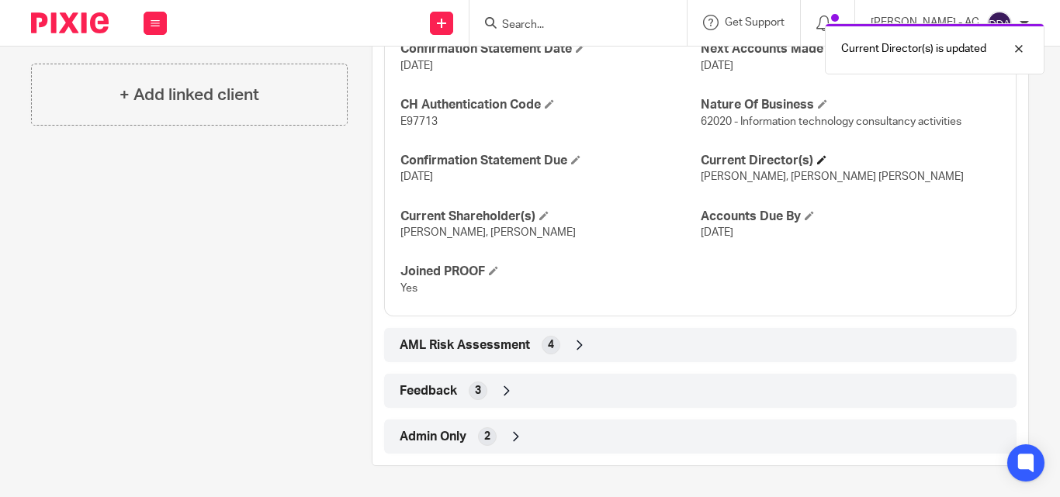
click at [821, 161] on h4 "Current Director(s)" at bounding box center [851, 161] width 300 height 16
click at [814, 153] on h4 "Current Director(s)" at bounding box center [851, 161] width 300 height 16
click at [813, 153] on h4 "Current Director(s)" at bounding box center [851, 161] width 300 height 16
click at [817, 155] on span at bounding box center [821, 159] width 9 height 9
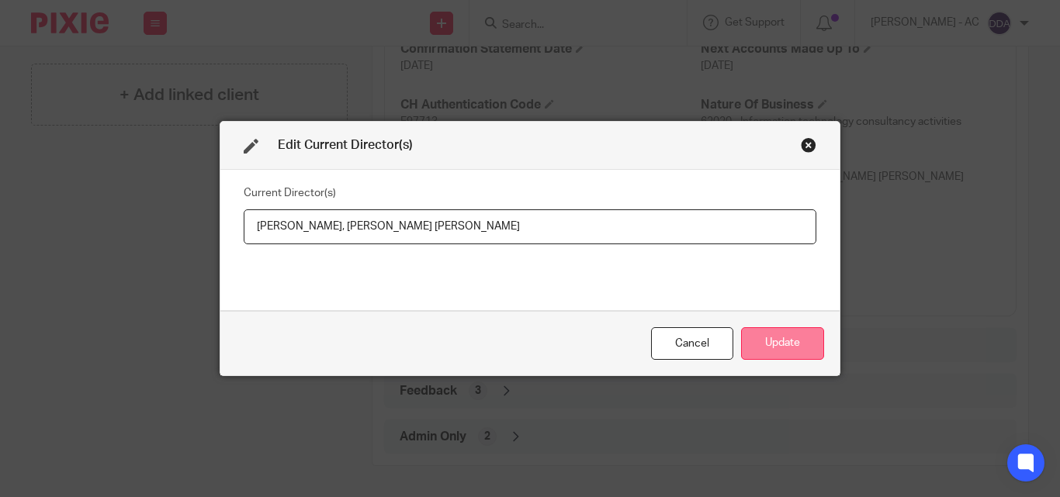
click at [791, 342] on button "Update" at bounding box center [782, 343] width 83 height 33
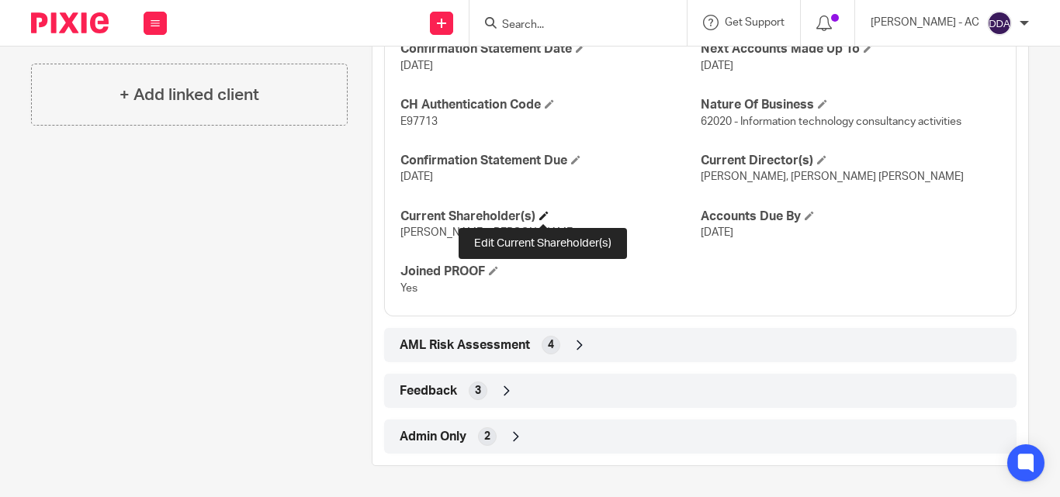
click at [539, 216] on span at bounding box center [543, 215] width 9 height 9
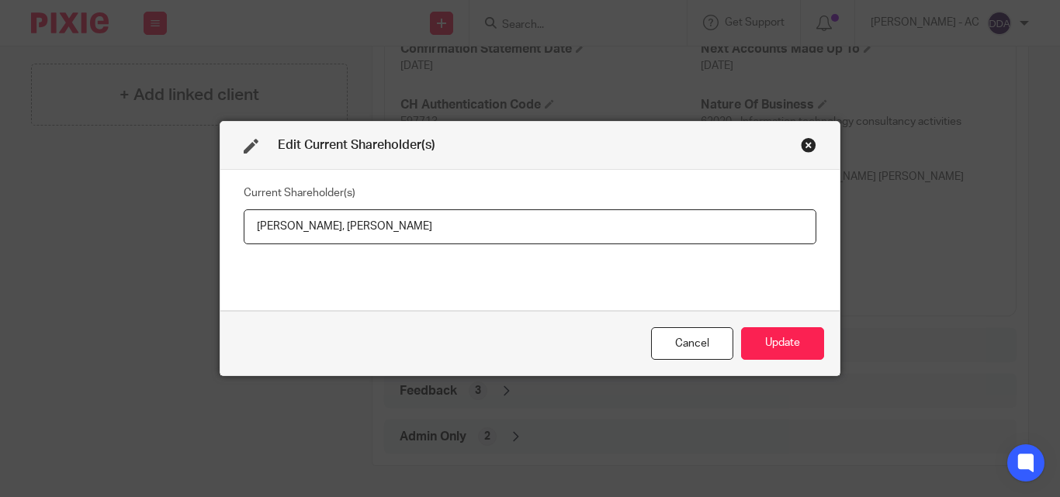
drag, startPoint x: 241, startPoint y: 230, endPoint x: 321, endPoint y: 229, distance: 79.9
click at [321, 229] on input "[PERSON_NAME], [PERSON_NAME]" at bounding box center [530, 227] width 573 height 35
drag, startPoint x: 417, startPoint y: 222, endPoint x: 332, endPoint y: 225, distance: 85.4
click at [332, 225] on input "[PERSON_NAME], [PERSON_NAME]" at bounding box center [530, 227] width 573 height 35
paste input "KPE"
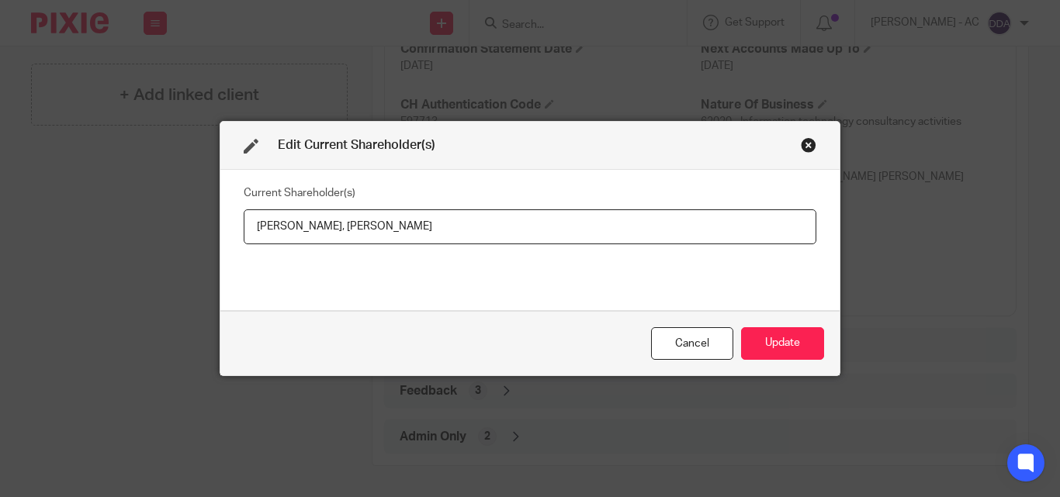
type input "[PERSON_NAME], [PERSON_NAME]"
click at [791, 351] on button "Update" at bounding box center [782, 343] width 83 height 33
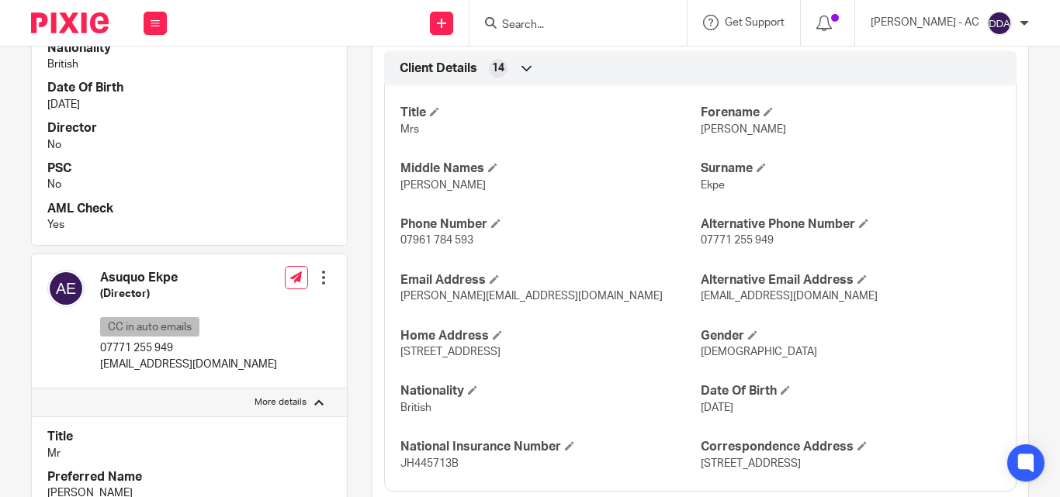
scroll to position [525, 0]
click at [226, 308] on div "[PERSON_NAME] (Director) CC in auto emails 07771 255 949 [EMAIL_ADDRESS][DOMAIN…" at bounding box center [189, 322] width 315 height 135
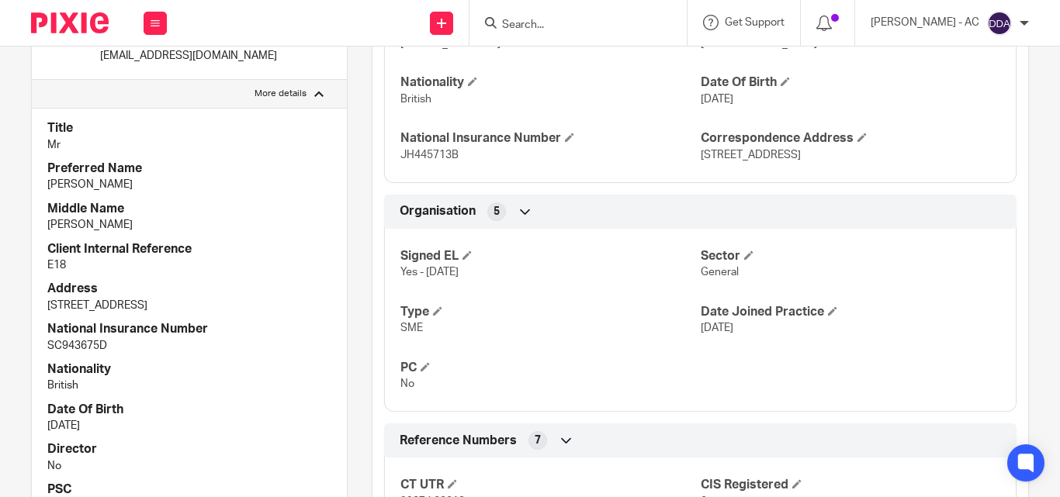
scroll to position [835, 0]
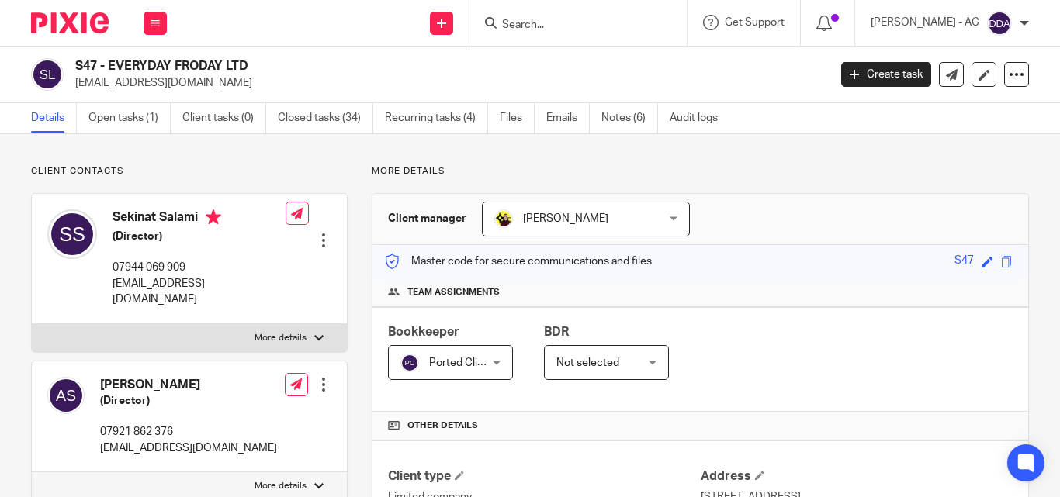
click at [291, 332] on p "More details" at bounding box center [281, 338] width 52 height 12
click at [32, 324] on input "More details" at bounding box center [31, 324] width 1 height 1
checkbox input "true"
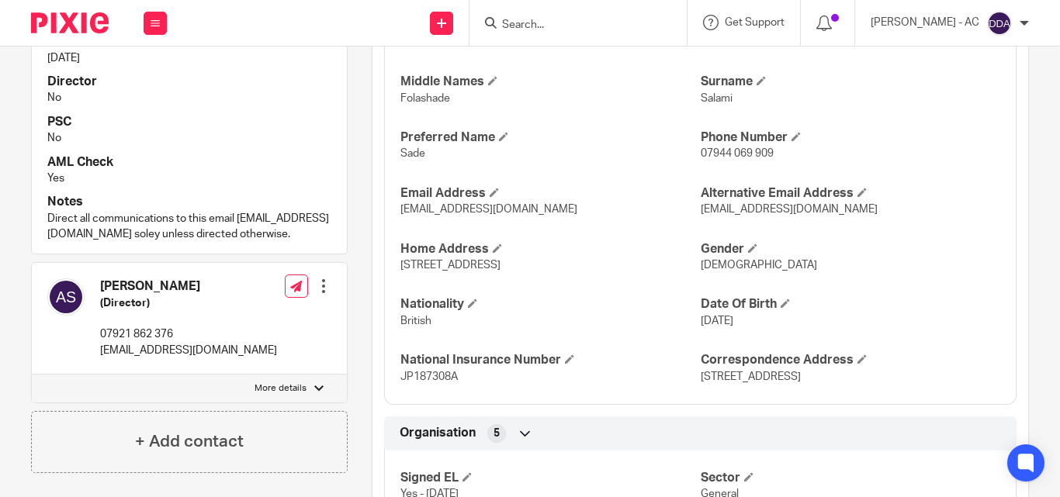
scroll to position [621, 0]
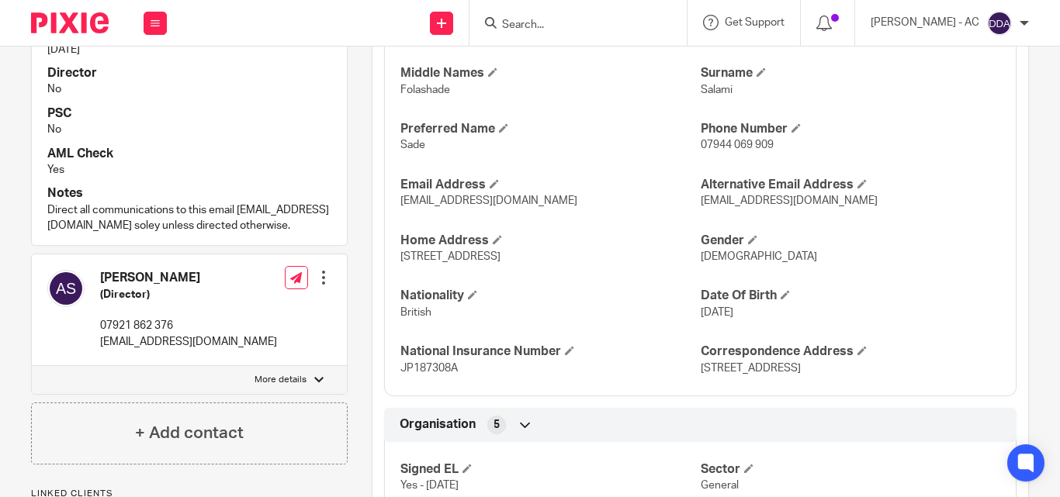
click at [292, 386] on p "More details" at bounding box center [281, 380] width 52 height 12
click at [32, 366] on input "More details" at bounding box center [31, 365] width 1 height 1
checkbox input "true"
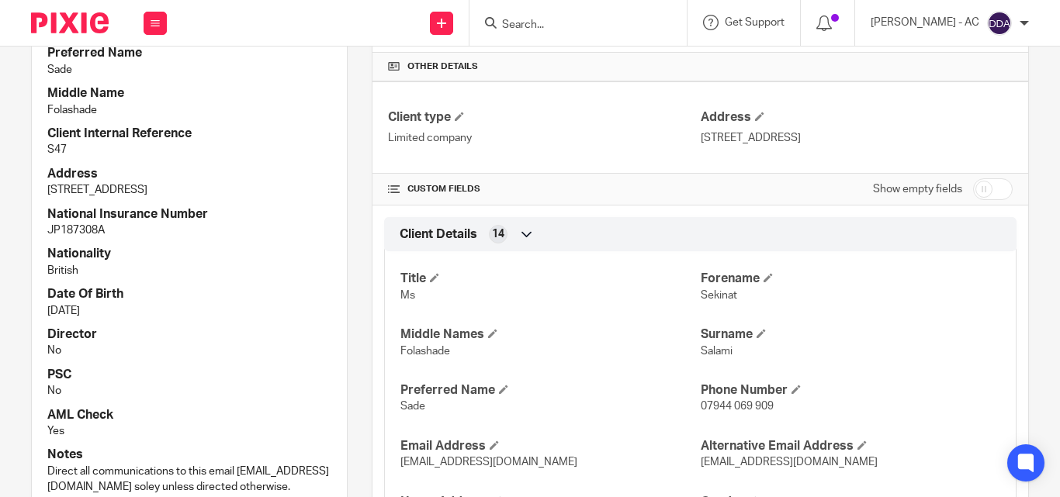
scroll to position [466, 0]
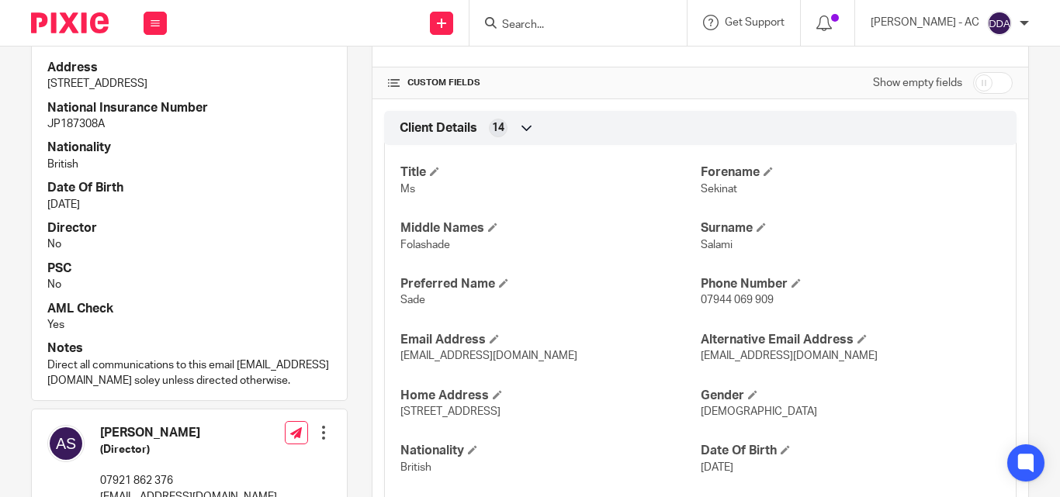
click at [584, 189] on p "Ms" at bounding box center [550, 190] width 300 height 16
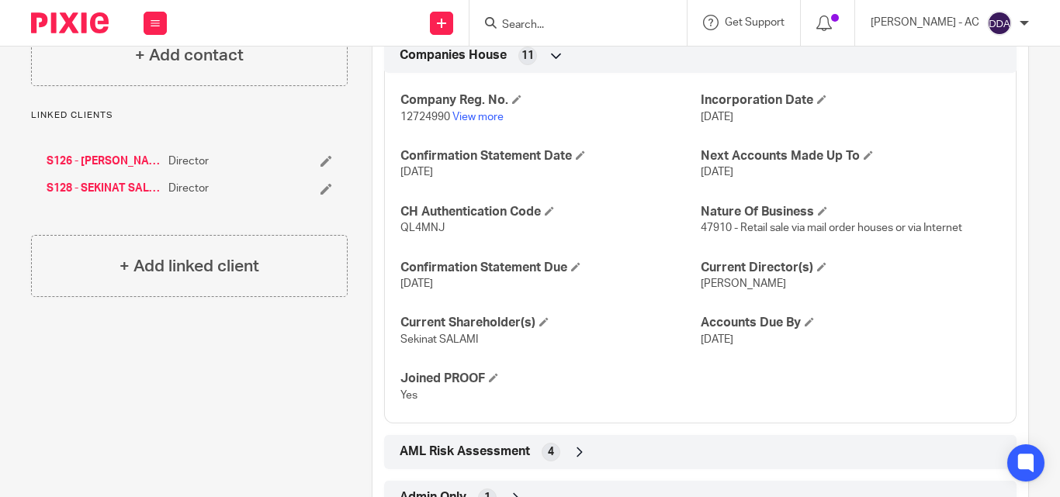
scroll to position [1414, 0]
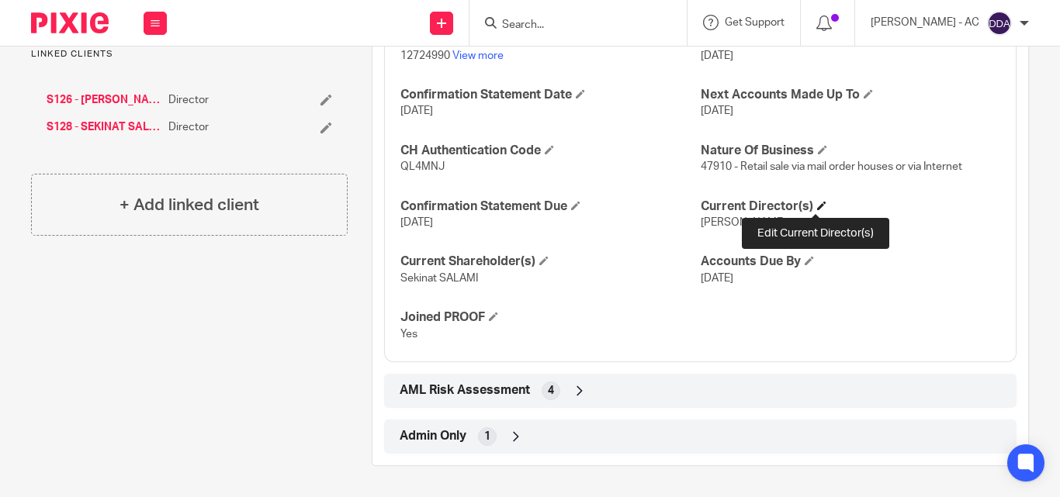
click at [817, 203] on span at bounding box center [821, 205] width 9 height 9
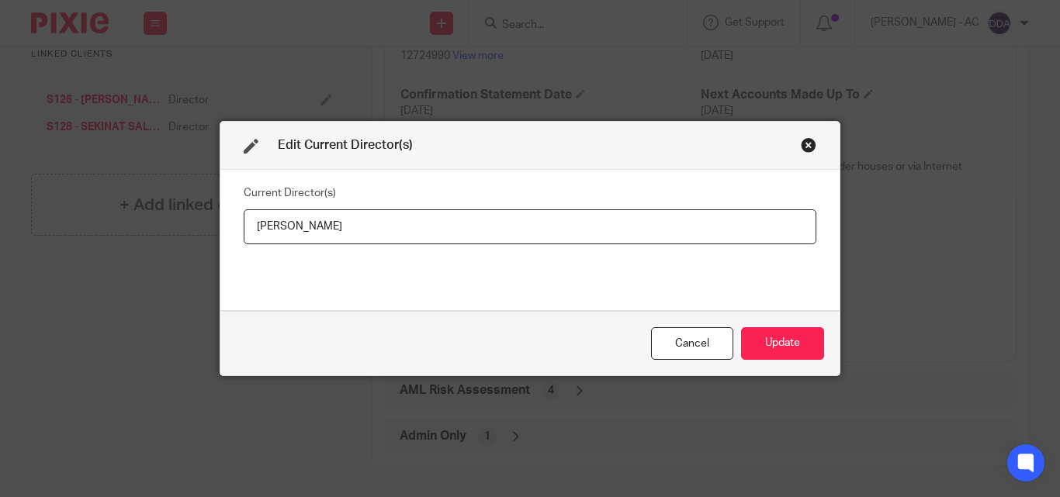
drag, startPoint x: 544, startPoint y: 241, endPoint x: 152, endPoint y: 277, distance: 393.5
click at [152, 277] on div "Edit Current Director(s) Current Director(s) Mr Abdul SALAMI Cancel Update" at bounding box center [530, 248] width 1060 height 497
click at [768, 341] on button "Update" at bounding box center [782, 343] width 83 height 33
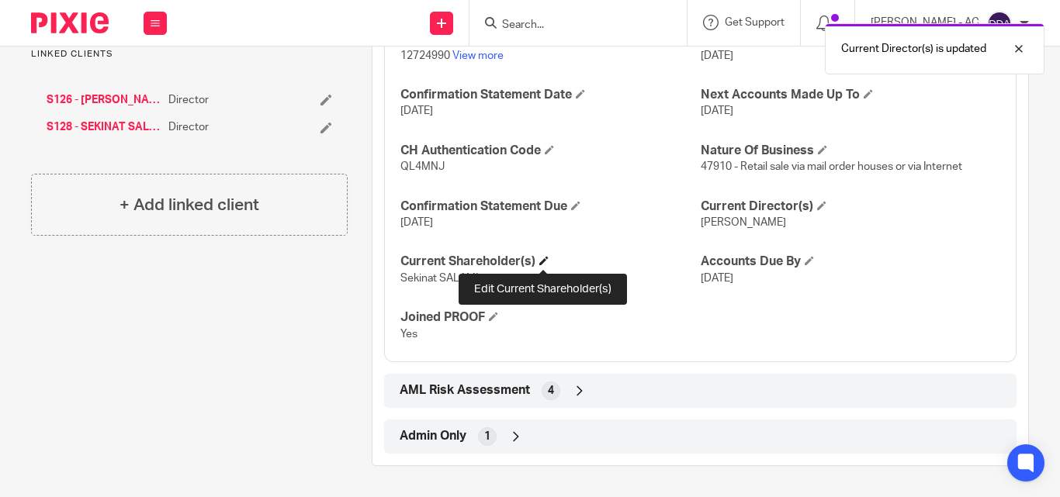
click at [539, 261] on span at bounding box center [543, 260] width 9 height 9
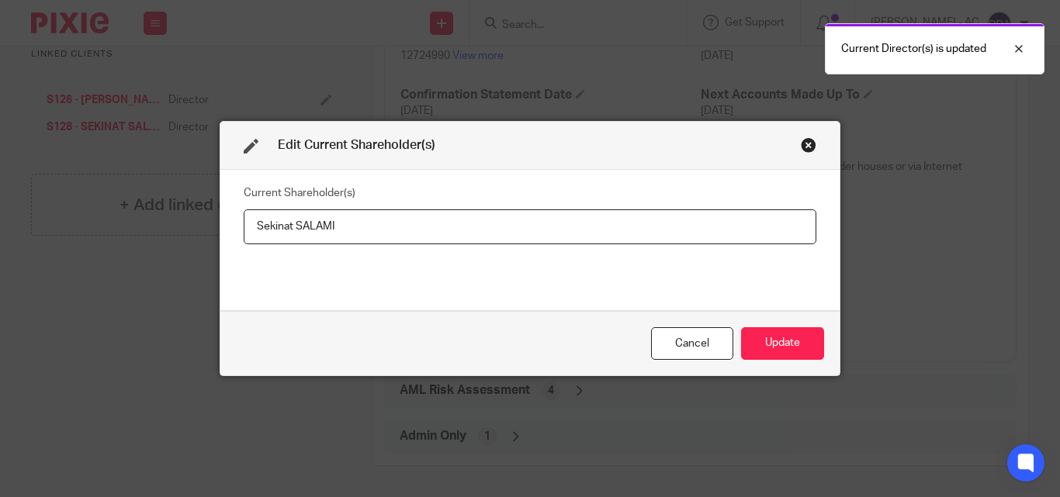
drag, startPoint x: 383, startPoint y: 216, endPoint x: 223, endPoint y: 229, distance: 160.3
click at [223, 229] on div "Current Shareholder(s) Sekinat SALAMI" at bounding box center [529, 240] width 619 height 140
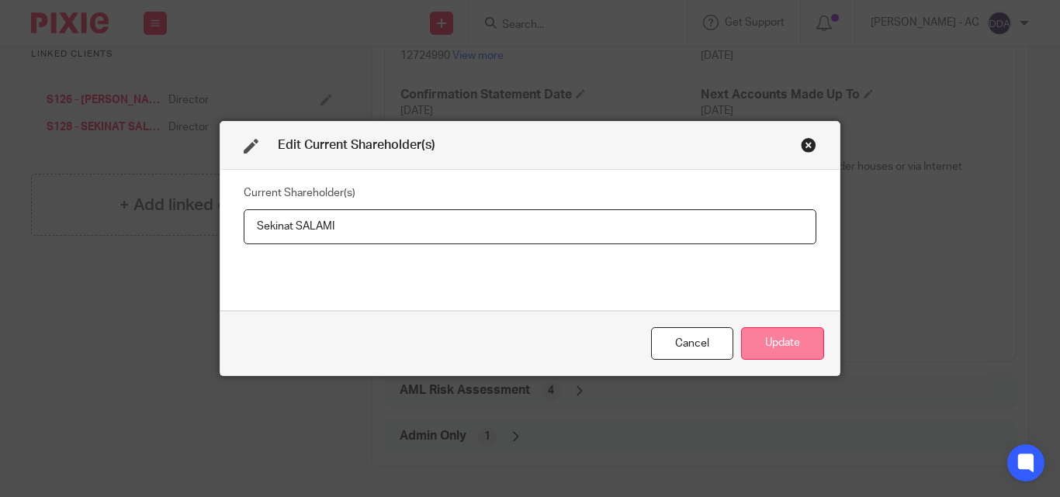
click at [781, 338] on button "Update" at bounding box center [782, 343] width 83 height 33
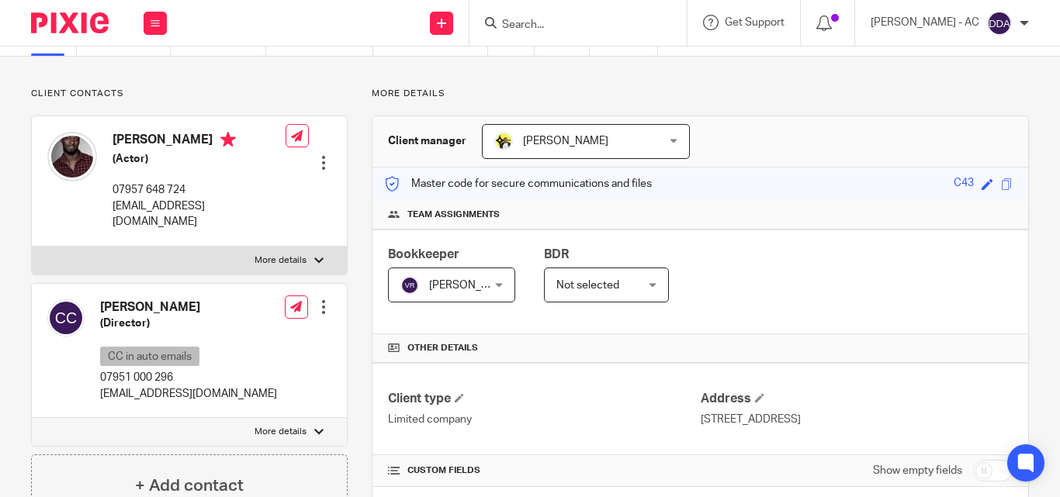
click at [306, 247] on label "More details" at bounding box center [189, 261] width 315 height 28
click at [32, 246] on input "More details" at bounding box center [31, 246] width 1 height 1
checkbox input "true"
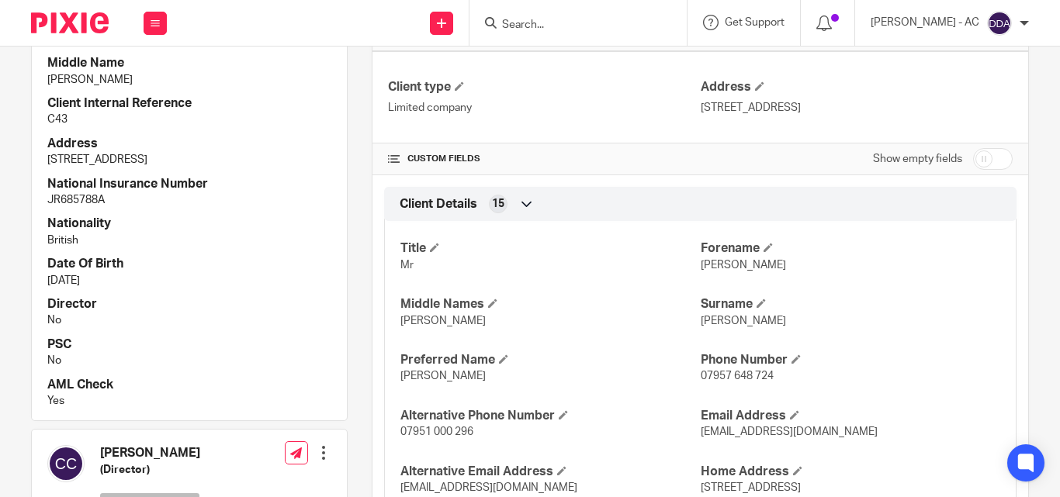
scroll to position [621, 0]
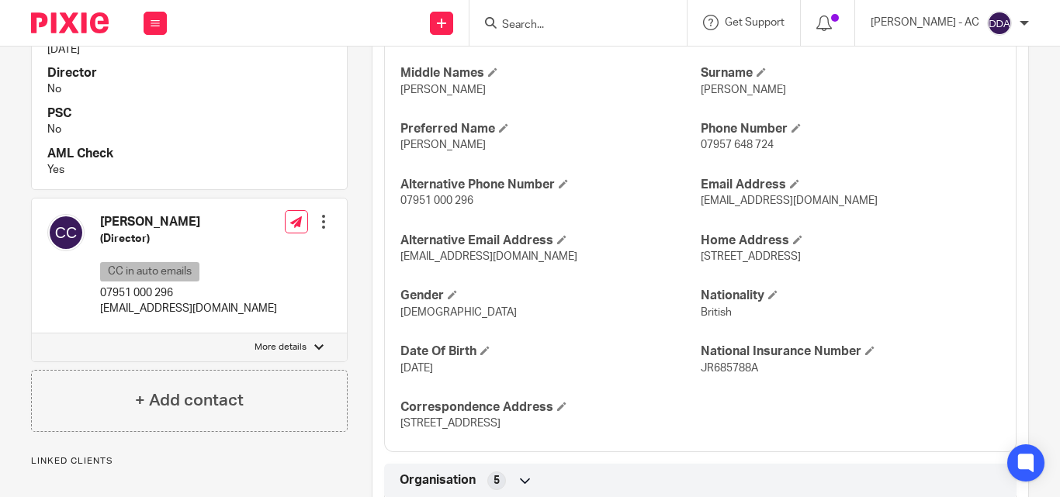
click at [314, 343] on div at bounding box center [318, 347] width 9 height 9
click at [32, 333] on input "More details" at bounding box center [31, 333] width 1 height 1
checkbox input "true"
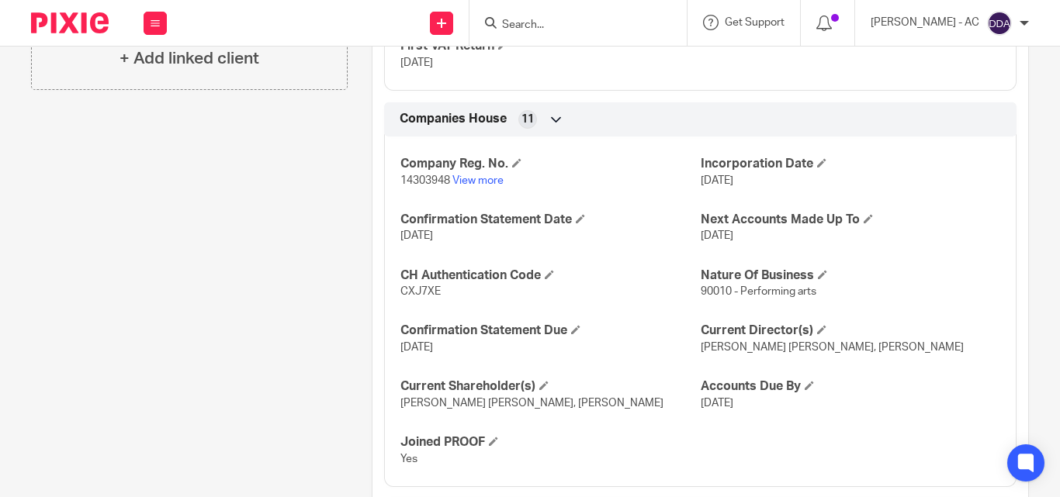
scroll to position [1723, 0]
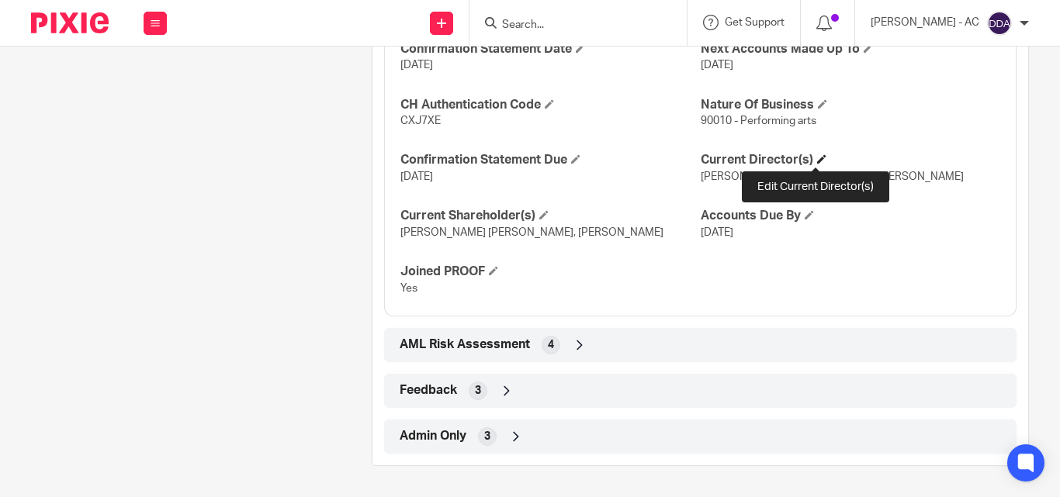
click at [817, 160] on span at bounding box center [821, 158] width 9 height 9
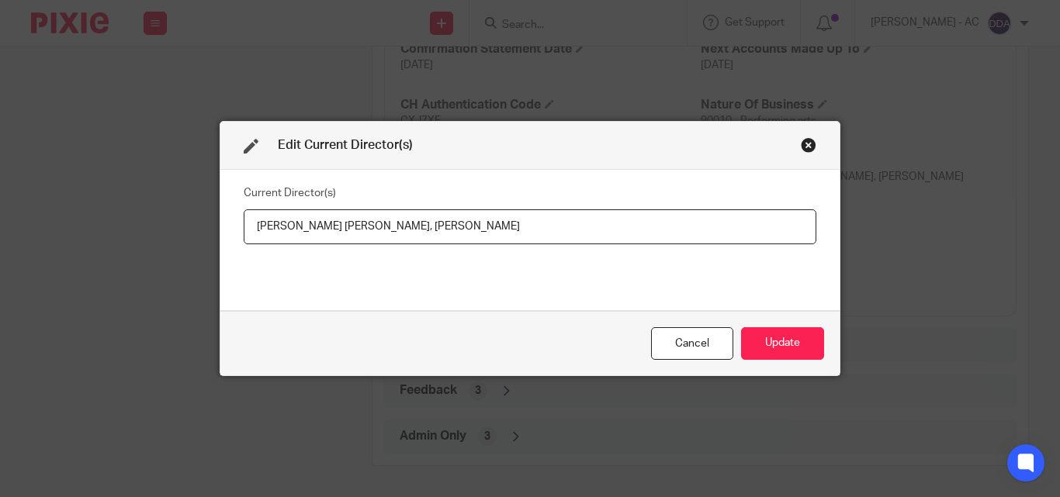
drag, startPoint x: 496, startPoint y: 227, endPoint x: 383, endPoint y: 235, distance: 112.8
click at [383, 235] on input "[PERSON_NAME] [PERSON_NAME], [PERSON_NAME]" at bounding box center [530, 227] width 573 height 35
paste input "Mrs [PERSON_NAME]"
drag, startPoint x: 248, startPoint y: 229, endPoint x: 376, endPoint y: 227, distance: 128.8
click at [376, 227] on input "Richard Michael Campbell, Mrs Claire CAMPBELL" at bounding box center [530, 227] width 573 height 35
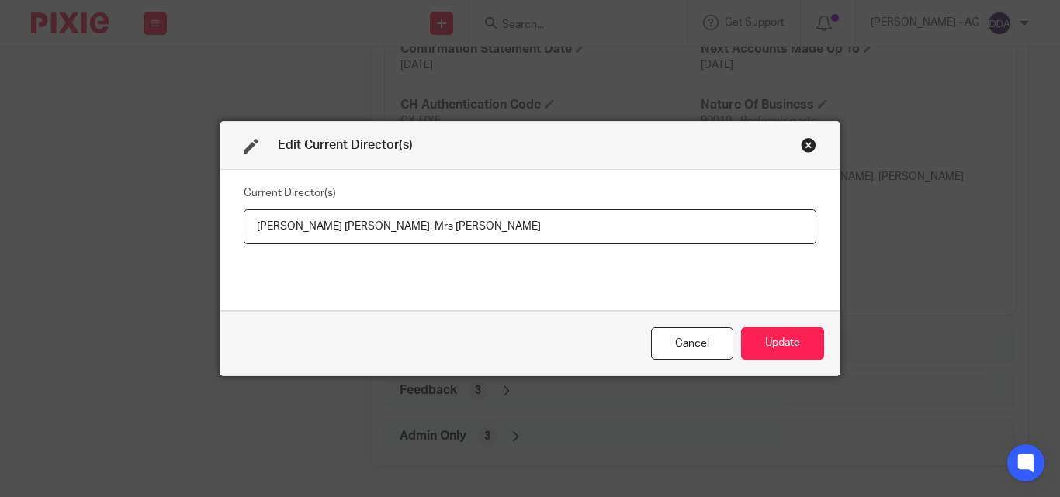
paste input "Mr Richard CAMPBELL"
type input "Mr Richard CAMPBELL, Mrs Claire CAMPBELL"
click at [787, 341] on button "Update" at bounding box center [782, 343] width 83 height 33
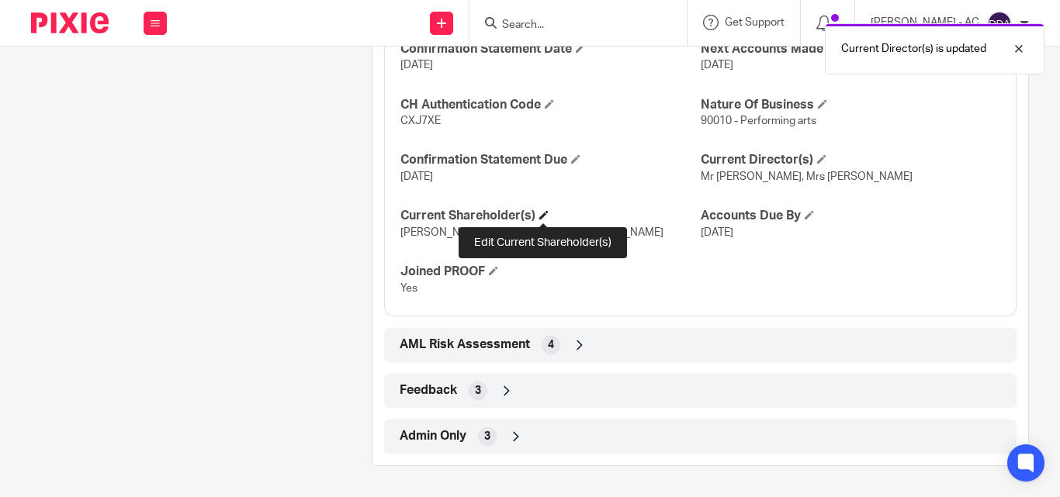
click at [539, 213] on span at bounding box center [543, 214] width 9 height 9
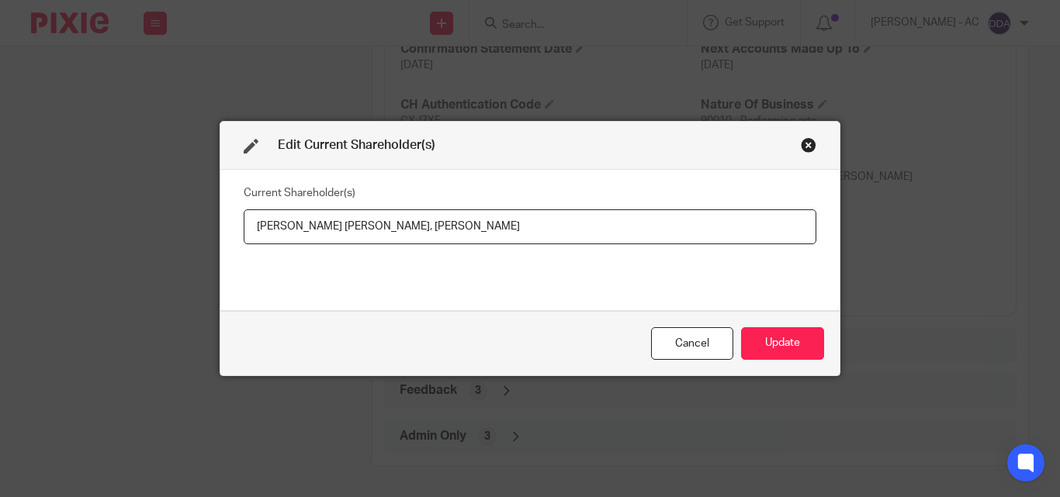
drag, startPoint x: 249, startPoint y: 222, endPoint x: 377, endPoint y: 231, distance: 128.4
click at [377, 231] on input "Richard Michael Campbell, Claire Campbell" at bounding box center [530, 227] width 573 height 35
drag, startPoint x: 469, startPoint y: 227, endPoint x: 355, endPoint y: 236, distance: 115.2
click at [355, 236] on input "Richard CAMPBELL, Claire Campbell" at bounding box center [530, 227] width 573 height 35
paste input "AMPBELL"
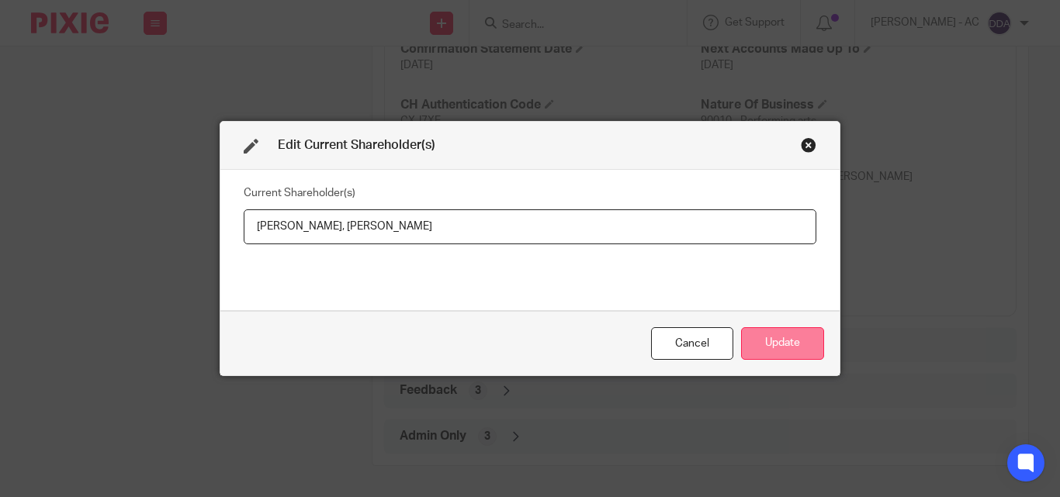
type input "Richard CAMPBELL, Claire CAMPBELL"
click at [788, 339] on button "Update" at bounding box center [782, 343] width 83 height 33
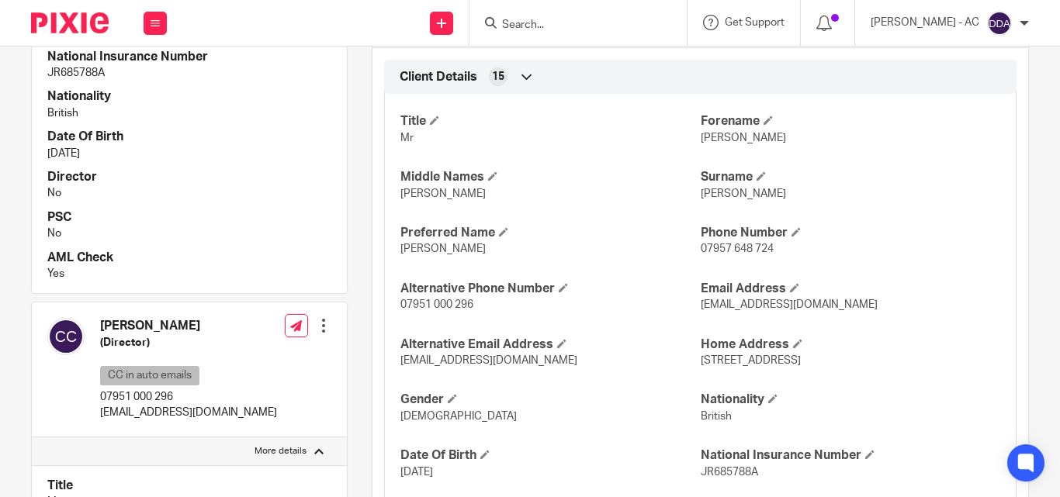
scroll to position [481, 0]
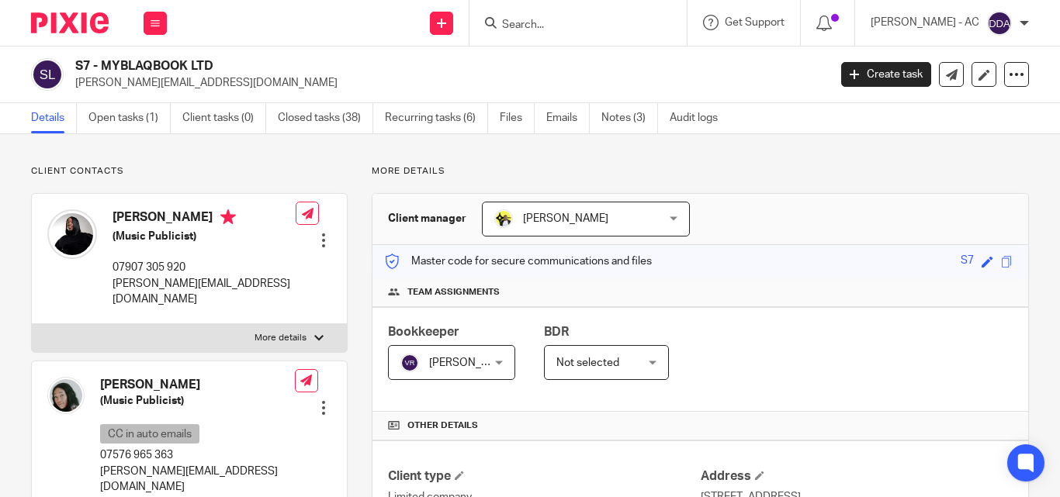
click at [291, 332] on p "More details" at bounding box center [281, 338] width 52 height 12
click at [32, 324] on input "More details" at bounding box center [31, 324] width 1 height 1
checkbox input "true"
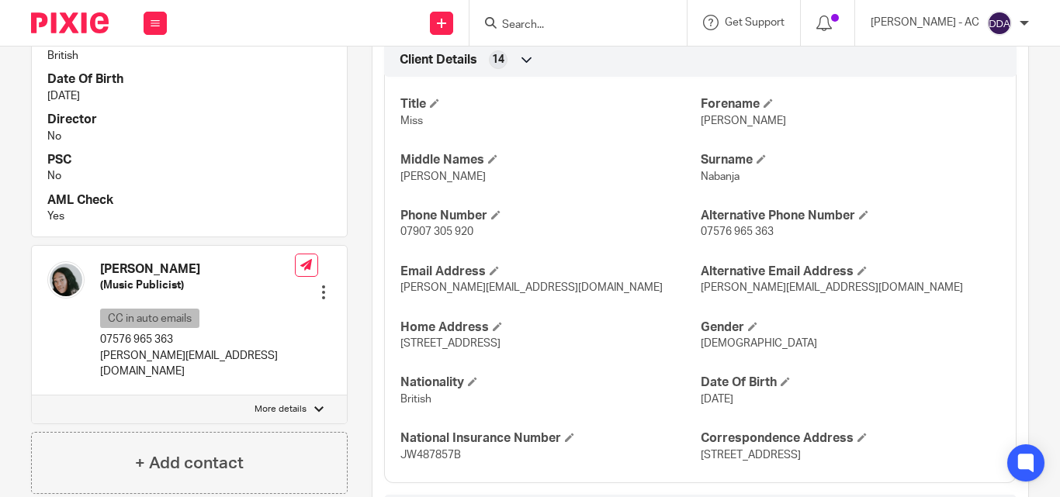
scroll to position [621, 0]
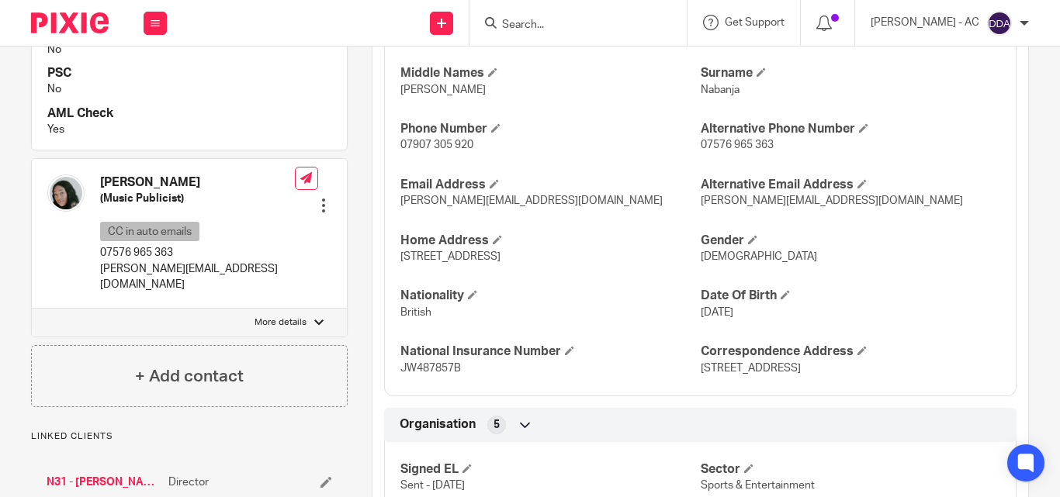
click at [306, 309] on label "More details" at bounding box center [189, 323] width 315 height 28
click at [32, 308] on input "More details" at bounding box center [31, 308] width 1 height 1
checkbox input "true"
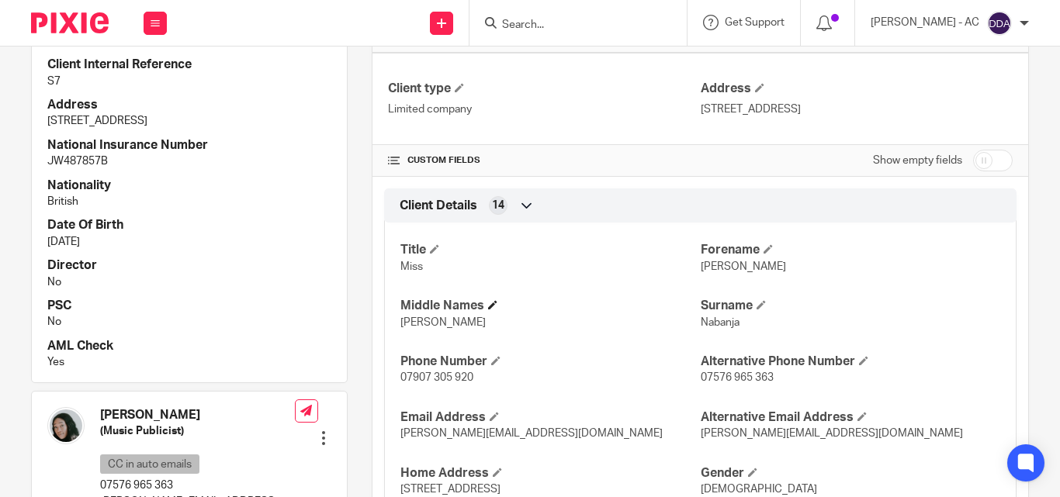
scroll to position [310, 0]
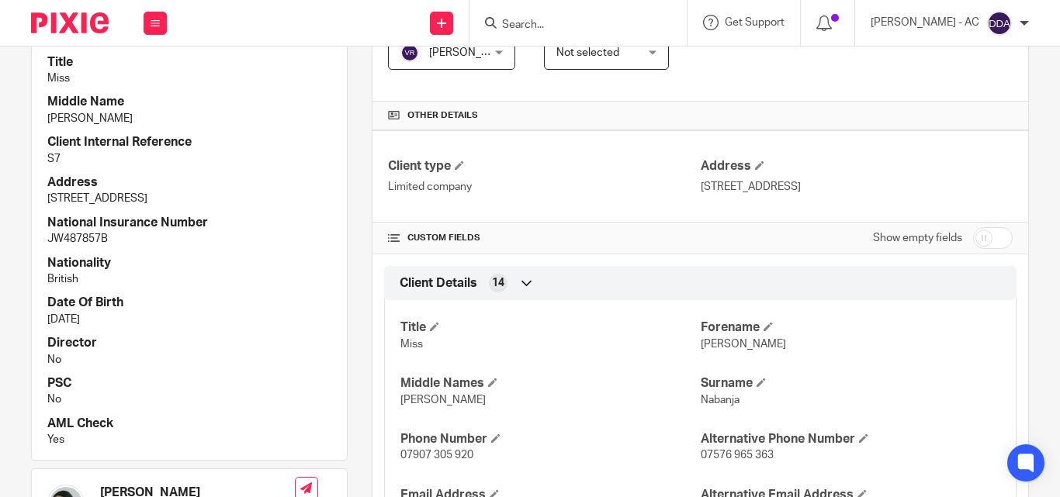
click at [283, 94] on h4 "Middle Name" at bounding box center [189, 102] width 284 height 16
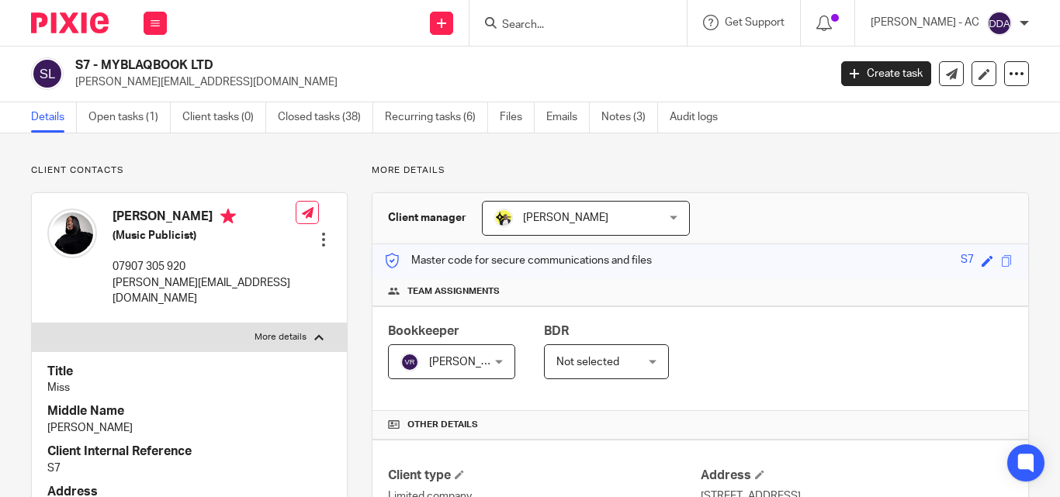
scroll to position [0, 0]
click at [891, 218] on div "Client manager [PERSON_NAME] [PERSON_NAME] [PERSON_NAME] [PERSON_NAME] [PERSON_…" at bounding box center [700, 219] width 656 height 51
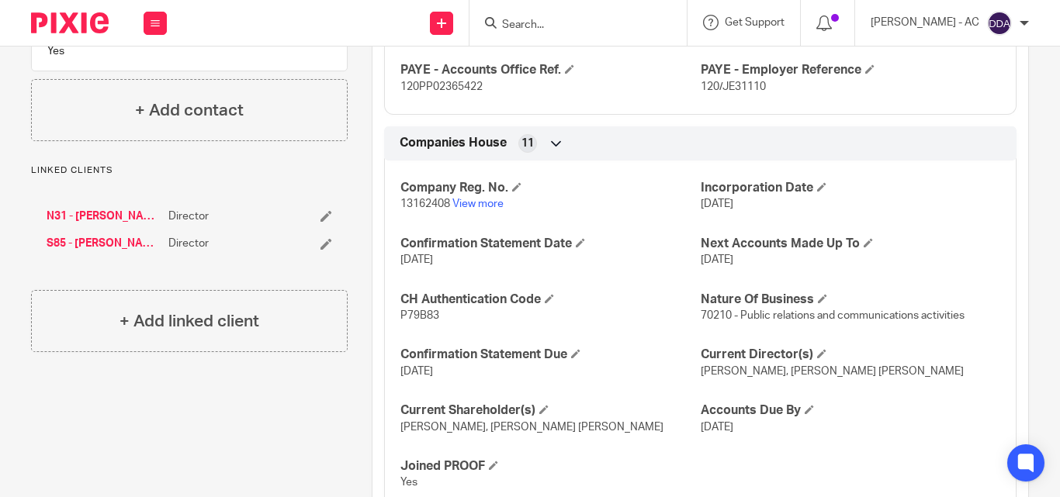
scroll to position [1500, 0]
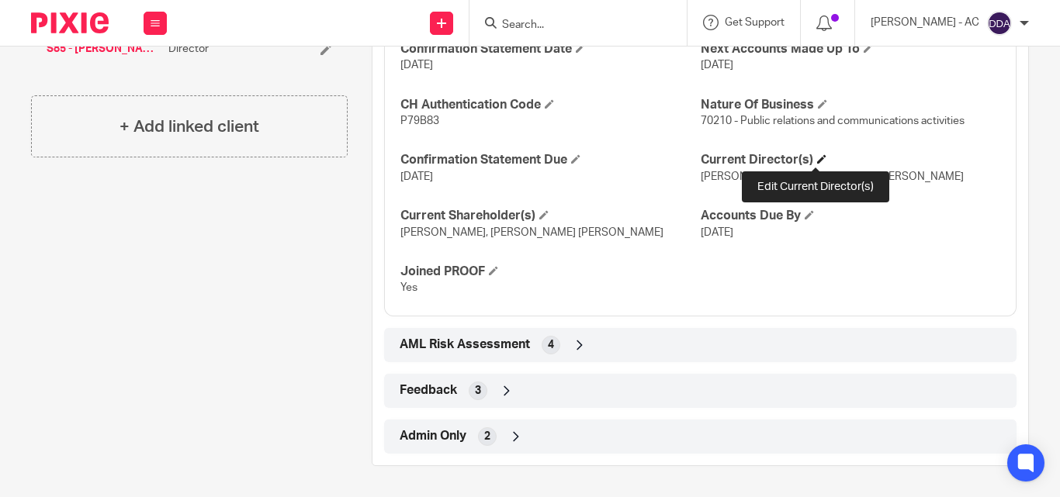
click at [817, 158] on span at bounding box center [821, 158] width 9 height 9
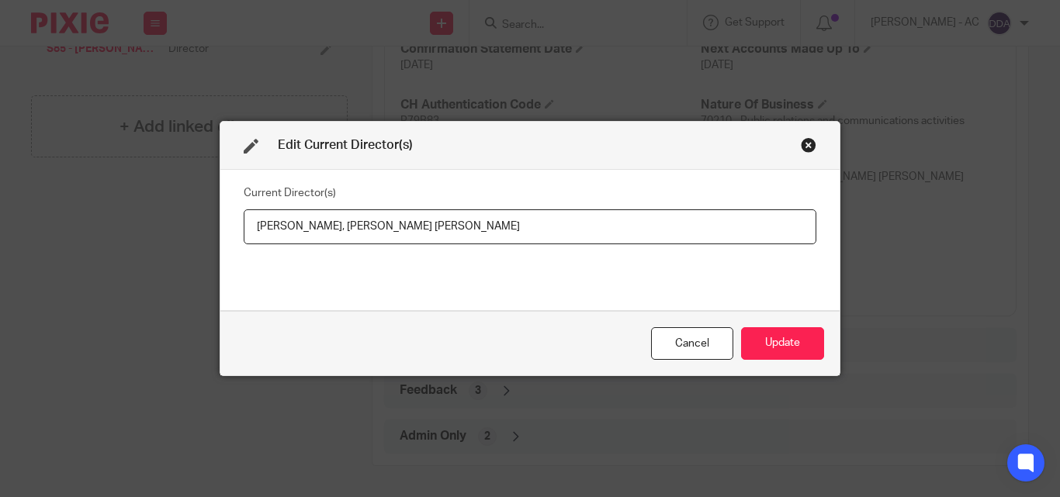
click at [791, 146] on div "Edit Current Director(s)" at bounding box center [529, 146] width 619 height 49
click at [801, 146] on div "Close this dialog window" at bounding box center [809, 145] width 16 height 16
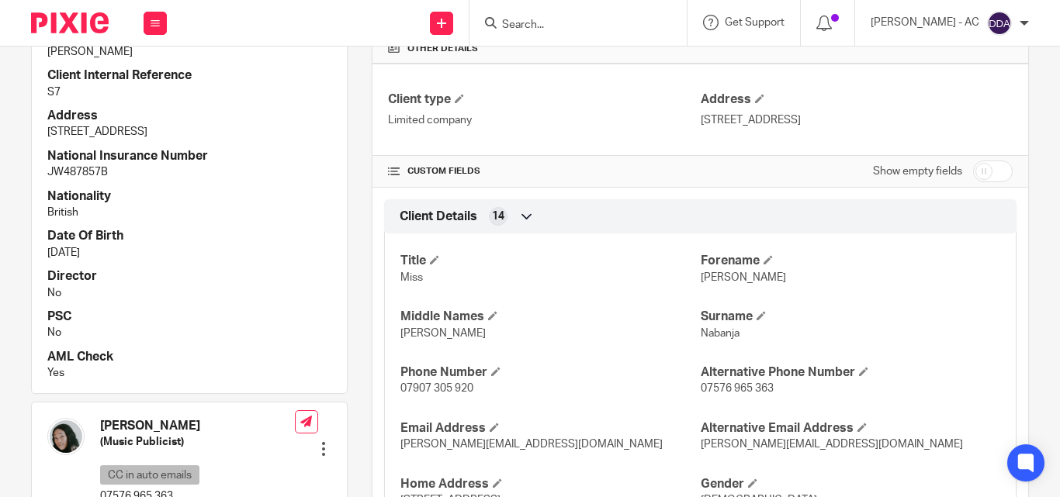
scroll to position [181, 0]
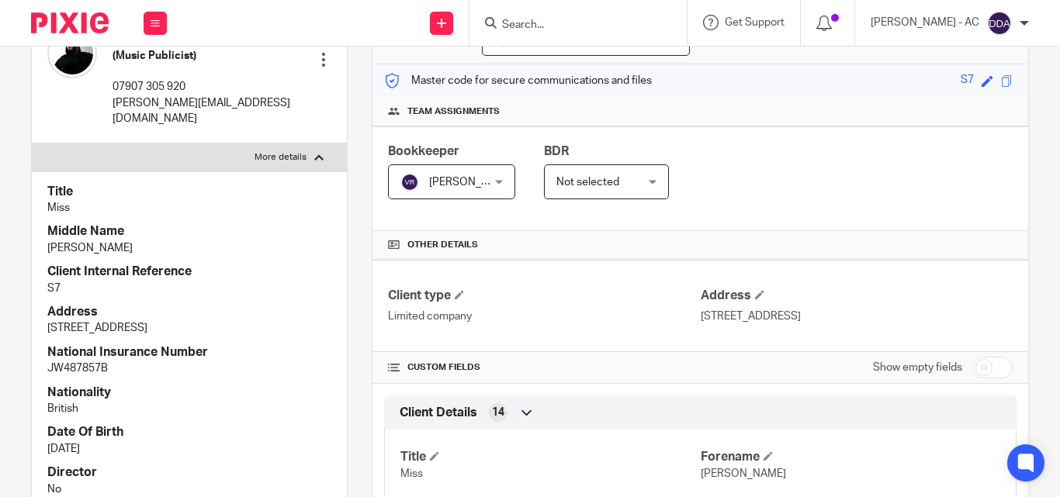
click at [232, 242] on div "Title Miss Middle Name [PERSON_NAME] Client Internal Reference S7 Address [STRE…" at bounding box center [189, 380] width 315 height 418
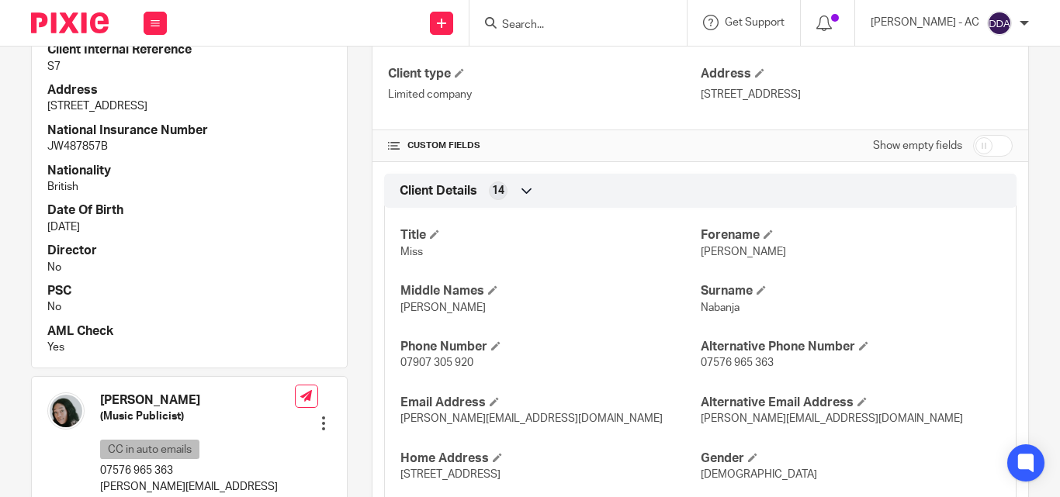
scroll to position [466, 0]
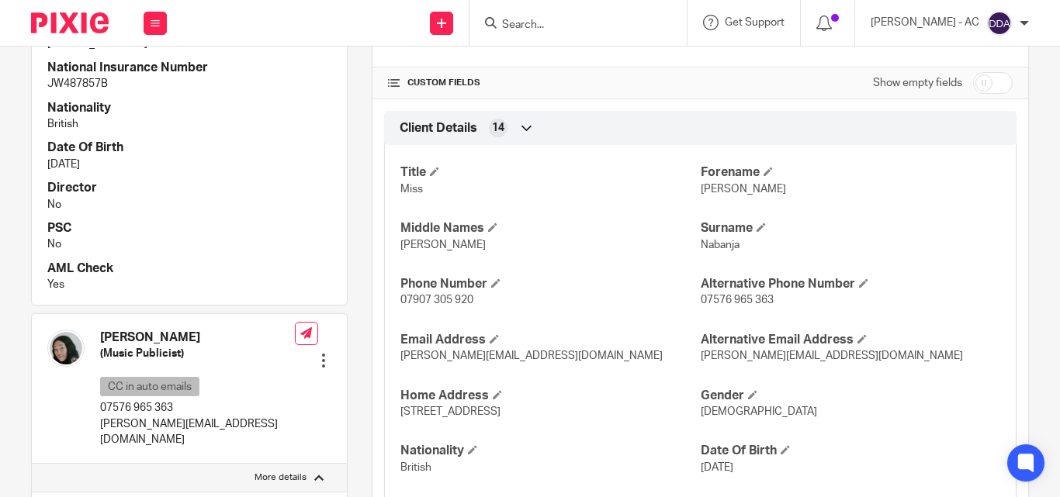
click at [725, 474] on p "[DATE]" at bounding box center [851, 468] width 300 height 16
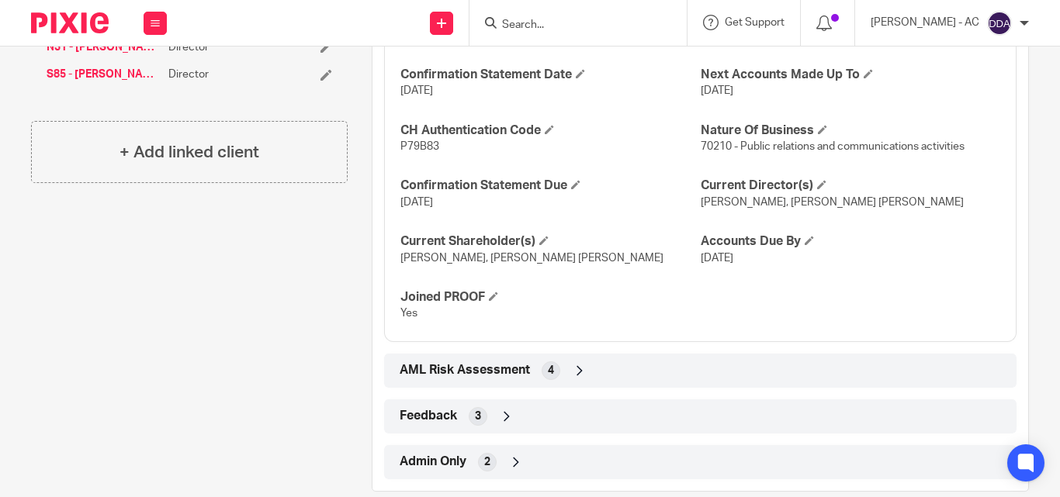
scroll to position [1500, 0]
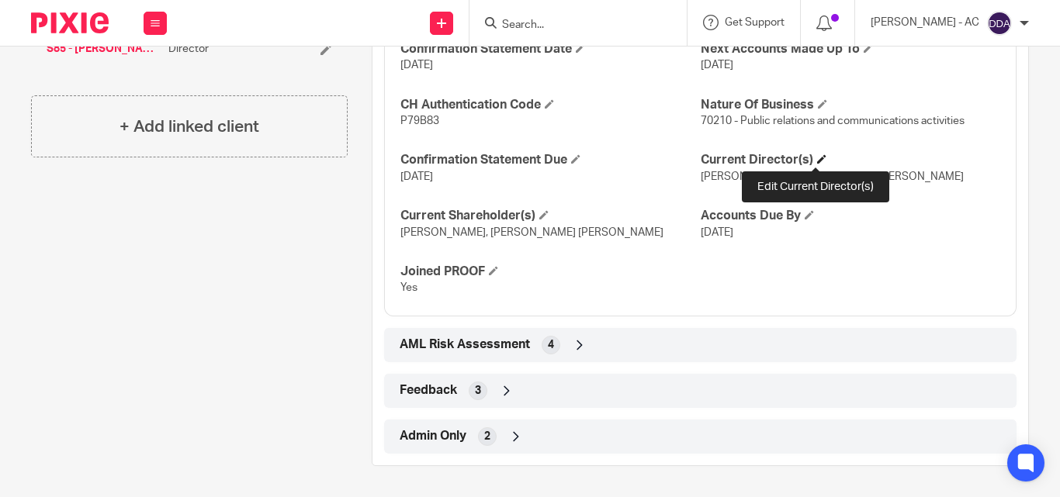
click at [816, 154] on h4 "Current Director(s)" at bounding box center [851, 160] width 300 height 16
click at [817, 154] on span at bounding box center [821, 158] width 9 height 9
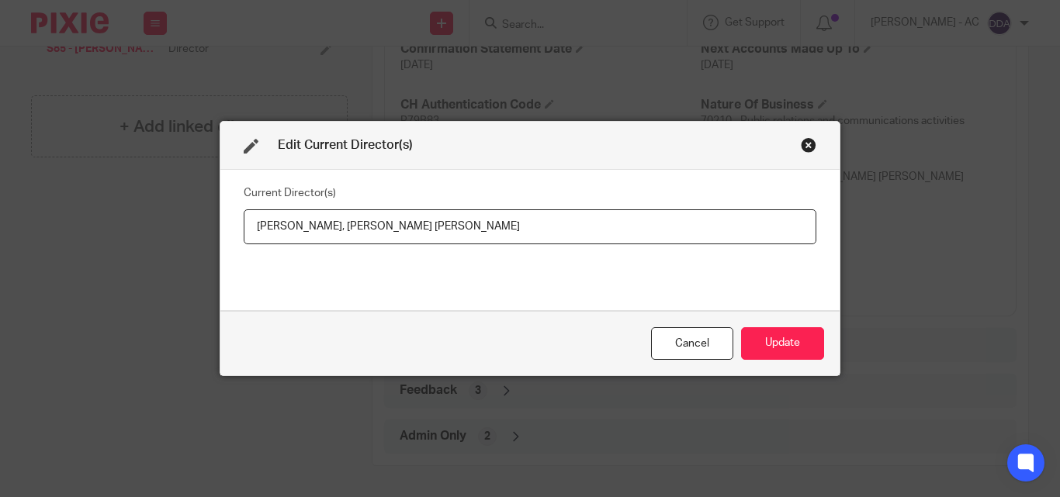
drag, startPoint x: 245, startPoint y: 217, endPoint x: 355, endPoint y: 228, distance: 110.7
click at [355, 228] on input "Brenda Juliet Nabanja, Giovanna Lauren Southwell" at bounding box center [530, 227] width 573 height 35
drag, startPoint x: 577, startPoint y: 215, endPoint x: 373, endPoint y: 241, distance: 205.8
click at [373, 241] on input "Brenda Juliet NABANJA, Giovanna Lauren Southwell" at bounding box center [530, 227] width 573 height 35
paste input "Miss Giovanna Lauren SOUTHWELL"
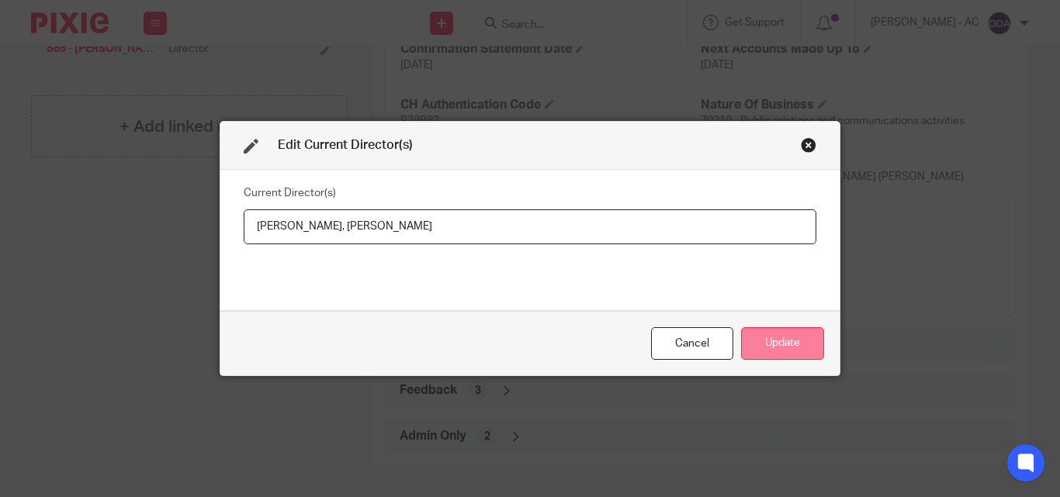
type input "Brenda Juliet NABANJA, Miss Giovanna Lauren SOUTHWELL"
click at [784, 337] on button "Update" at bounding box center [782, 343] width 83 height 33
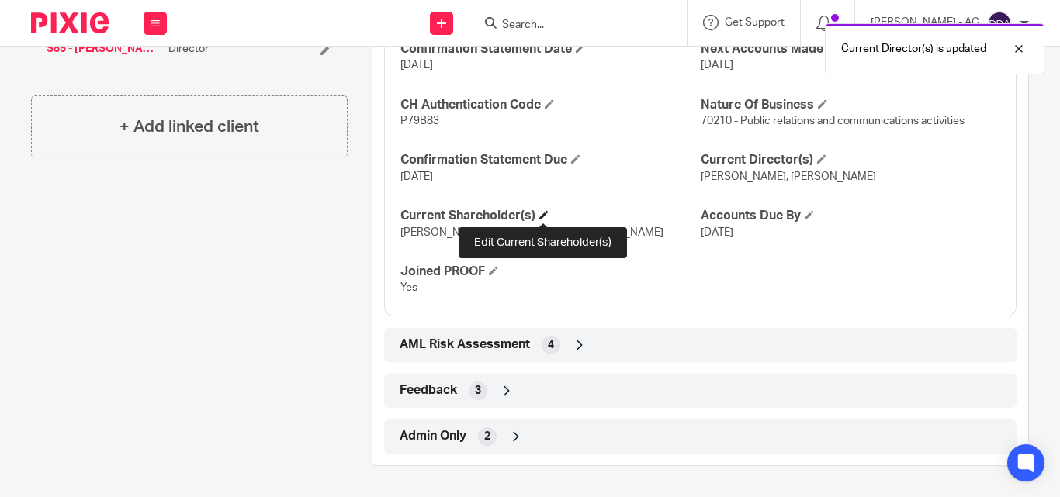
click at [543, 213] on span at bounding box center [543, 214] width 9 height 9
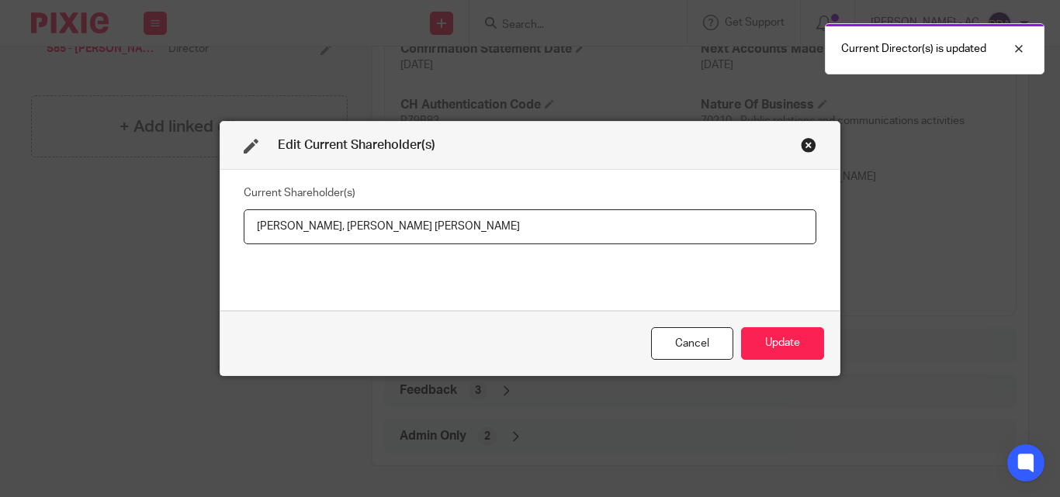
drag, startPoint x: 241, startPoint y: 227, endPoint x: 358, endPoint y: 232, distance: 117.3
click at [358, 232] on input "Brenda Juliet Nabanja, Giovanna Lauren Southwell" at bounding box center [530, 227] width 573 height 35
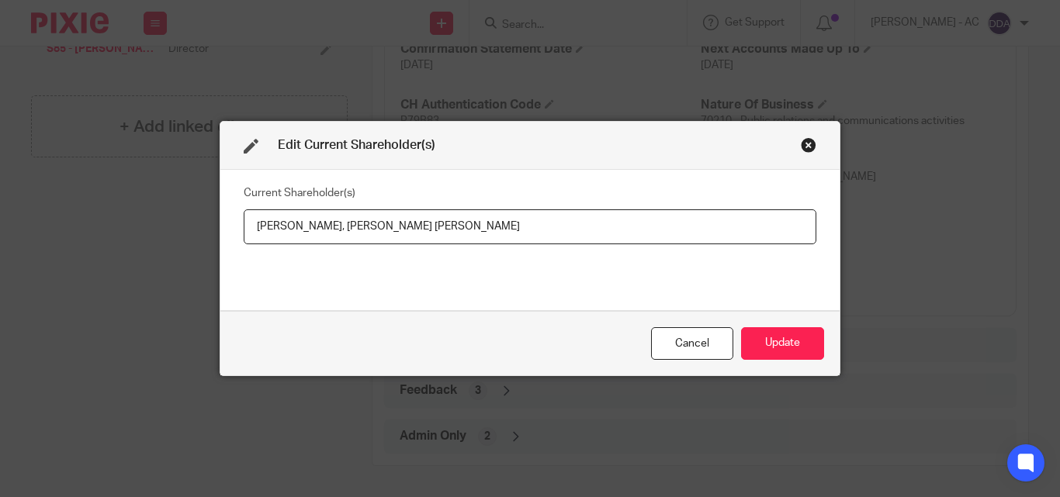
drag, startPoint x: 532, startPoint y: 220, endPoint x: 344, endPoint y: 239, distance: 189.5
click at [344, 239] on input "Brenda NABANJA, Giovanna Lauren Southwell" at bounding box center [530, 227] width 573 height 35
paste input "SOUTHWELL"
type input "Brenda NABANJA, Giovanna SOUTHWELL"
click at [784, 341] on button "Update" at bounding box center [782, 343] width 83 height 33
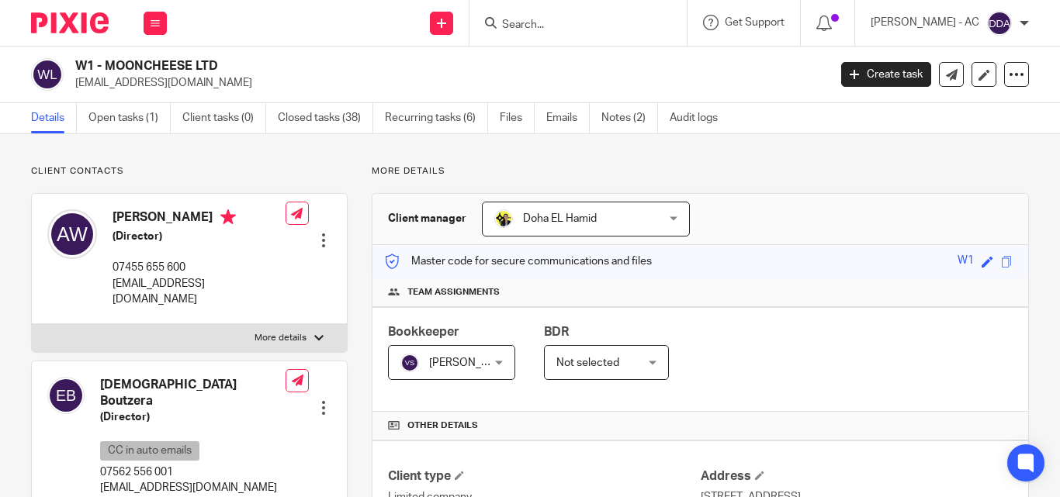
click at [878, 302] on div "Team assignments" at bounding box center [700, 293] width 656 height 29
click at [795, 283] on div "Team assignments" at bounding box center [700, 293] width 656 height 29
click at [297, 332] on p "More details" at bounding box center [281, 338] width 52 height 12
click at [32, 324] on input "More details" at bounding box center [31, 324] width 1 height 1
checkbox input "true"
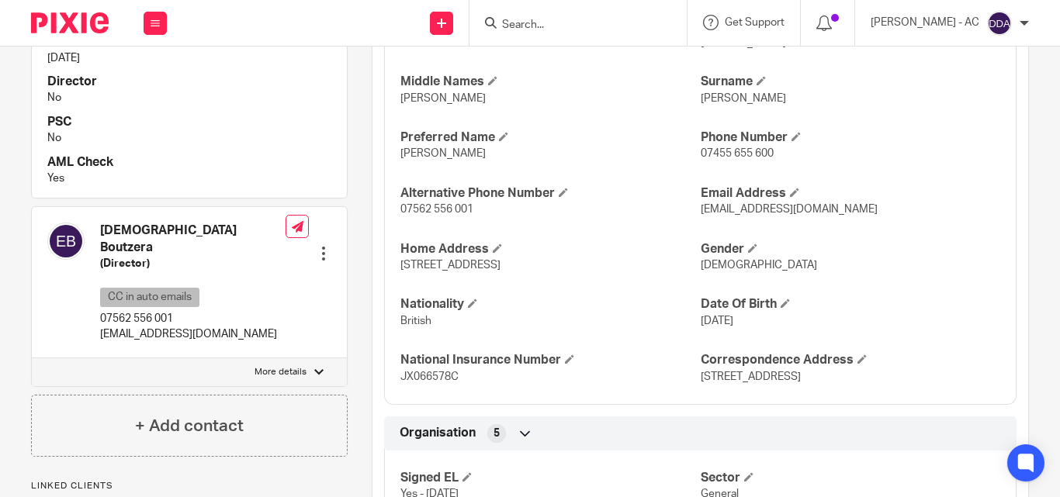
scroll to position [621, 0]
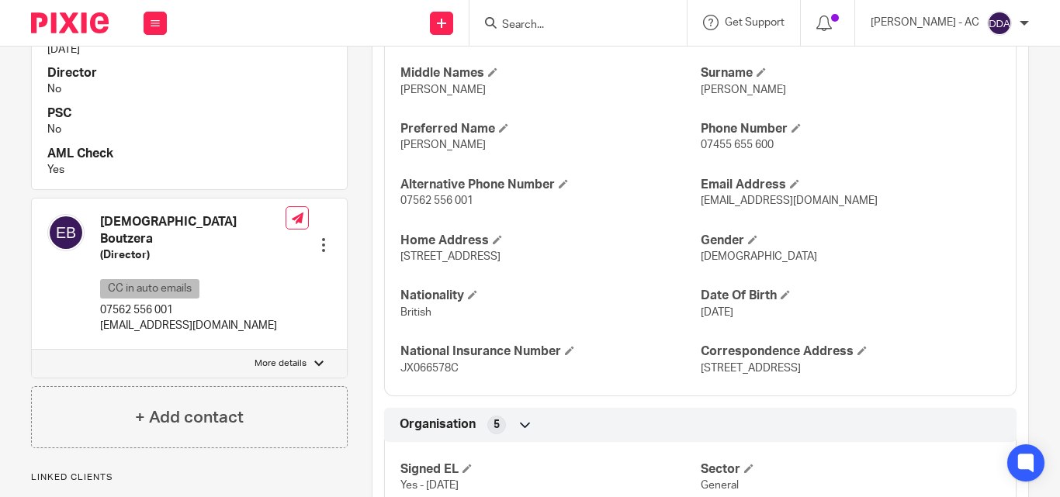
click at [287, 358] on p "More details" at bounding box center [281, 364] width 52 height 12
click at [32, 349] on input "More details" at bounding box center [31, 349] width 1 height 1
checkbox input "true"
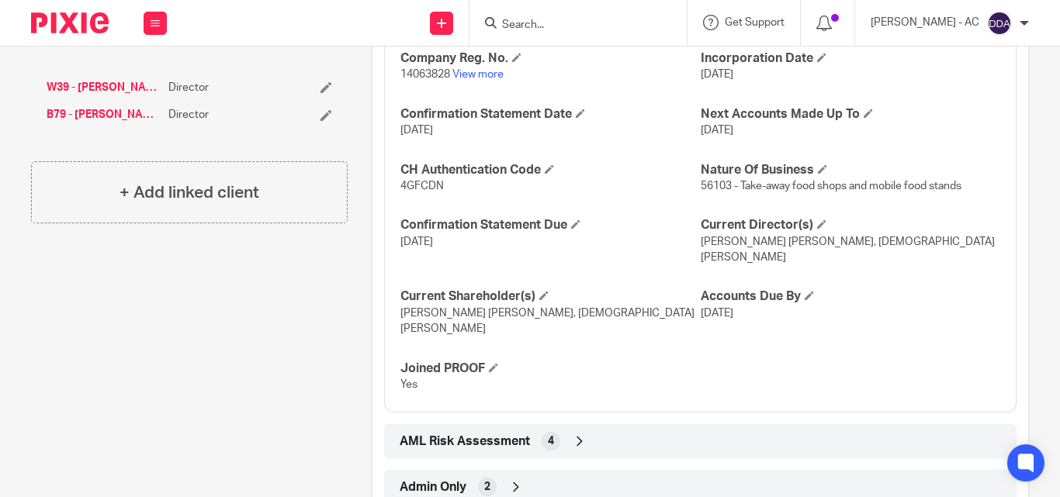
scroll to position [1454, 0]
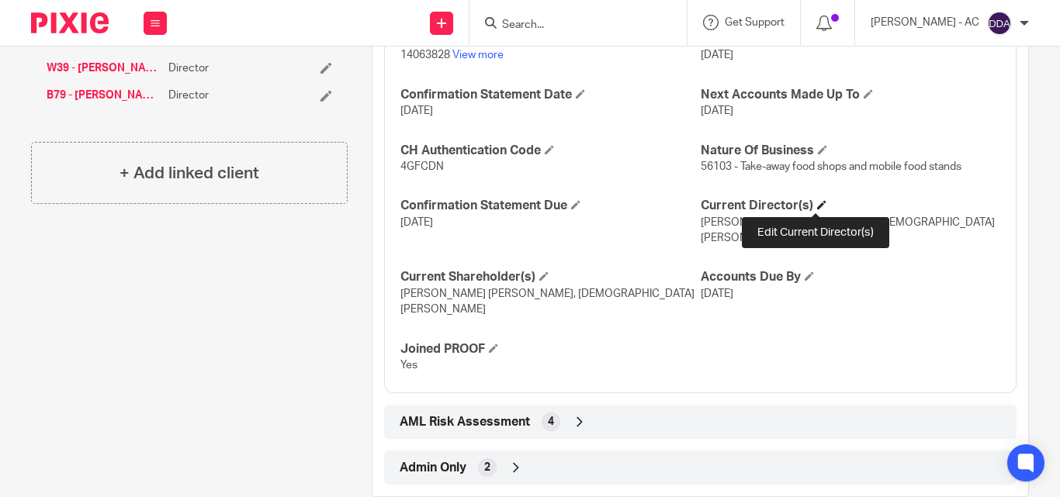
click at [817, 205] on span at bounding box center [821, 204] width 9 height 9
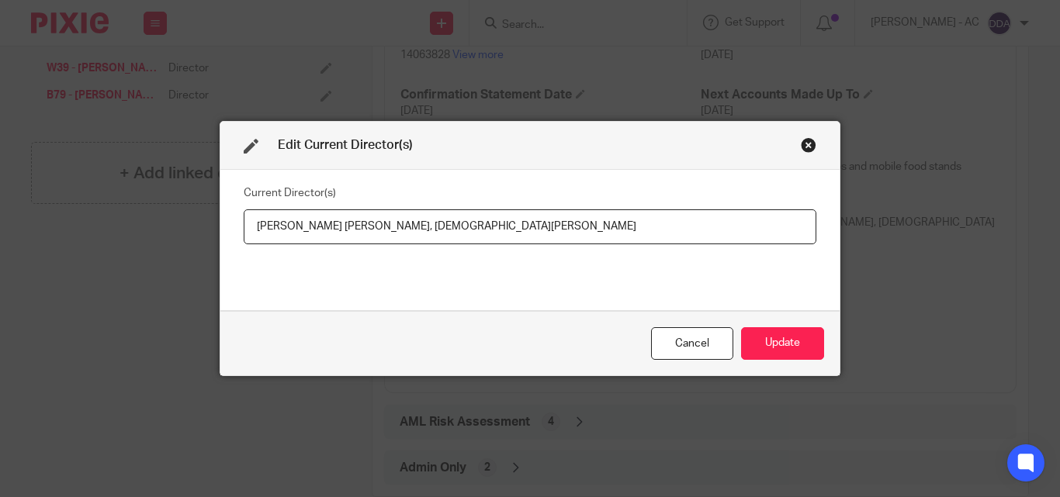
drag, startPoint x: 532, startPoint y: 225, endPoint x: 381, endPoint y: 234, distance: 151.5
click at [381, 234] on input "Alexandra Hannah Wright, Evangelia Boutzera" at bounding box center [530, 227] width 573 height 35
drag, startPoint x: 249, startPoint y: 229, endPoint x: 375, endPoint y: 234, distance: 125.8
click at [375, 234] on input "Alexandra Hannah Wright, Miss Evangelia BOUTZERA" at bounding box center [530, 227] width 573 height 35
paste input "Miss Alexandra Hannah WRIGHT"
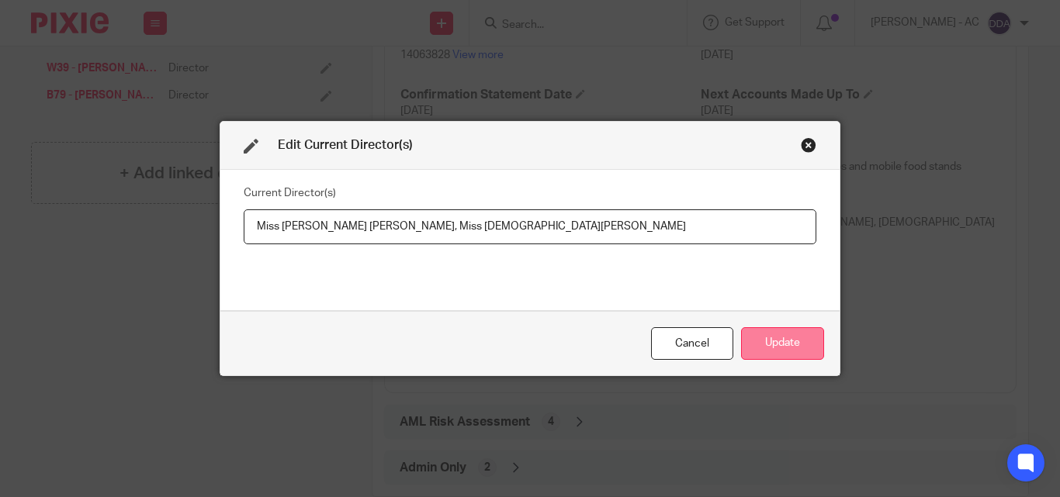
type input "Miss Alexandra Hannah WRIGHT, Miss Evangelia BOUTZERA"
click at [793, 347] on button "Update" at bounding box center [782, 343] width 83 height 33
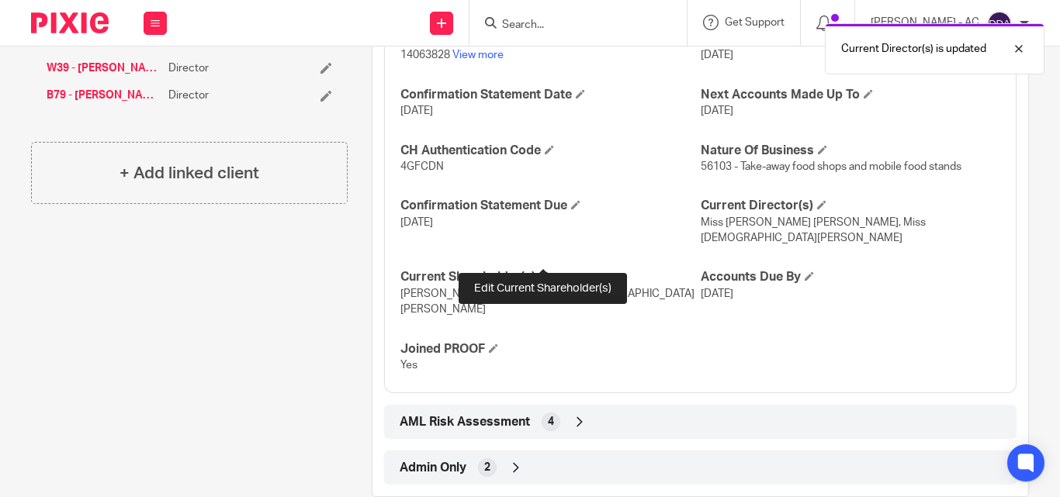
click at [539, 272] on span at bounding box center [543, 276] width 9 height 9
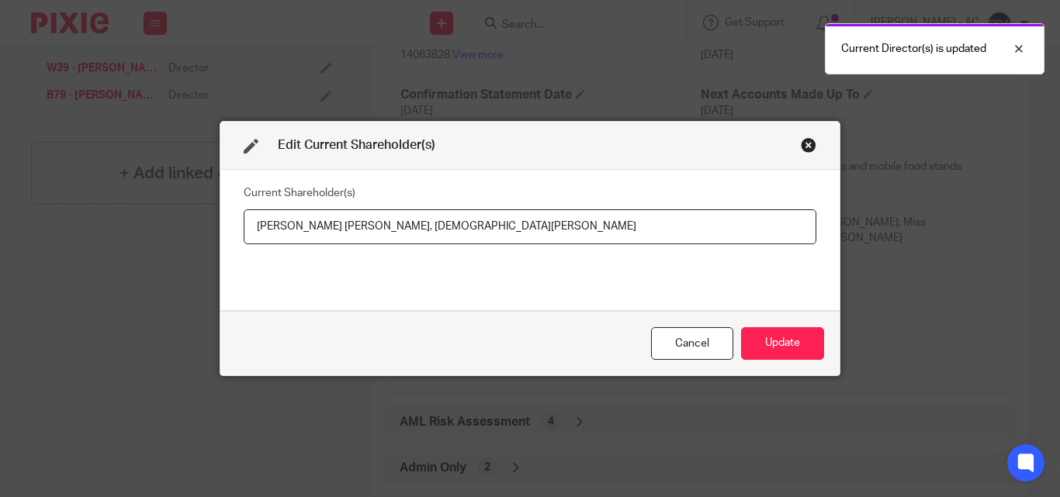
drag, startPoint x: 518, startPoint y: 223, endPoint x: 379, endPoint y: 229, distance: 139.0
click at [376, 229] on input "Alexandra Hannah Wright, Evangelia Boutzera" at bounding box center [530, 227] width 573 height 35
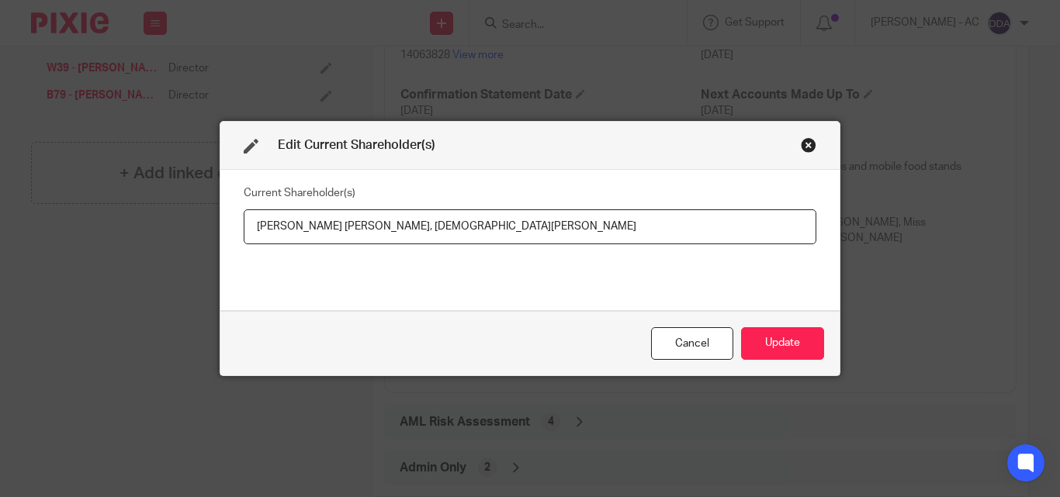
drag, startPoint x: 247, startPoint y: 231, endPoint x: 373, endPoint y: 235, distance: 126.5
click at [373, 235] on input "Alexandra Hannah Wright, Evangelia BOUTZERA" at bounding box center [530, 227] width 573 height 35
paste input "WRIGHT"
type input "Alexandra WRIGHT, Evangelia BOUTZERA"
click at [798, 348] on button "Update" at bounding box center [782, 343] width 83 height 33
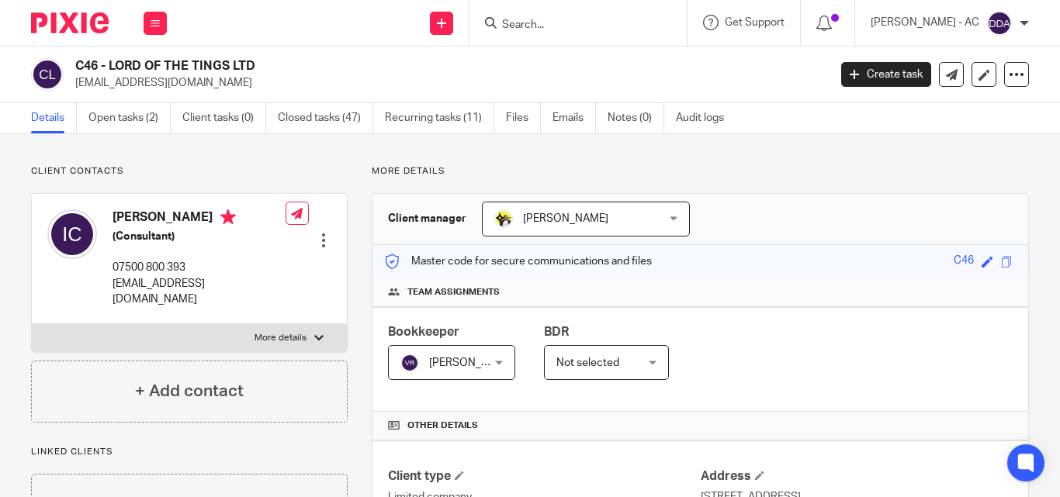
drag, startPoint x: 670, startPoint y: 331, endPoint x: 886, endPoint y: 267, distance: 224.9
click at [886, 267] on div "Master code for secure communications and files C46 Save C46" at bounding box center [700, 261] width 656 height 33
click at [829, 255] on div "Master code for secure communications and files C46 Save C46" at bounding box center [700, 261] width 656 height 33
click at [318, 334] on div at bounding box center [318, 338] width 9 height 9
click at [32, 324] on input "More details" at bounding box center [31, 324] width 1 height 1
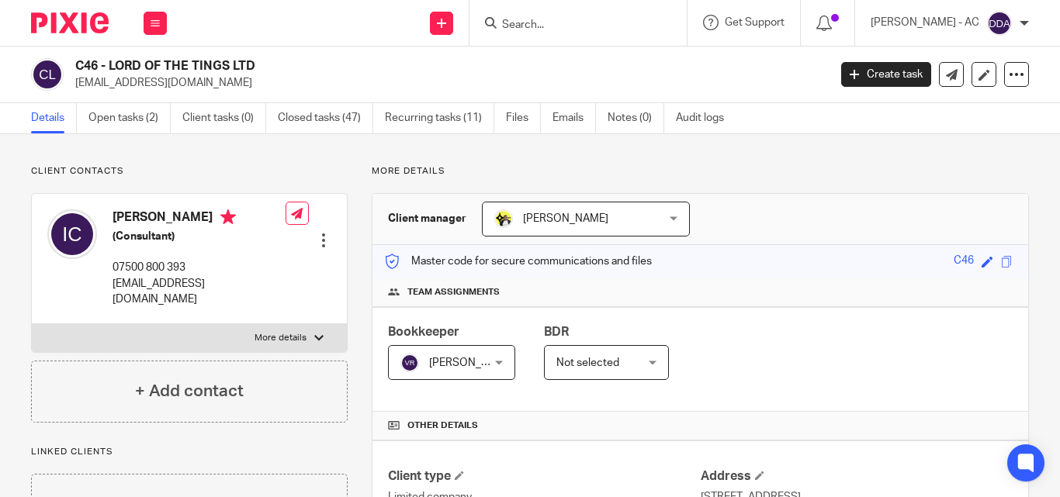
checkbox input "true"
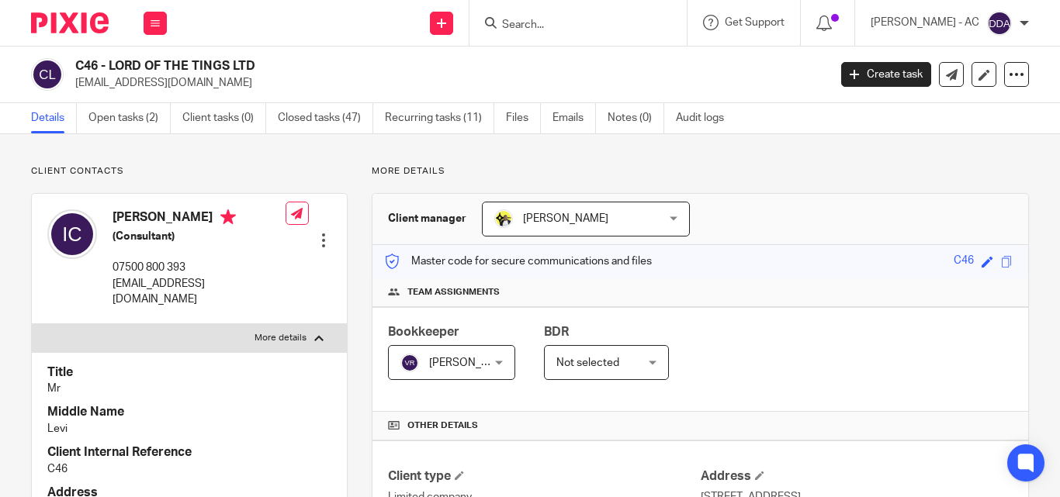
drag, startPoint x: 287, startPoint y: 67, endPoint x: 68, endPoint y: 77, distance: 219.0
click at [285, 67] on h2 "C46 - LORD OF THE TINGS LTD" at bounding box center [372, 66] width 594 height 16
click at [709, 338] on div "Bookkeeper [PERSON_NAME] [PERSON_NAME] Not selected [PERSON_NAME] [PERSON_NAME]…" at bounding box center [700, 359] width 656 height 105
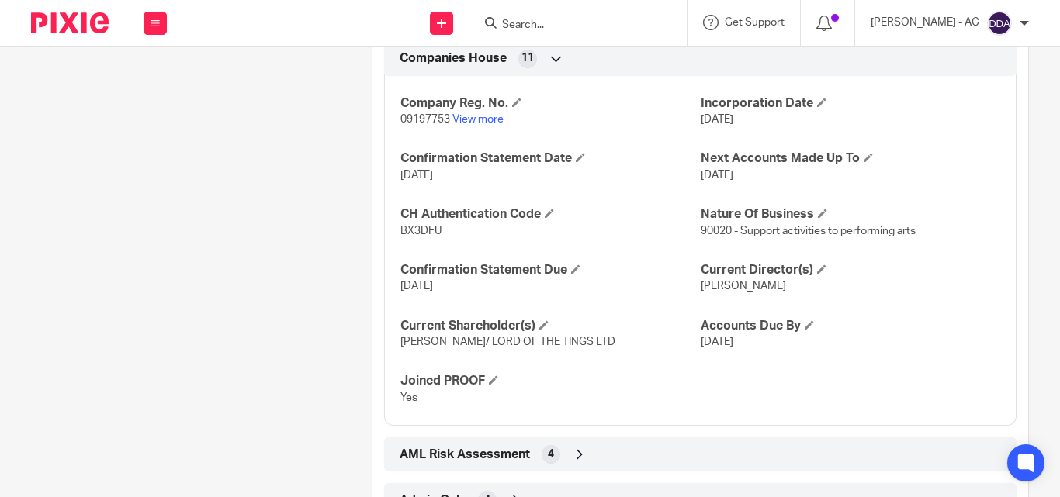
scroll to position [1565, 0]
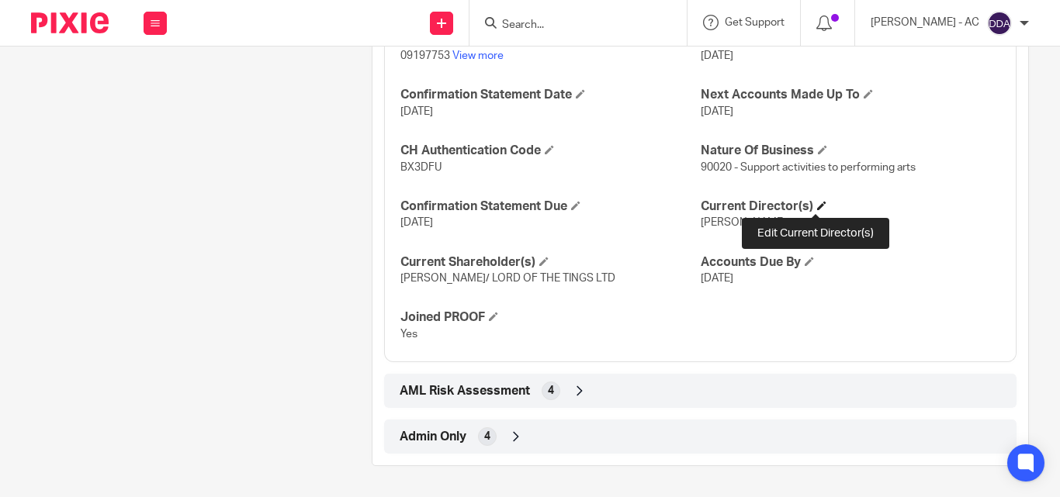
click at [817, 205] on span at bounding box center [821, 205] width 9 height 9
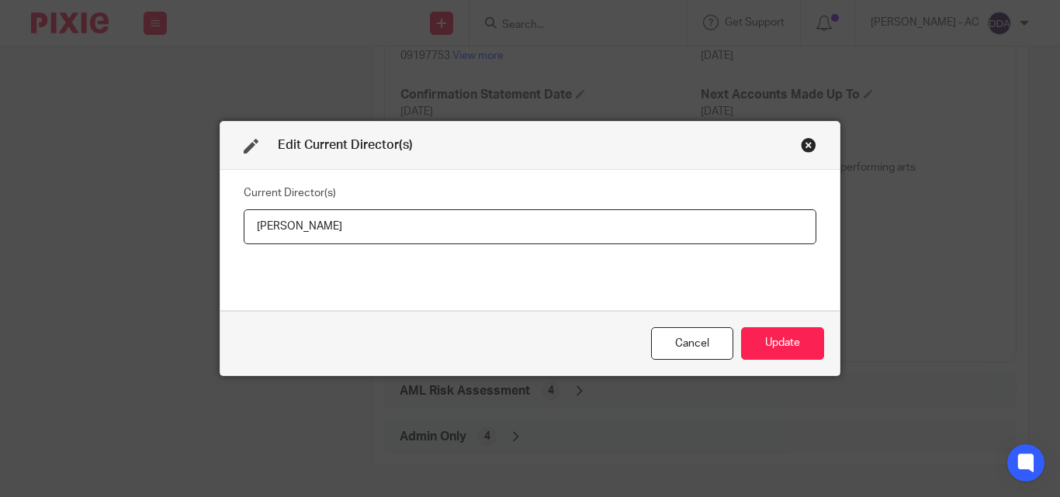
drag, startPoint x: 417, startPoint y: 226, endPoint x: 227, endPoint y: 222, distance: 190.1
click at [227, 222] on div "Current Director(s) [PERSON_NAME]" at bounding box center [529, 240] width 619 height 140
type input "[PERSON_NAME] [PERSON_NAME]"
click at [765, 341] on button "Update" at bounding box center [782, 343] width 83 height 33
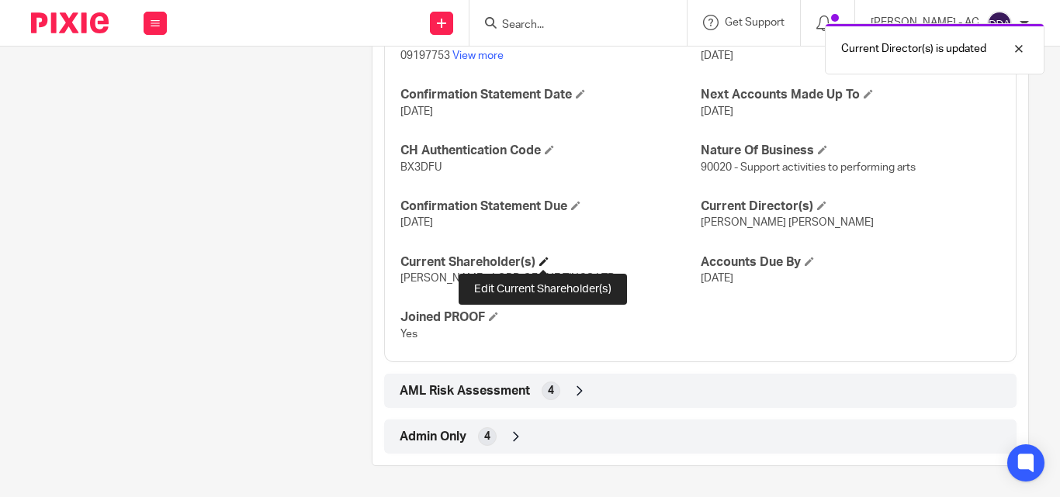
click at [540, 261] on span at bounding box center [543, 261] width 9 height 9
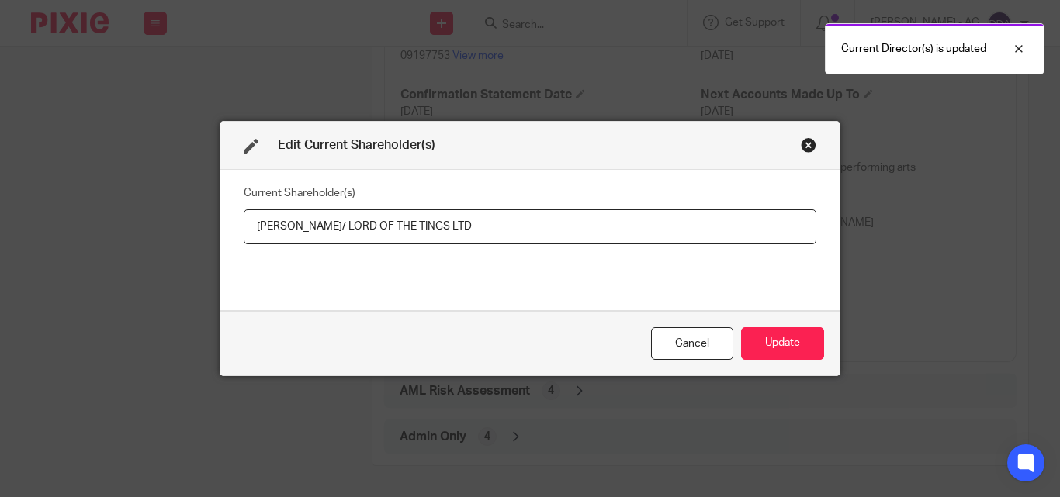
drag, startPoint x: 247, startPoint y: 230, endPoint x: 514, endPoint y: 234, distance: 267.7
click at [514, 234] on input "[PERSON_NAME]/ LORD OF THE TINGS LTD" at bounding box center [530, 227] width 573 height 35
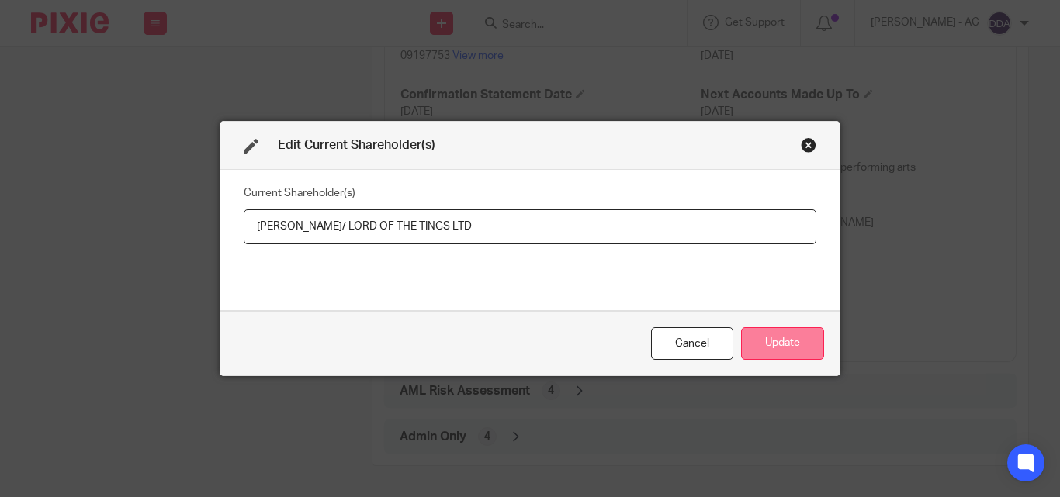
click at [758, 341] on button "Update" at bounding box center [782, 343] width 83 height 33
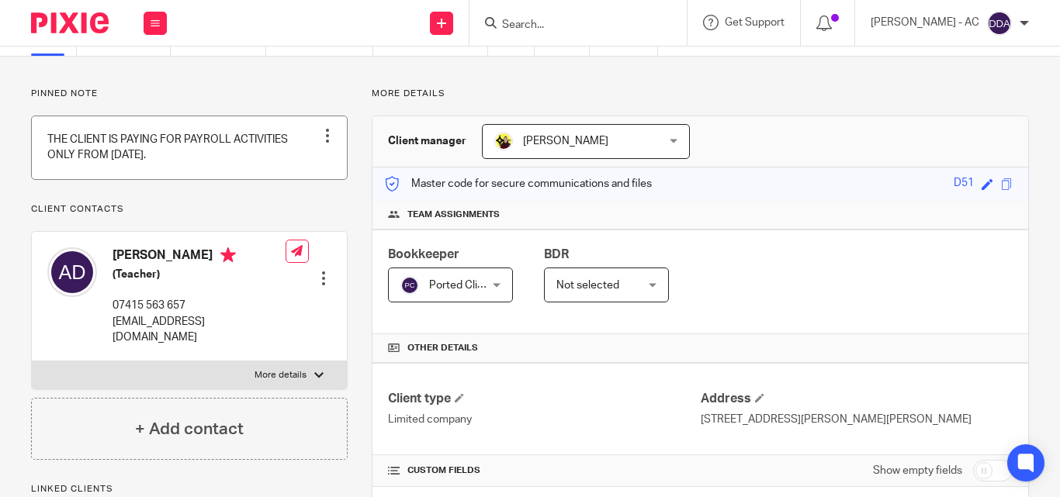
scroll to position [155, 0]
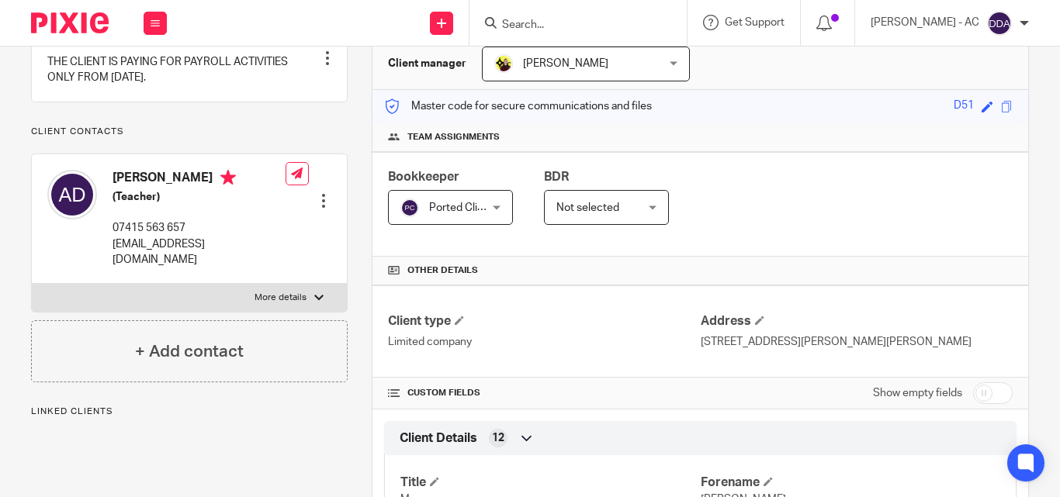
click at [268, 289] on label "More details" at bounding box center [189, 298] width 315 height 28
click at [32, 284] on input "More details" at bounding box center [31, 283] width 1 height 1
checkbox input "true"
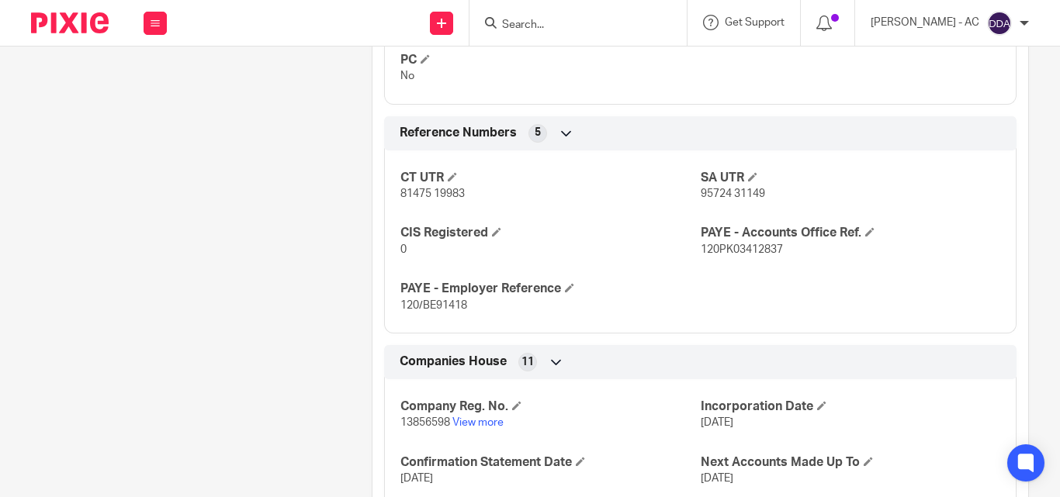
scroll to position [1454, 0]
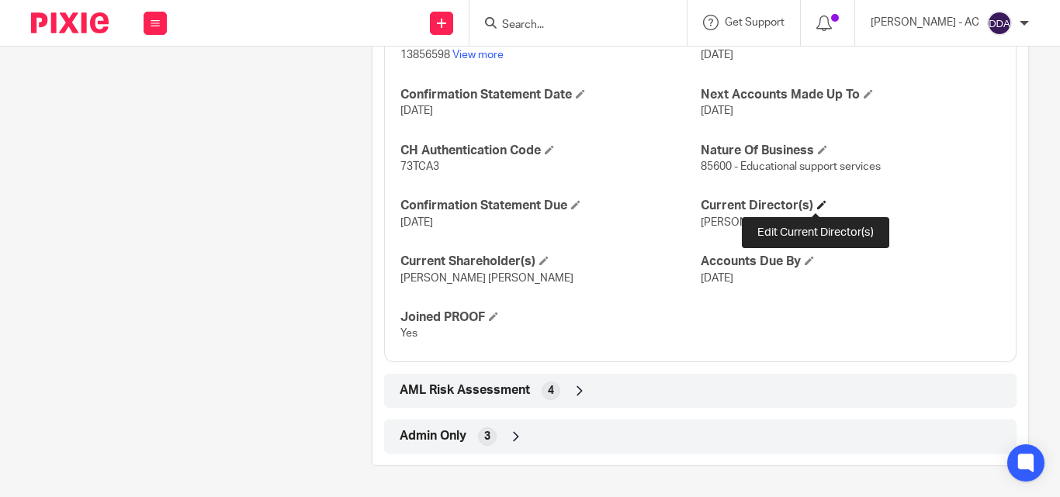
click at [818, 205] on span at bounding box center [821, 204] width 9 height 9
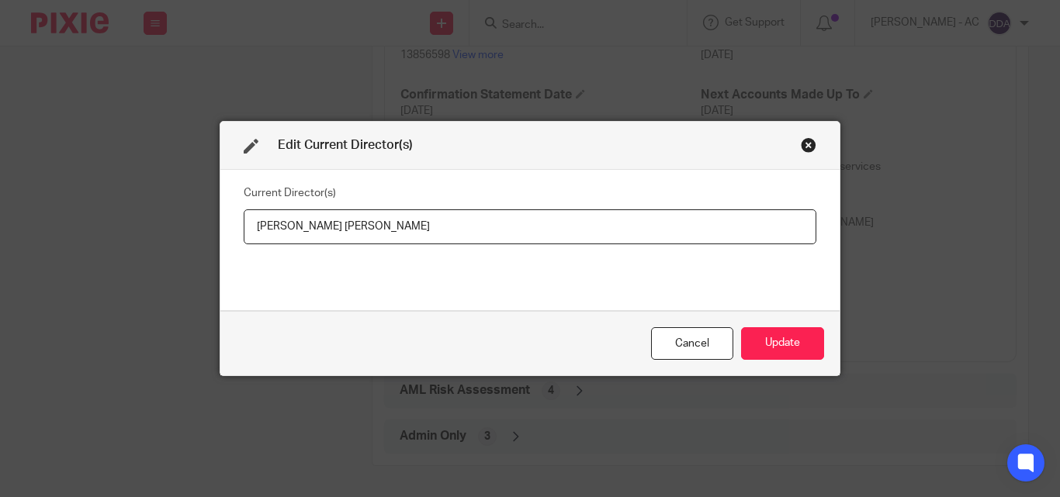
click at [802, 151] on div "Close this dialog window" at bounding box center [809, 145] width 16 height 16
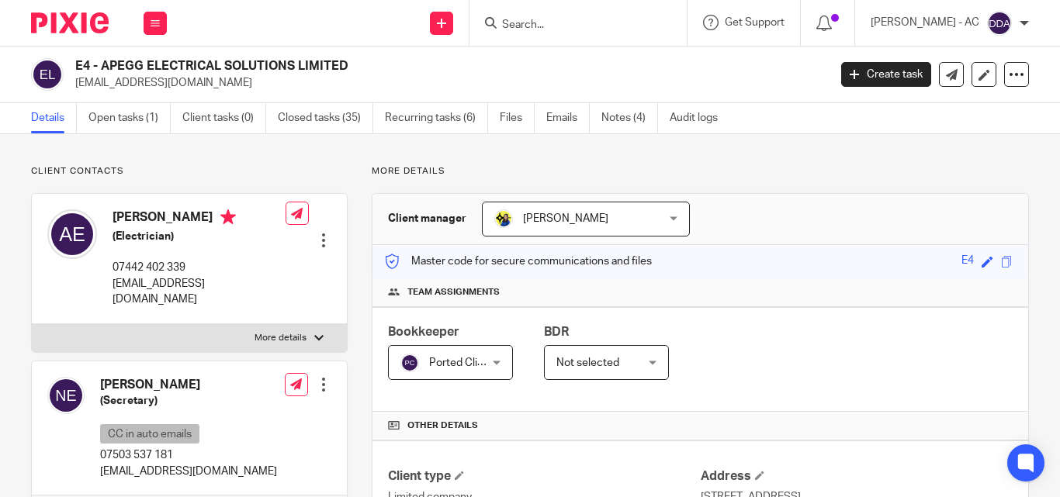
click at [279, 332] on p "More details" at bounding box center [281, 338] width 52 height 12
click at [32, 324] on input "More details" at bounding box center [31, 324] width 1 height 1
checkbox input "true"
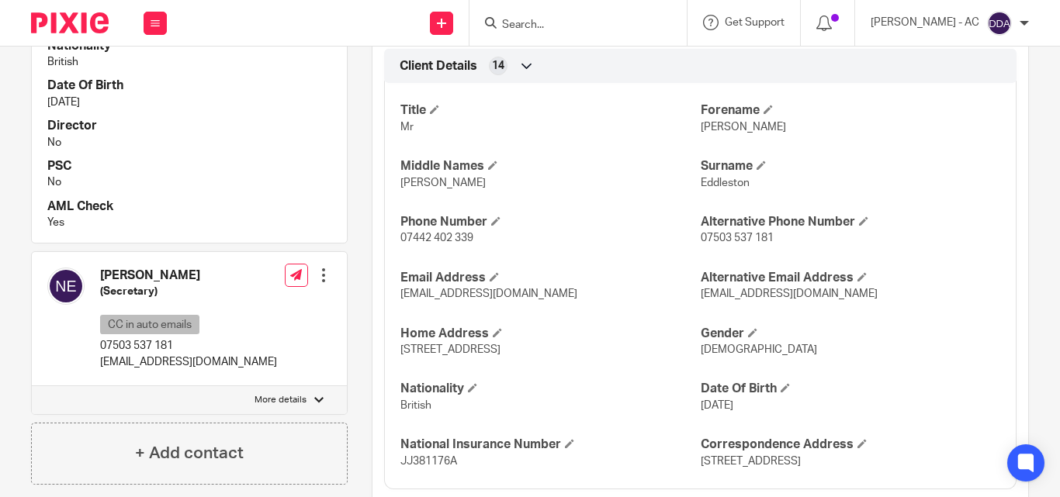
scroll to position [621, 0]
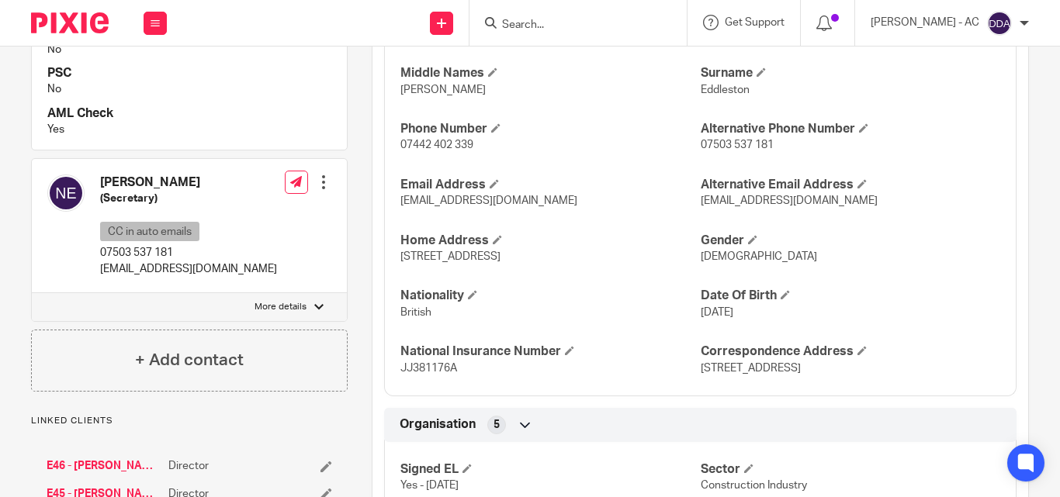
click at [321, 294] on label "More details" at bounding box center [189, 307] width 315 height 28
click at [32, 293] on input "More details" at bounding box center [31, 293] width 1 height 1
checkbox input "true"
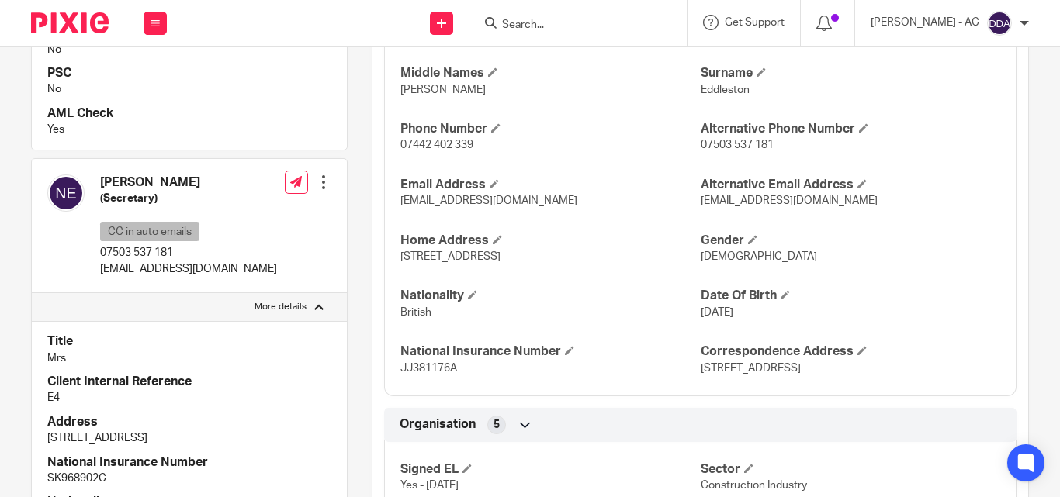
click at [144, 374] on h4 "Client Internal Reference" at bounding box center [189, 382] width 284 height 16
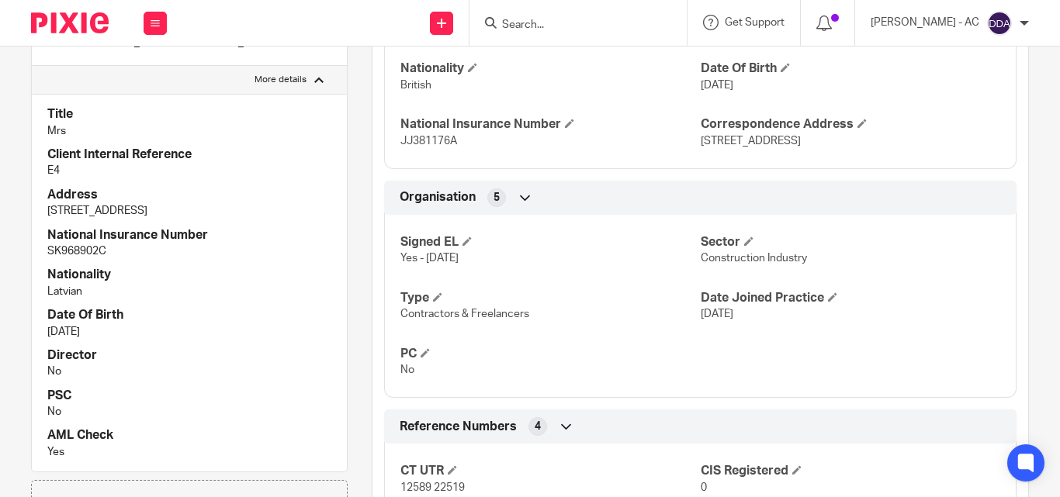
scroll to position [854, 0]
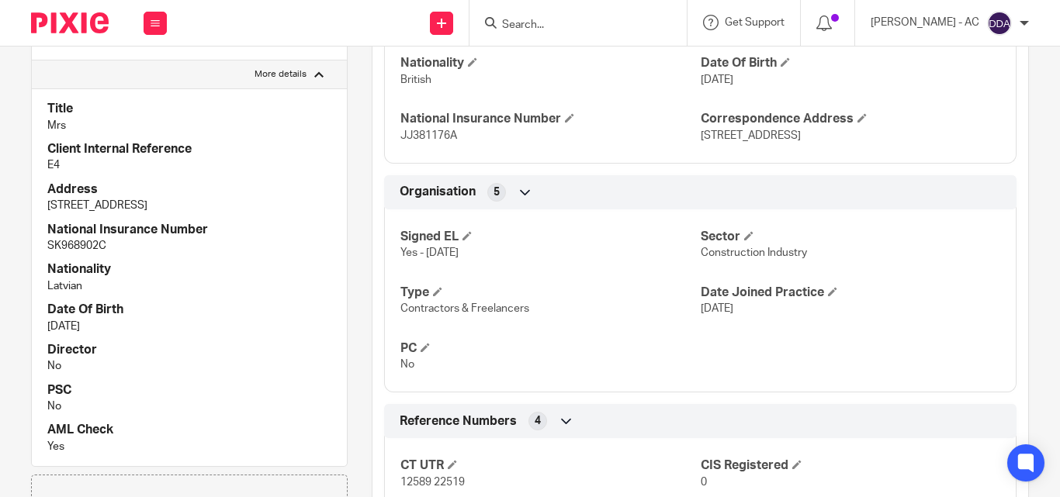
click at [579, 383] on div "Signed EL Yes - [DATE] Sector Construction Industry Type Contractors & Freelanc…" at bounding box center [700, 295] width 632 height 195
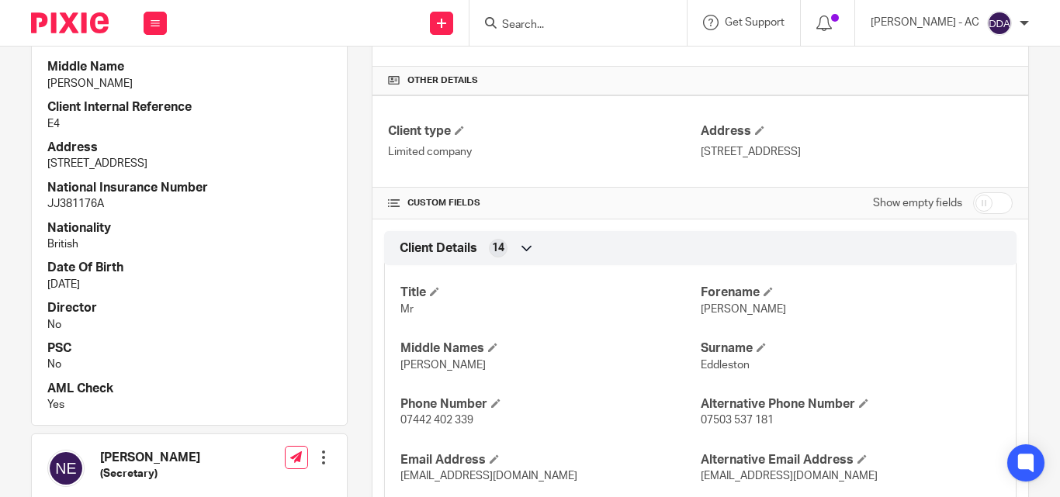
scroll to position [155, 0]
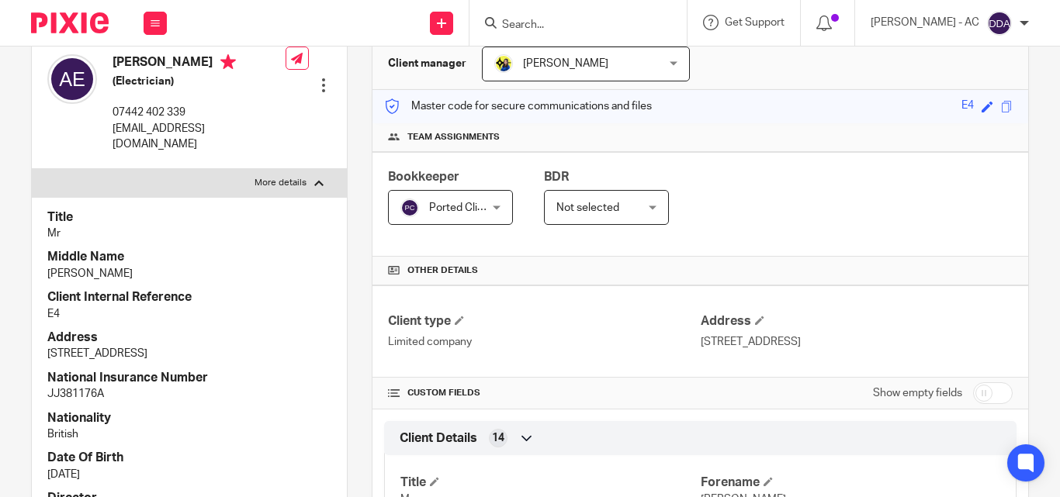
click at [769, 162] on div "Bookkeeper Ported Clients Ported Clients Not selected [PERSON_NAME] [PERSON_NAM…" at bounding box center [700, 204] width 656 height 105
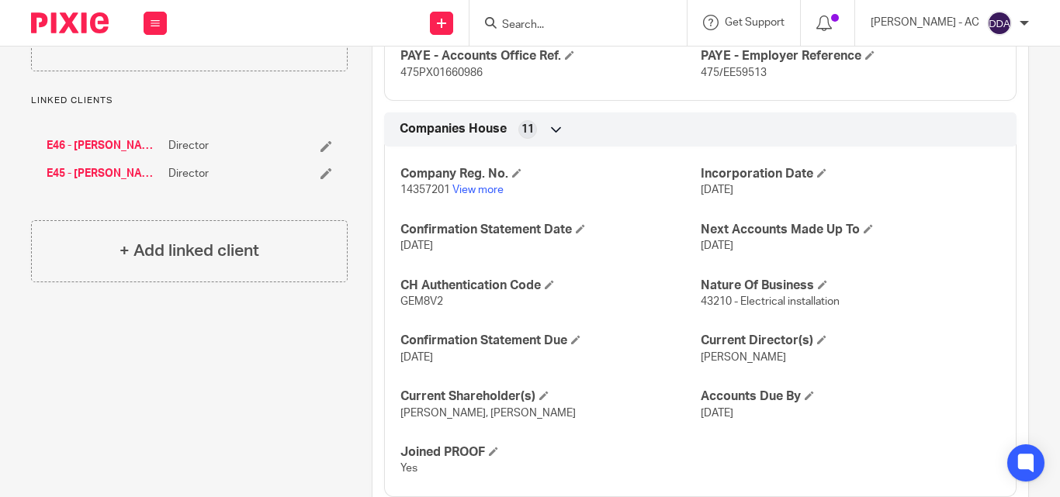
scroll to position [1454, 0]
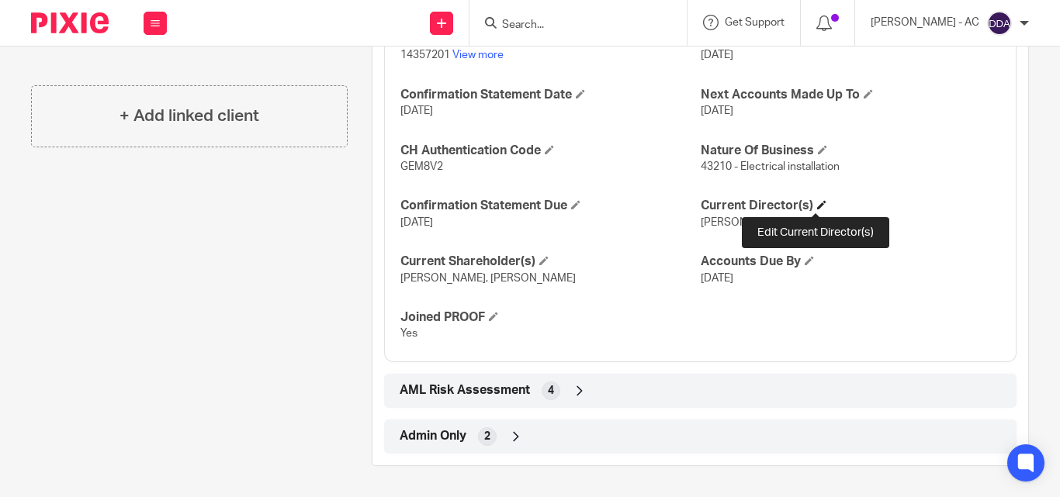
click at [817, 204] on span at bounding box center [821, 204] width 9 height 9
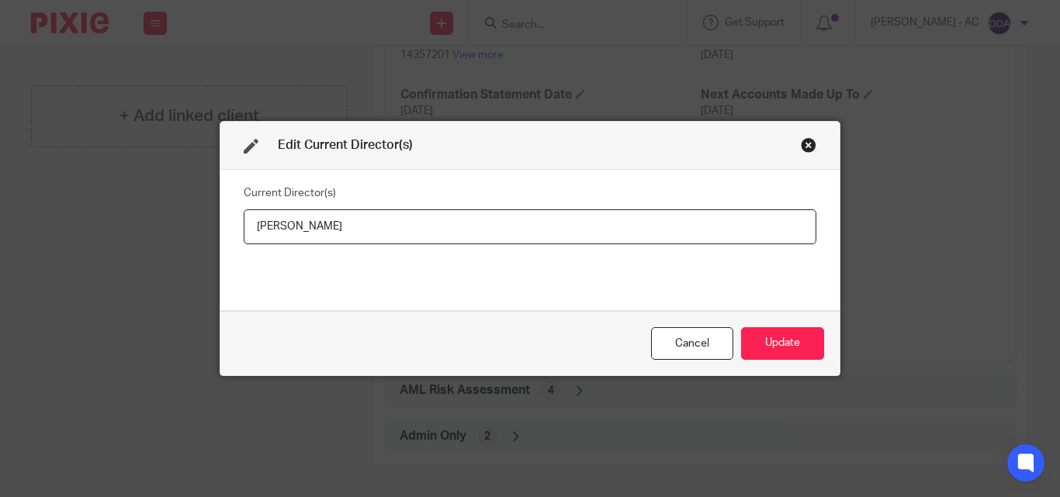
drag, startPoint x: 423, startPoint y: 228, endPoint x: 211, endPoint y: 241, distance: 212.2
click at [211, 241] on div "Edit Current Director(s) Current Director(s) [PERSON_NAME] Cancel Update" at bounding box center [530, 248] width 1060 height 497
type input "[PERSON_NAME]"
click at [763, 341] on button "Update" at bounding box center [782, 343] width 83 height 33
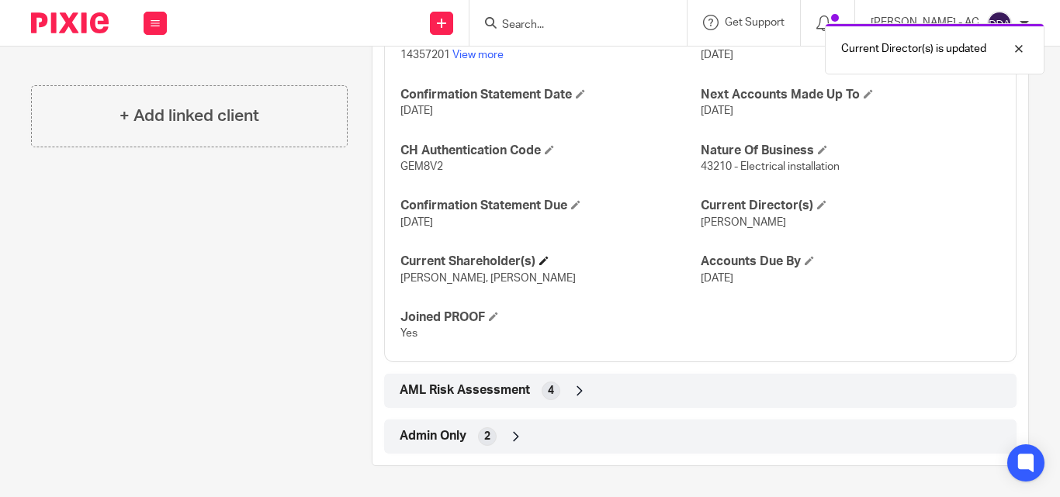
click at [542, 255] on h4 "Current Shareholder(s)" at bounding box center [550, 262] width 300 height 16
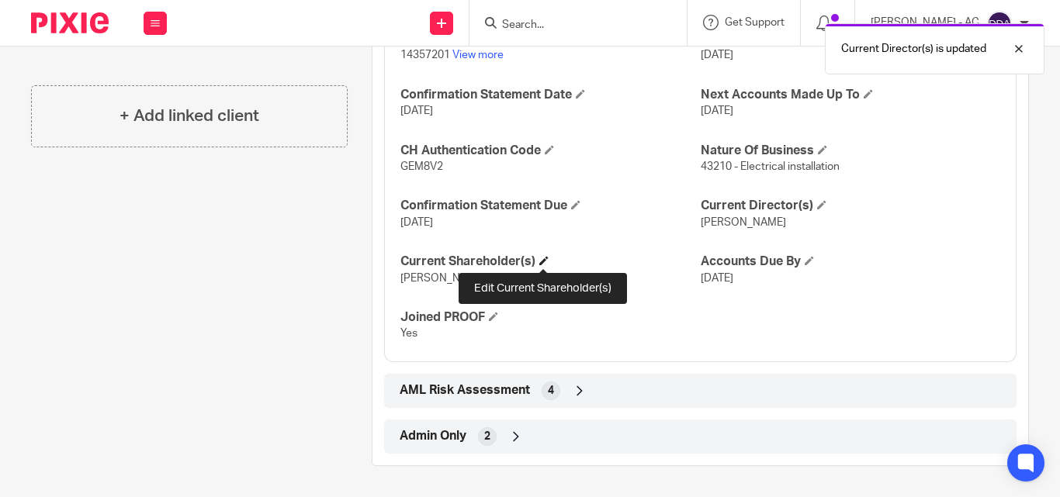
click at [545, 261] on span at bounding box center [543, 260] width 9 height 9
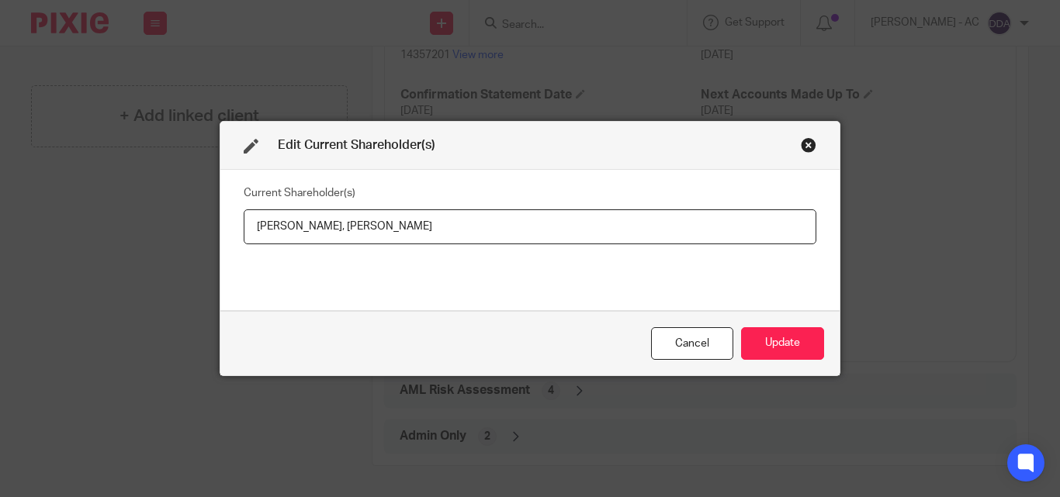
drag, startPoint x: 243, startPoint y: 226, endPoint x: 345, endPoint y: 225, distance: 102.4
click at [345, 225] on input "[PERSON_NAME], [PERSON_NAME]" at bounding box center [530, 227] width 573 height 35
drag, startPoint x: 478, startPoint y: 237, endPoint x: 351, endPoint y: 230, distance: 127.4
click at [351, 230] on input "Adam EDDLESTON, Natalja EDDLESTON" at bounding box center [530, 227] width 573 height 35
click at [760, 337] on button "Update" at bounding box center [782, 343] width 83 height 33
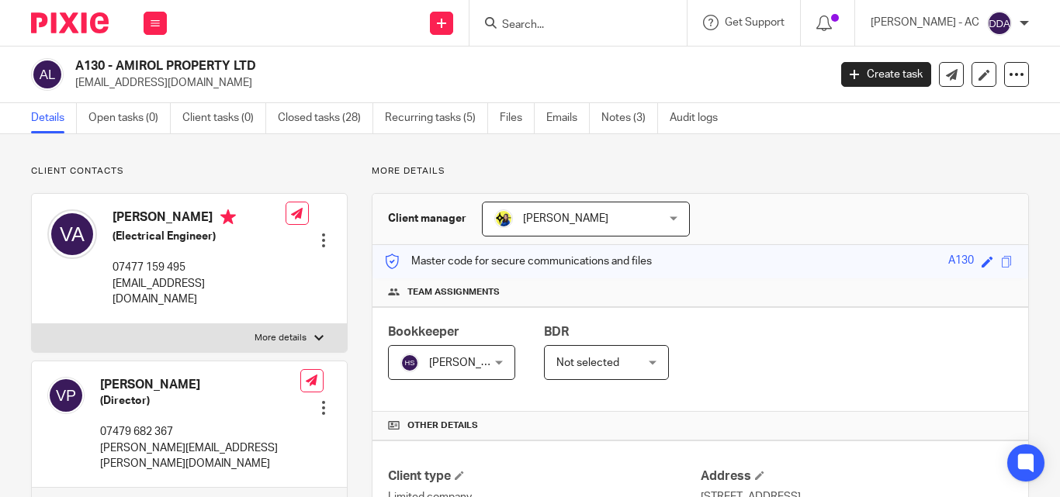
click at [306, 324] on label "More details" at bounding box center [189, 338] width 315 height 28
click at [32, 324] on input "More details" at bounding box center [31, 324] width 1 height 1
checkbox input "true"
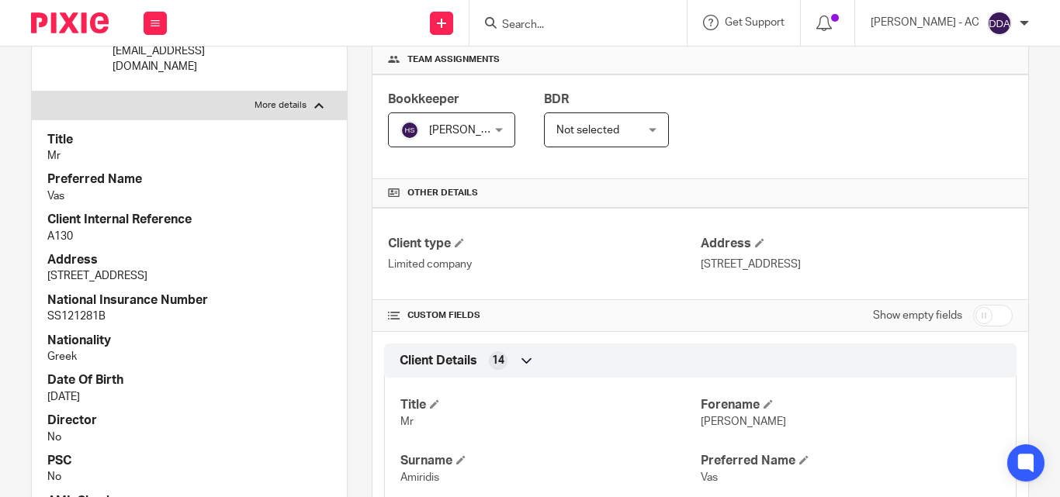
scroll to position [621, 0]
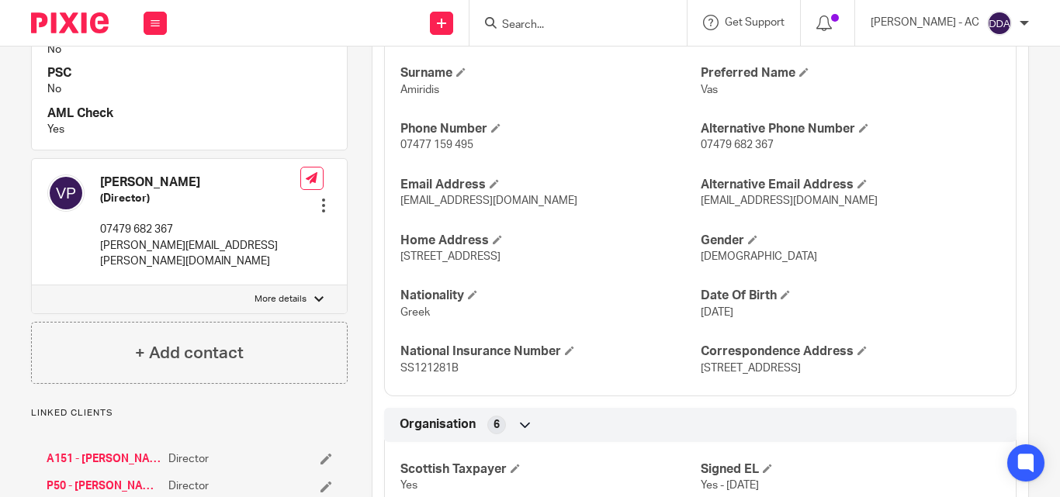
click at [293, 286] on label "More details" at bounding box center [189, 300] width 315 height 28
click at [32, 285] on input "More details" at bounding box center [31, 285] width 1 height 1
checkbox input "true"
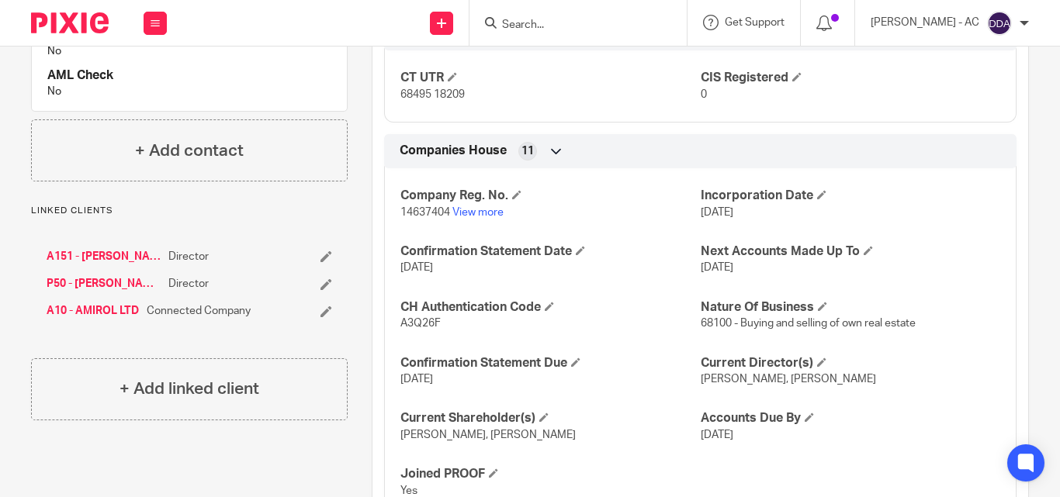
scroll to position [1398, 0]
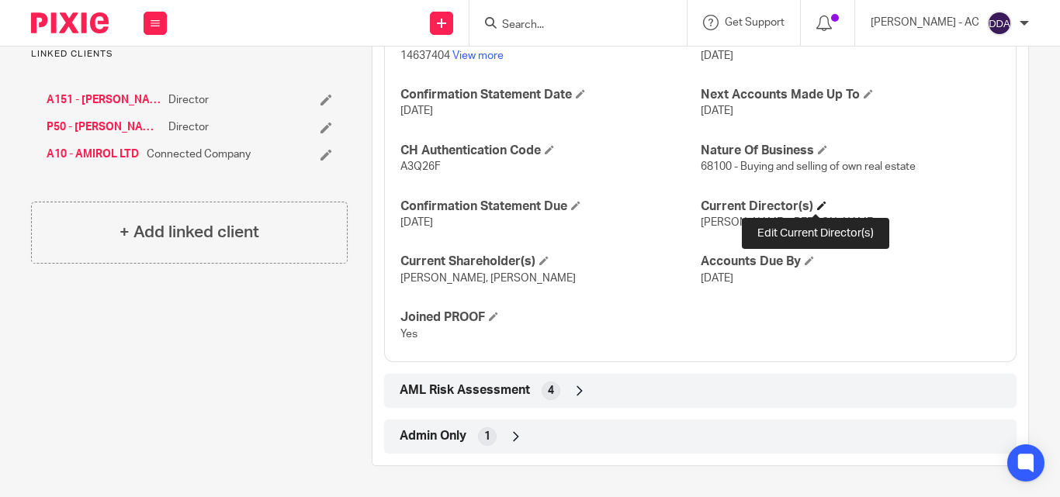
click at [817, 201] on span at bounding box center [821, 205] width 9 height 9
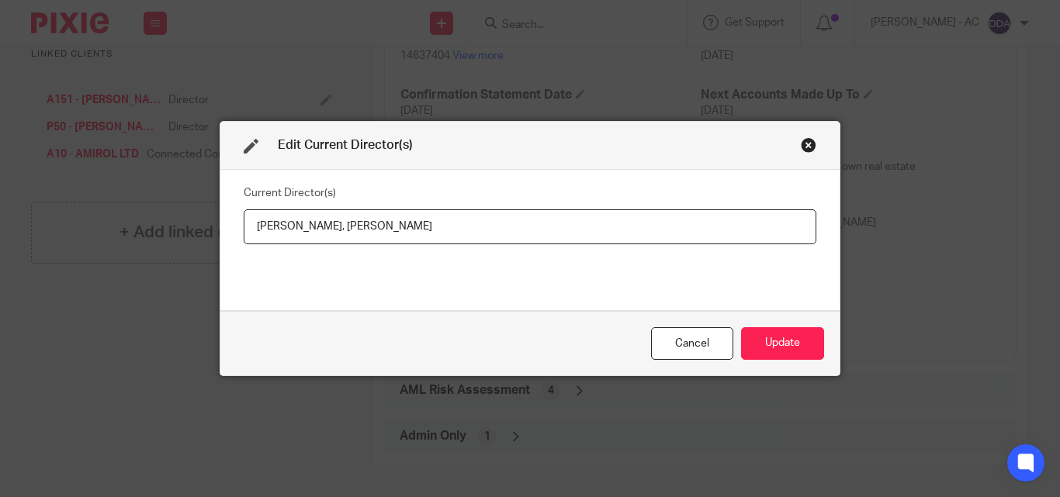
drag, startPoint x: 251, startPoint y: 221, endPoint x: 335, endPoint y: 227, distance: 84.8
click at [335, 227] on input "Vasileios Amiridis, Volha Parkhamovich" at bounding box center [530, 227] width 573 height 35
paste input "Mr Vasileios AMIRIDIS"
drag, startPoint x: 494, startPoint y: 238, endPoint x: 362, endPoint y: 225, distance: 132.6
click at [362, 225] on input "Mr Vasileios AMIRIDIS, Volha Parkhamovich" at bounding box center [530, 227] width 573 height 35
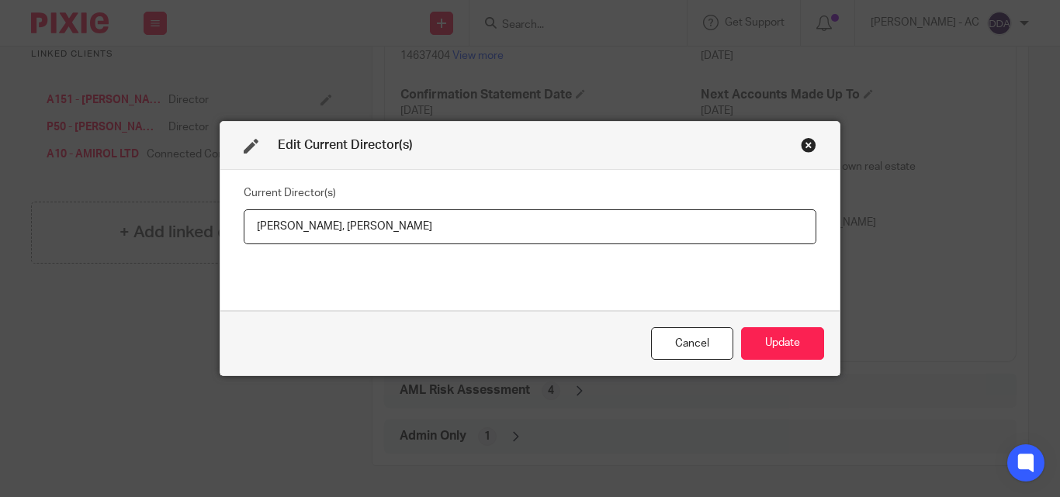
paste input "Mrs Volha PARKHAMOVICH"
type input "Mr Vasileios AMIRIDIS, Mrs Volha PARKHAMOVICH"
click at [757, 337] on button "Update" at bounding box center [782, 343] width 83 height 33
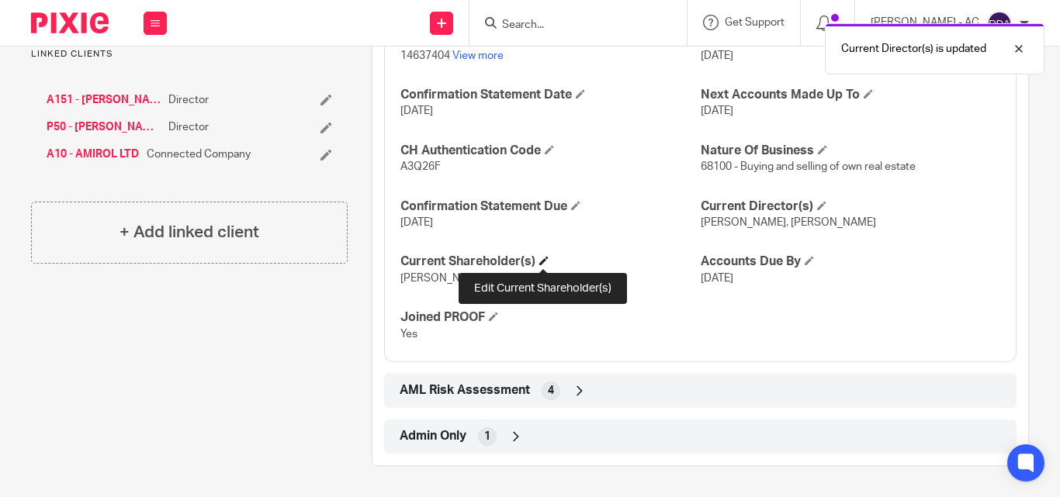
click at [548, 259] on span at bounding box center [543, 260] width 9 height 9
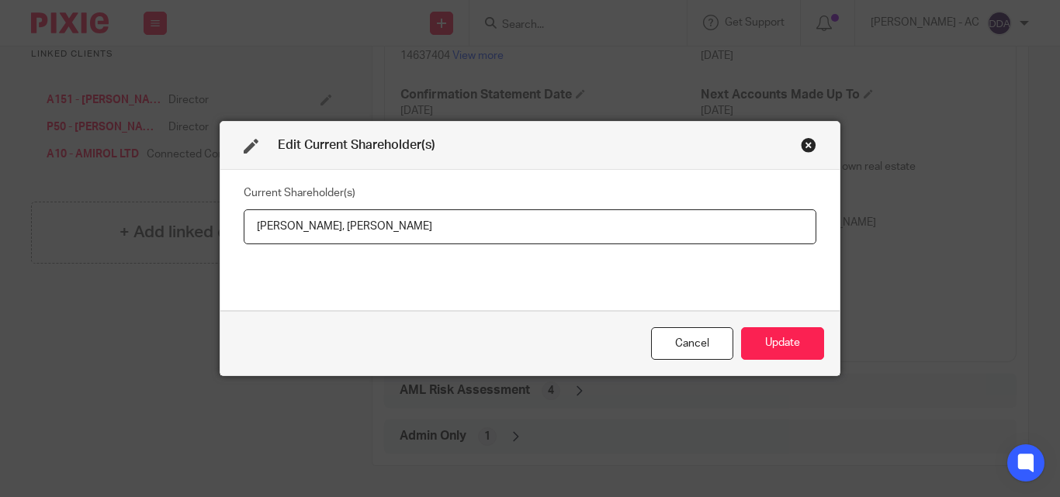
drag, startPoint x: 248, startPoint y: 231, endPoint x: 341, endPoint y: 237, distance: 92.5
click at [341, 237] on input "Vasileios AMIRIDIS, Volha PARKHAMOVICH" at bounding box center [530, 227] width 573 height 35
drag, startPoint x: 511, startPoint y: 230, endPoint x: 347, endPoint y: 237, distance: 164.6
click at [347, 237] on input "Vasileios AMIRIDIS, Volha PARKHAMOVICH" at bounding box center [530, 227] width 573 height 35
click at [776, 342] on button "Update" at bounding box center [782, 343] width 83 height 33
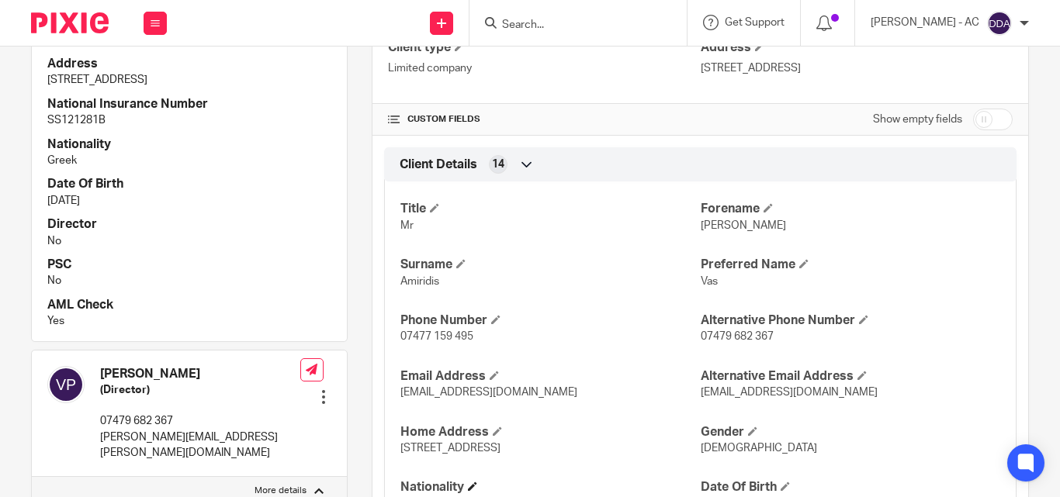
scroll to position [466, 0]
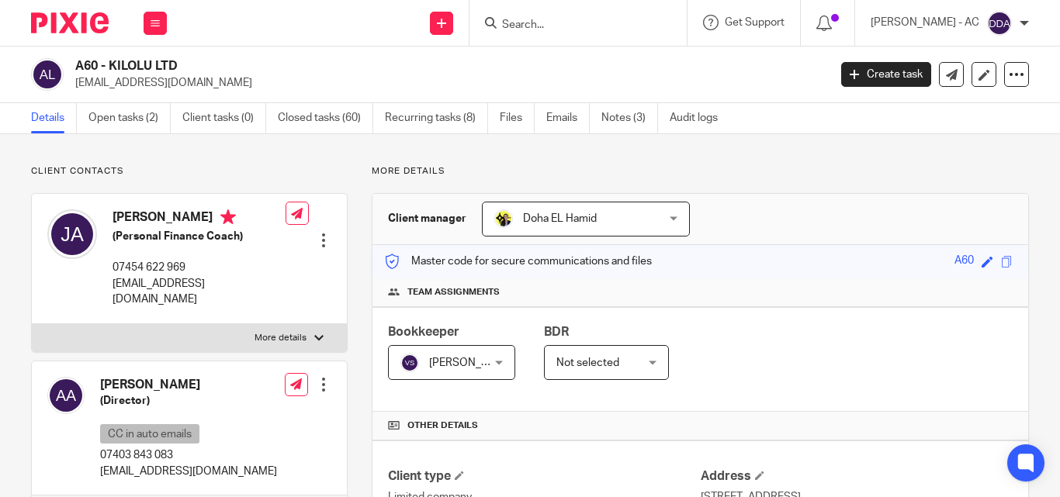
click at [307, 326] on label "More details" at bounding box center [189, 338] width 315 height 28
click at [32, 324] on input "More details" at bounding box center [31, 324] width 1 height 1
checkbox input "true"
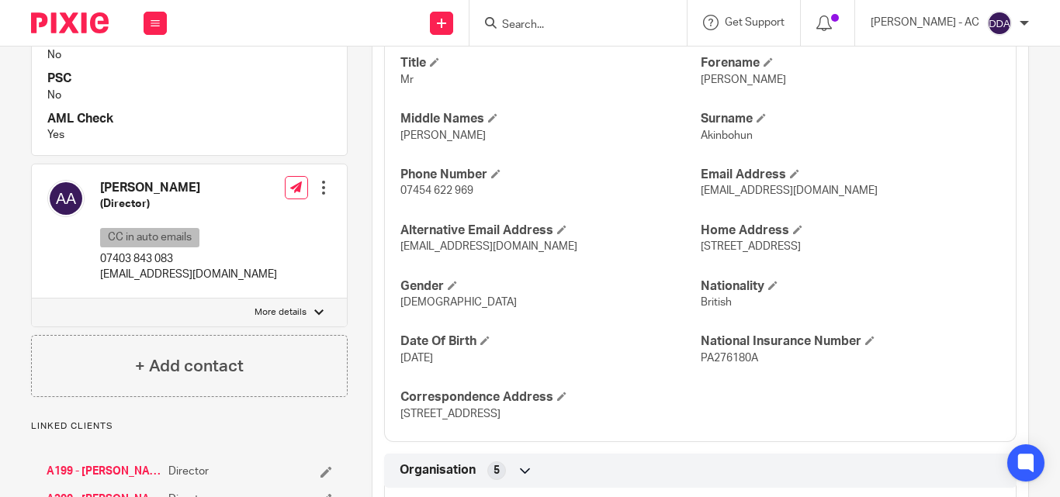
scroll to position [621, 0]
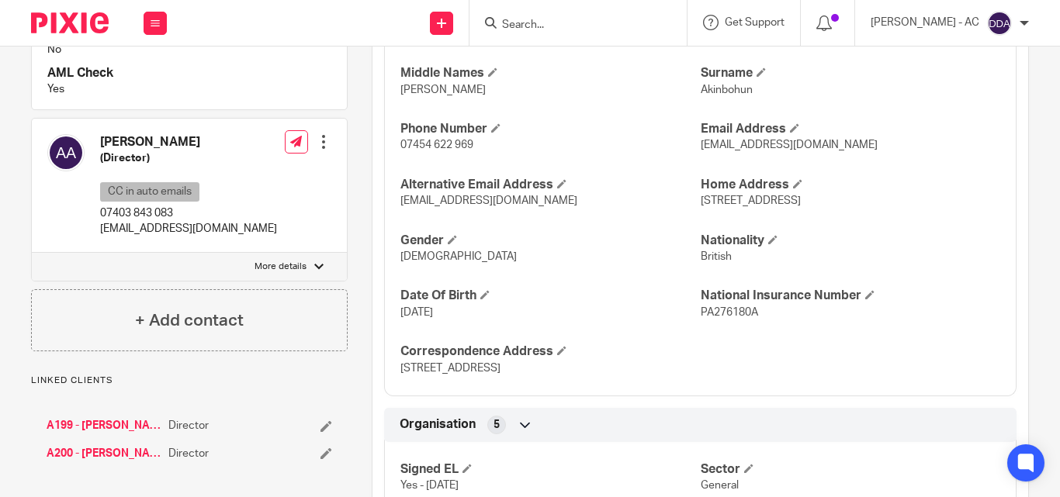
click at [316, 253] on label "More details" at bounding box center [189, 267] width 315 height 28
click at [32, 252] on input "More details" at bounding box center [31, 252] width 1 height 1
checkbox input "true"
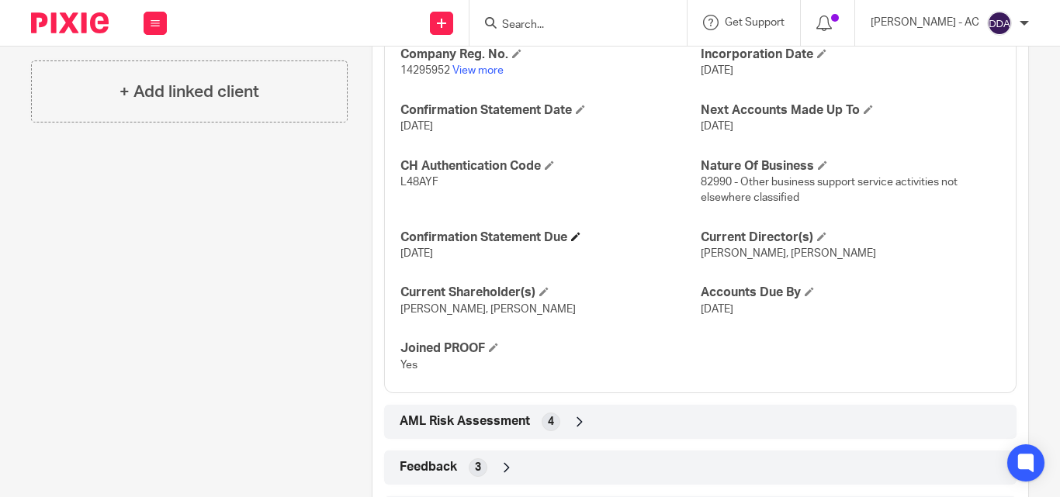
scroll to position [1515, 0]
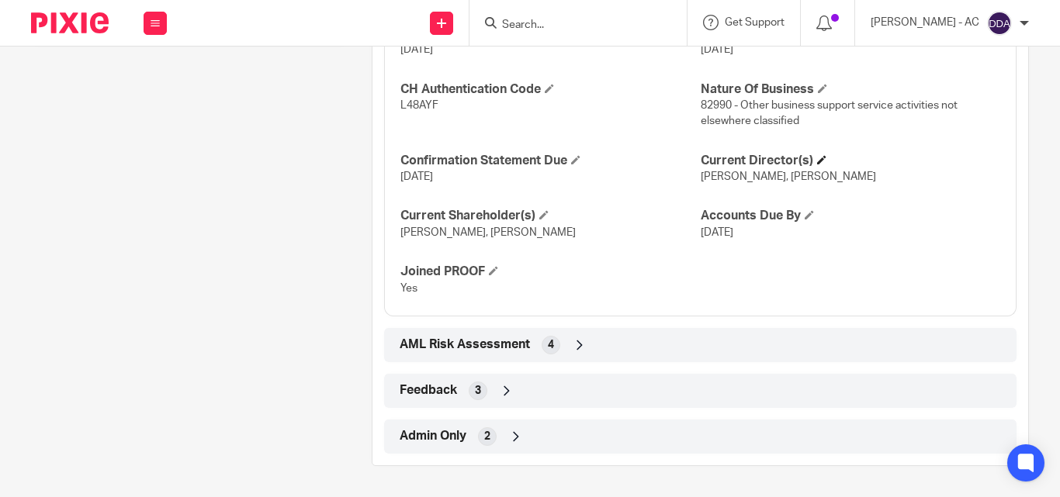
click at [820, 157] on h4 "Current Director(s)" at bounding box center [851, 161] width 300 height 16
click at [817, 159] on span at bounding box center [821, 159] width 9 height 9
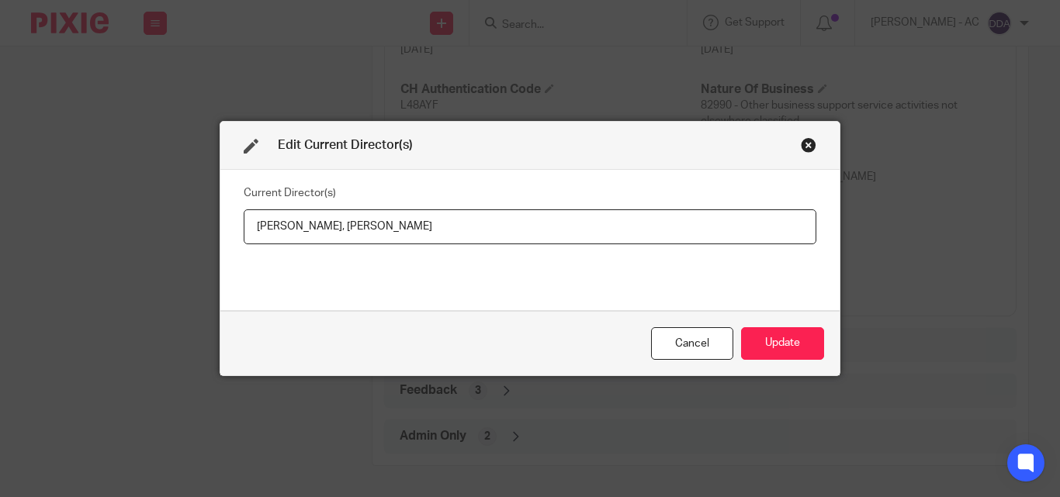
drag, startPoint x: 249, startPoint y: 223, endPoint x: 365, endPoint y: 235, distance: 117.1
click at [365, 236] on input "[PERSON_NAME], [PERSON_NAME]" at bounding box center [530, 227] width 573 height 35
drag, startPoint x: 481, startPoint y: 220, endPoint x: 414, endPoint y: 230, distance: 67.4
click at [416, 230] on input "[PERSON_NAME], [PERSON_NAME]" at bounding box center [530, 227] width 573 height 35
click at [455, 218] on input "[PERSON_NAME], [PERSON_NAME]" at bounding box center [530, 227] width 573 height 35
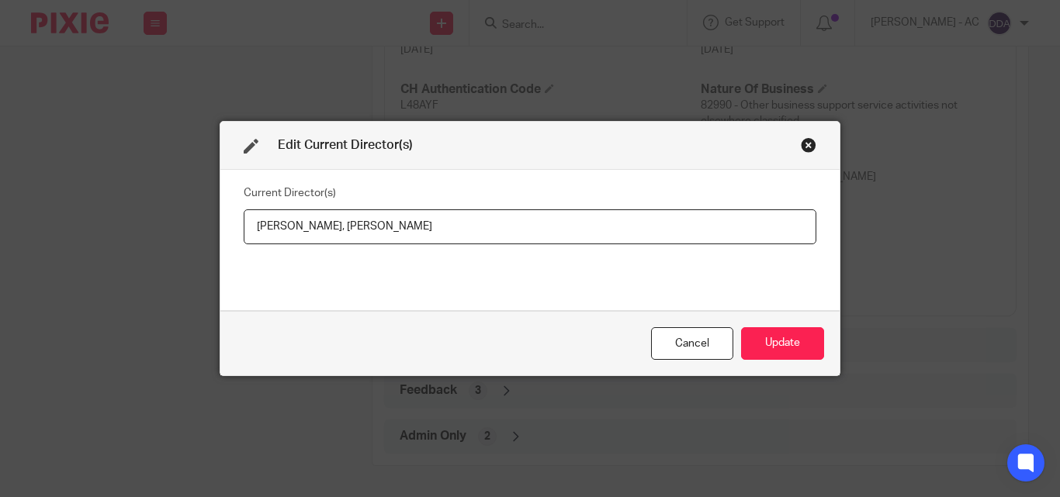
drag, startPoint x: 480, startPoint y: 227, endPoint x: 372, endPoint y: 237, distance: 107.5
click at [372, 237] on input "[PERSON_NAME], [PERSON_NAME]" at bounding box center [530, 227] width 573 height 35
click at [784, 325] on div "Cancel Update" at bounding box center [529, 343] width 619 height 65
click at [785, 345] on button "Update" at bounding box center [782, 343] width 83 height 33
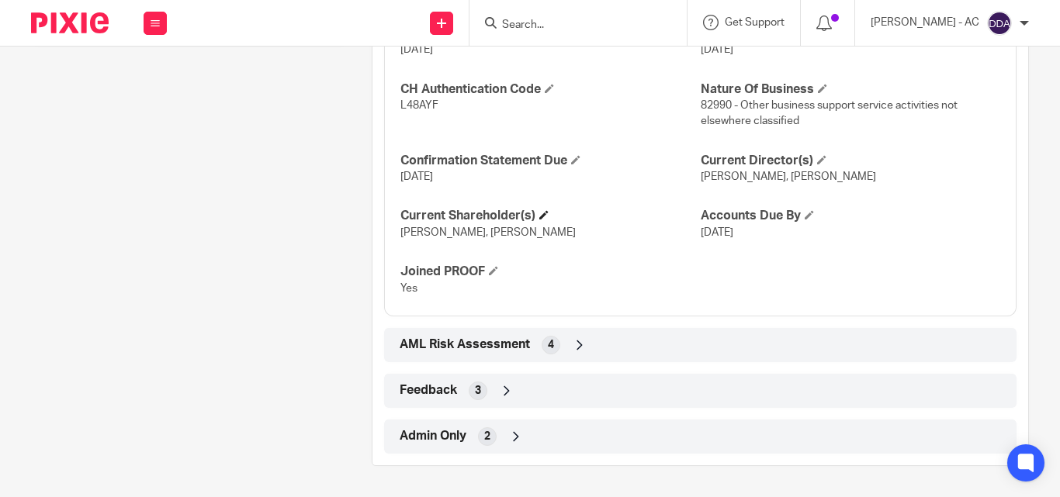
click at [546, 210] on h4 "Current Shareholder(s)" at bounding box center [550, 216] width 300 height 16
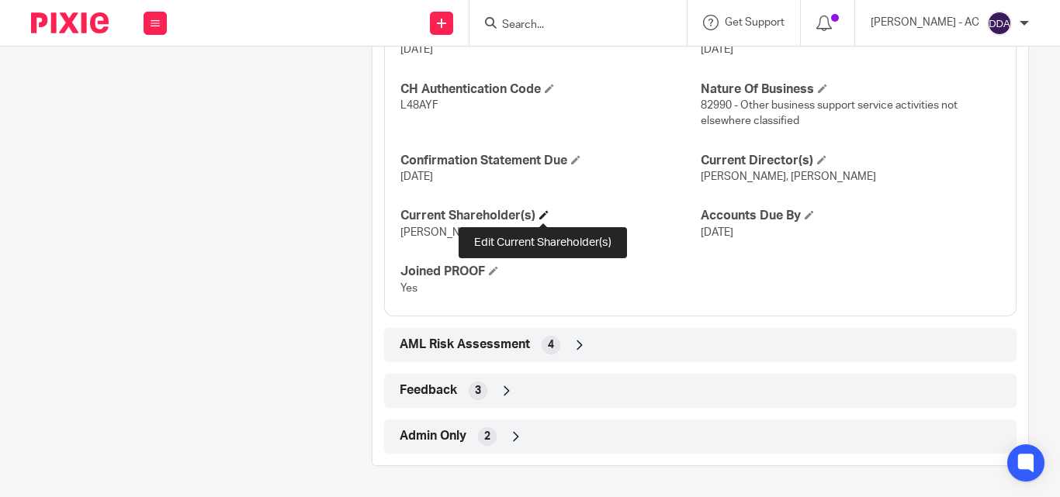
click at [546, 213] on span at bounding box center [543, 214] width 9 height 9
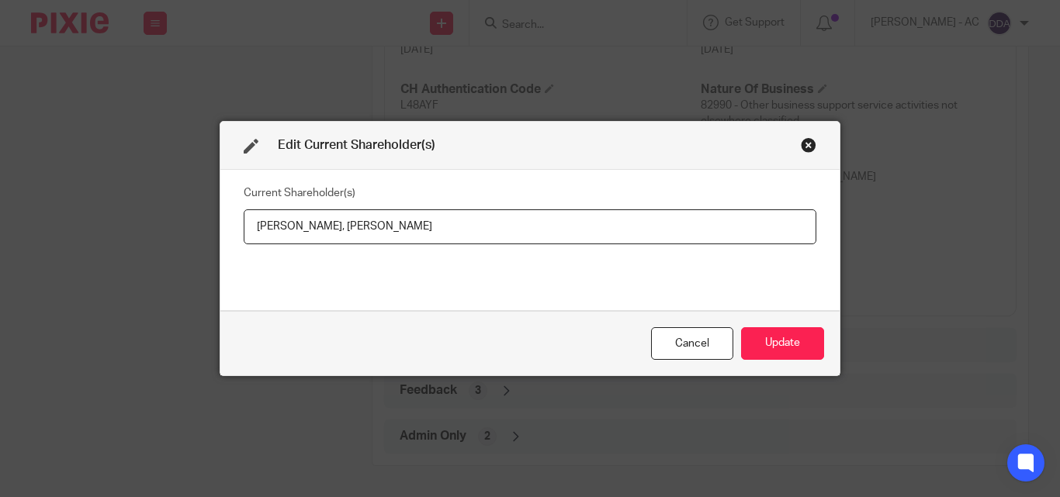
drag, startPoint x: 244, startPoint y: 223, endPoint x: 365, endPoint y: 227, distance: 120.3
click at [365, 227] on input "[PERSON_NAME], [PERSON_NAME]" at bounding box center [530, 227] width 573 height 35
paste input "text"
type input "[PERSON_NAME], [PERSON_NAME]"
drag, startPoint x: 452, startPoint y: 220, endPoint x: 359, endPoint y: 235, distance: 93.5
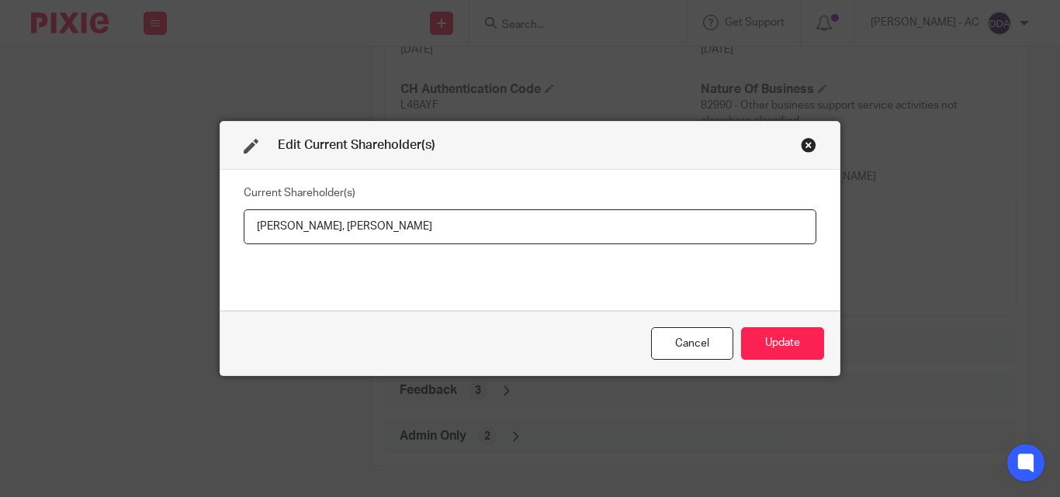
click at [359, 235] on input "[PERSON_NAME], [PERSON_NAME]" at bounding box center [530, 227] width 573 height 35
click at [767, 329] on button "Update" at bounding box center [782, 343] width 83 height 33
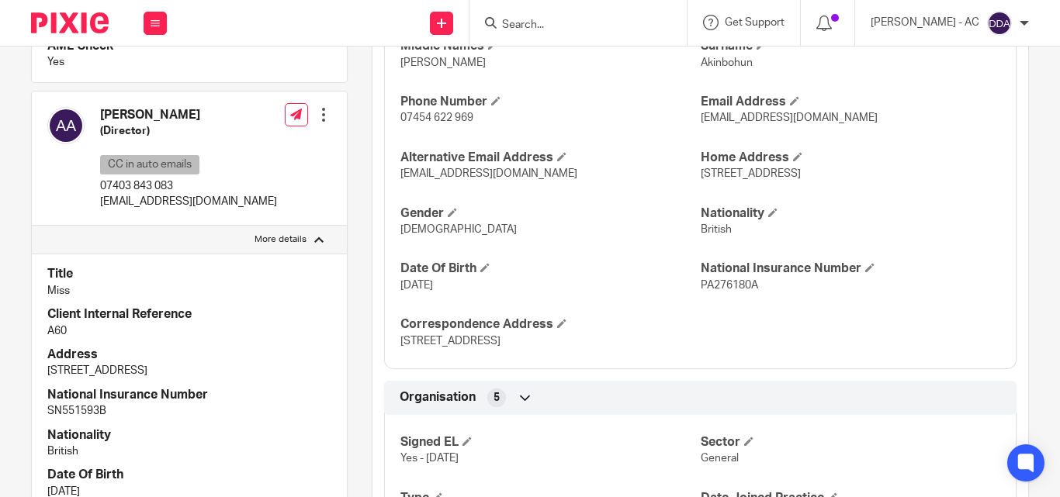
scroll to position [621, 0]
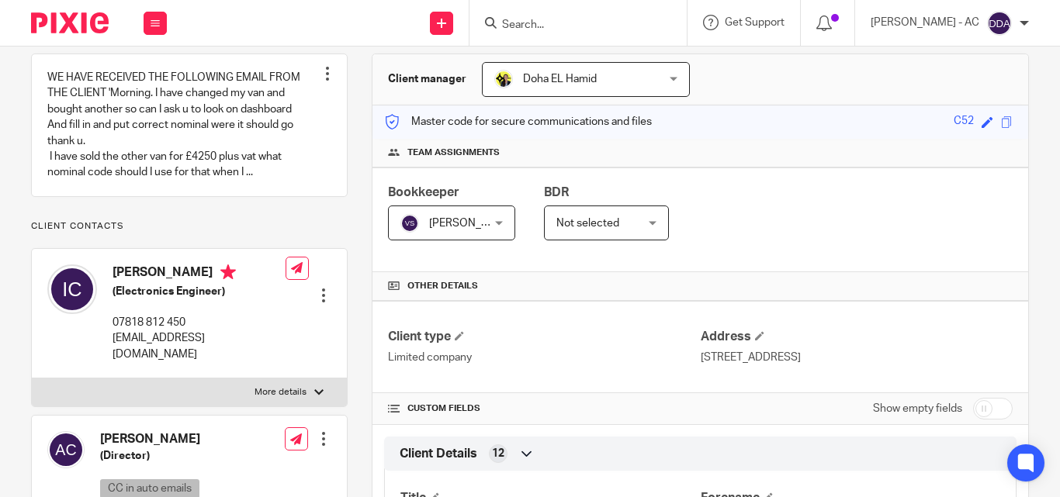
scroll to position [155, 0]
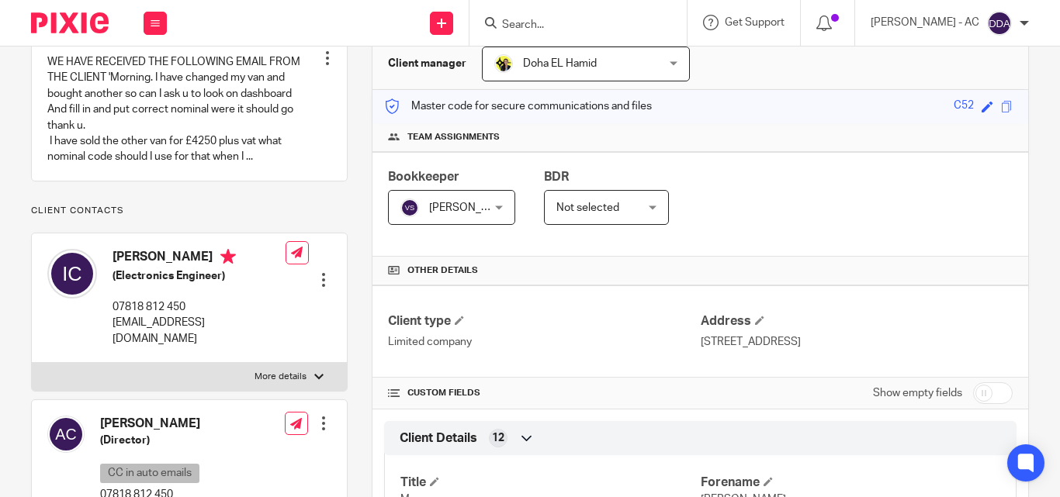
drag, startPoint x: 285, startPoint y: 369, endPoint x: 343, endPoint y: 313, distance: 81.2
click at [285, 370] on label "More details" at bounding box center [189, 377] width 315 height 28
click at [32, 363] on input "More details" at bounding box center [31, 362] width 1 height 1
checkbox input "true"
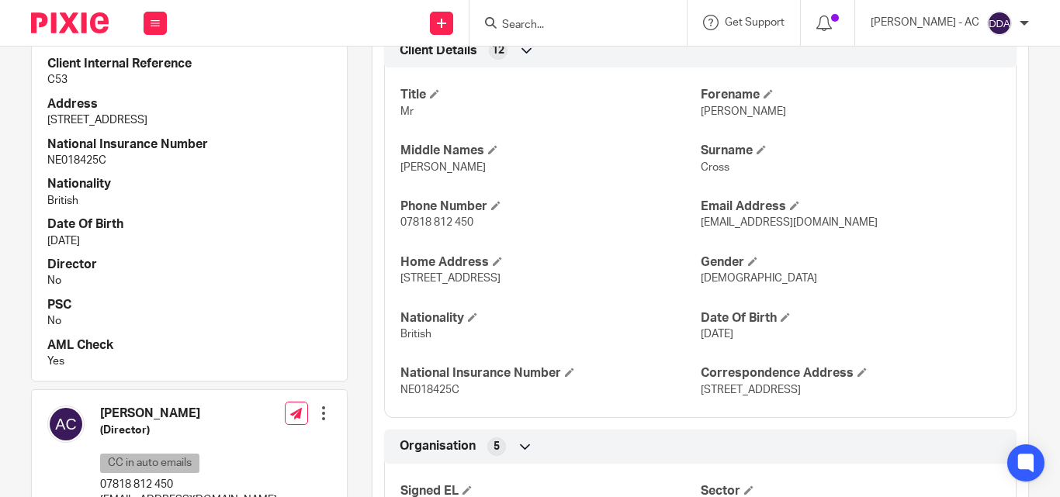
scroll to position [698, 0]
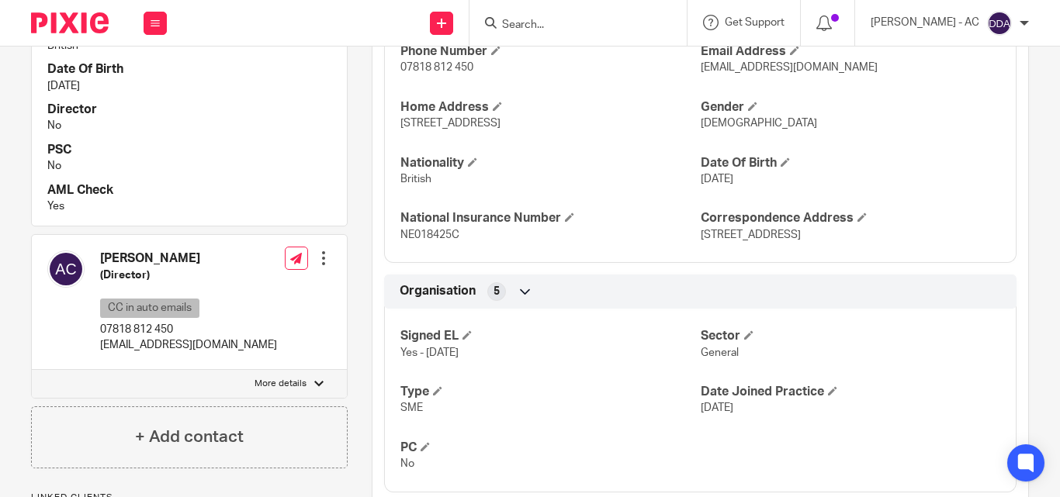
click at [255, 390] on p "More details" at bounding box center [281, 384] width 52 height 12
click at [32, 370] on input "More details" at bounding box center [31, 369] width 1 height 1
checkbox input "true"
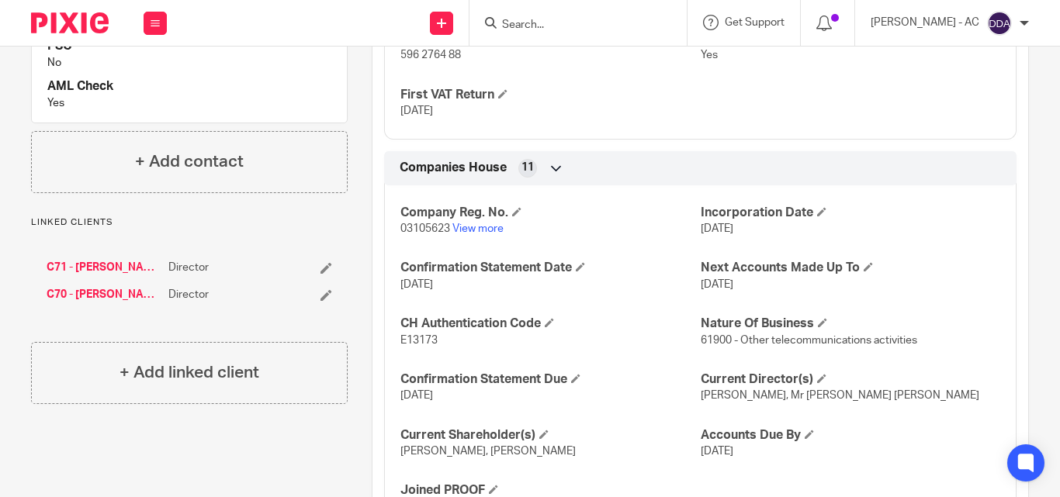
scroll to position [1581, 0]
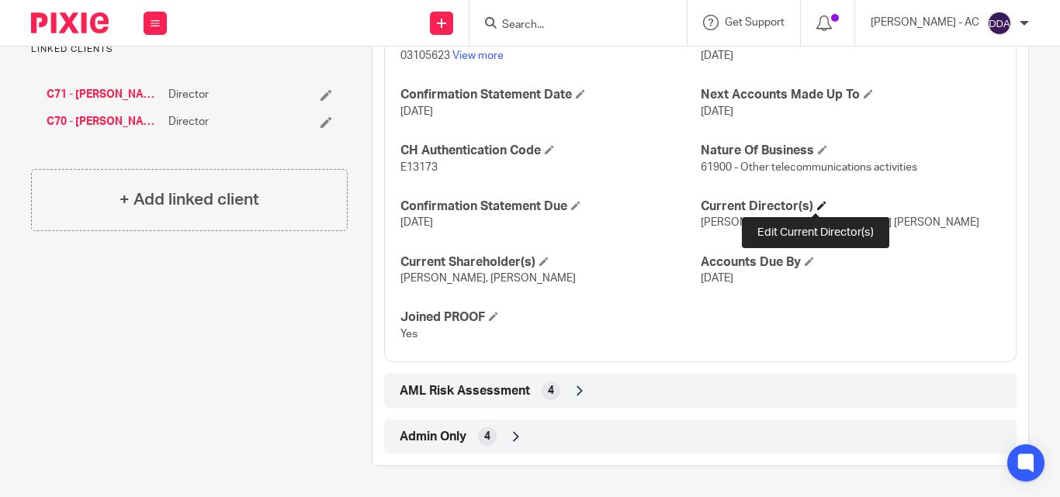
click at [817, 204] on span at bounding box center [821, 205] width 9 height 9
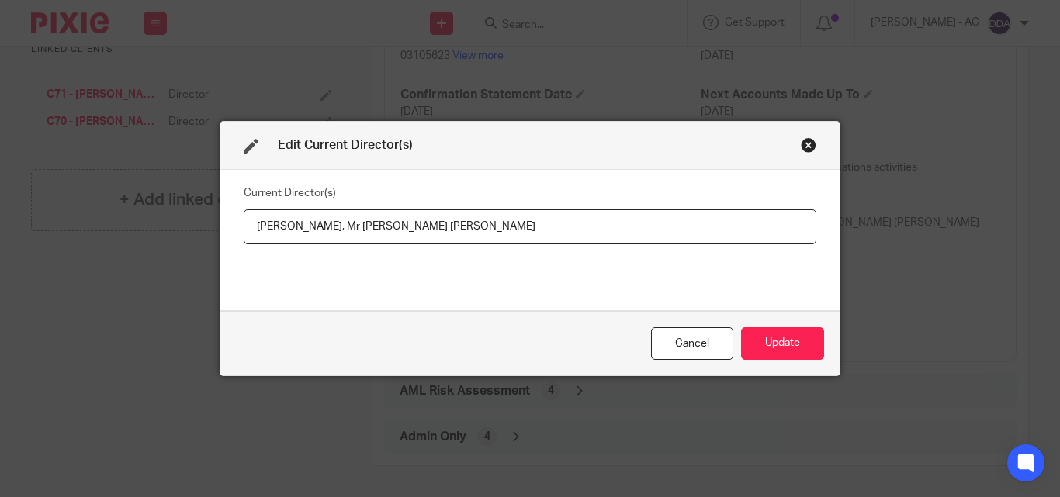
drag, startPoint x: 247, startPoint y: 224, endPoint x: 370, endPoint y: 226, distance: 123.4
click at [370, 226] on input "[PERSON_NAME], Mr [PERSON_NAME] [PERSON_NAME]" at bounding box center [530, 227] width 573 height 35
drag, startPoint x: 515, startPoint y: 223, endPoint x: 381, endPoint y: 231, distance: 134.5
click at [381, 231] on input "[PERSON_NAME], Mr [PERSON_NAME] [PERSON_NAME]" at bounding box center [530, 227] width 573 height 35
click at [769, 341] on button "Update" at bounding box center [782, 343] width 83 height 33
